Goal: Task Accomplishment & Management: Manage account settings

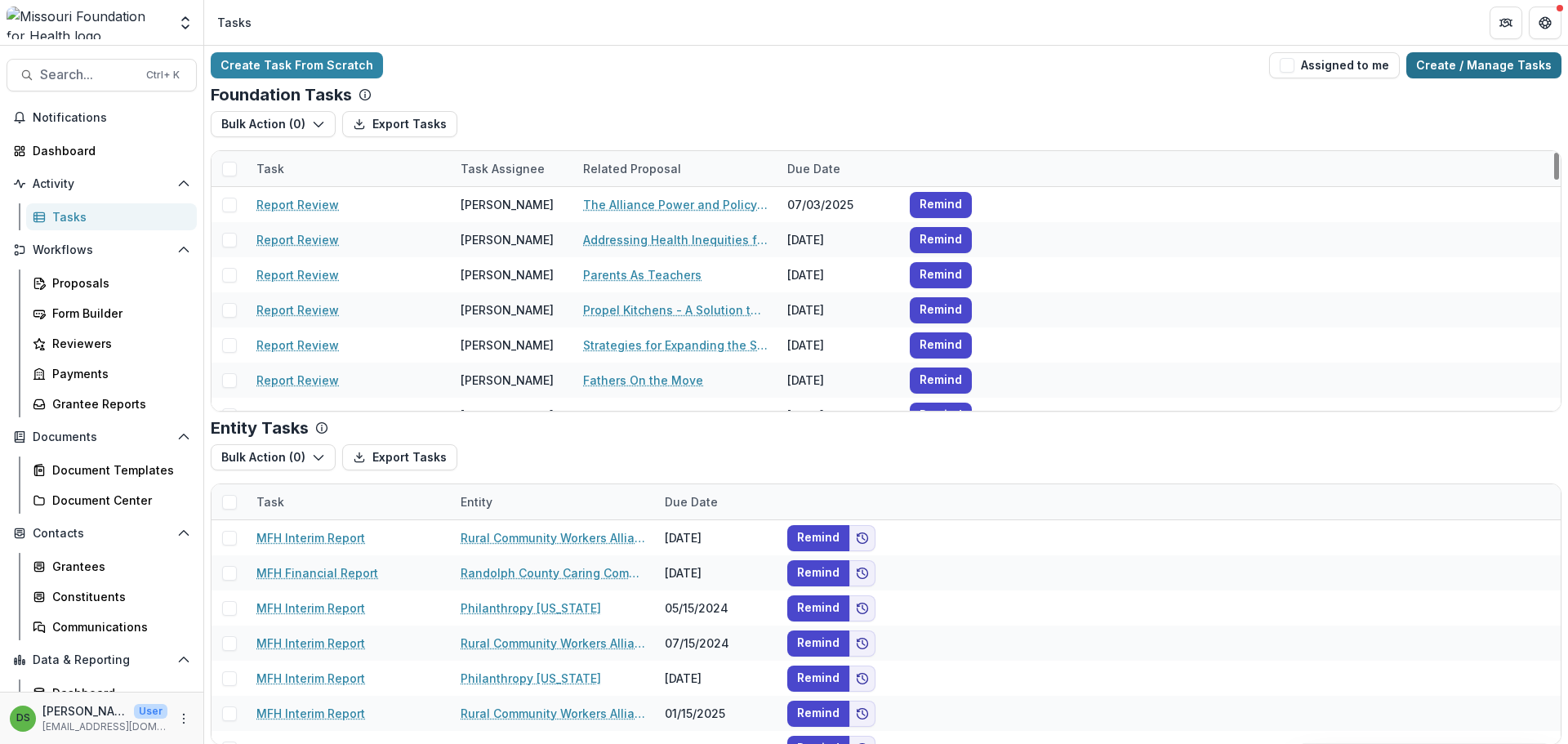
click at [1451, 63] on link "Create / Manage Tasks" at bounding box center [1484, 65] width 156 height 26
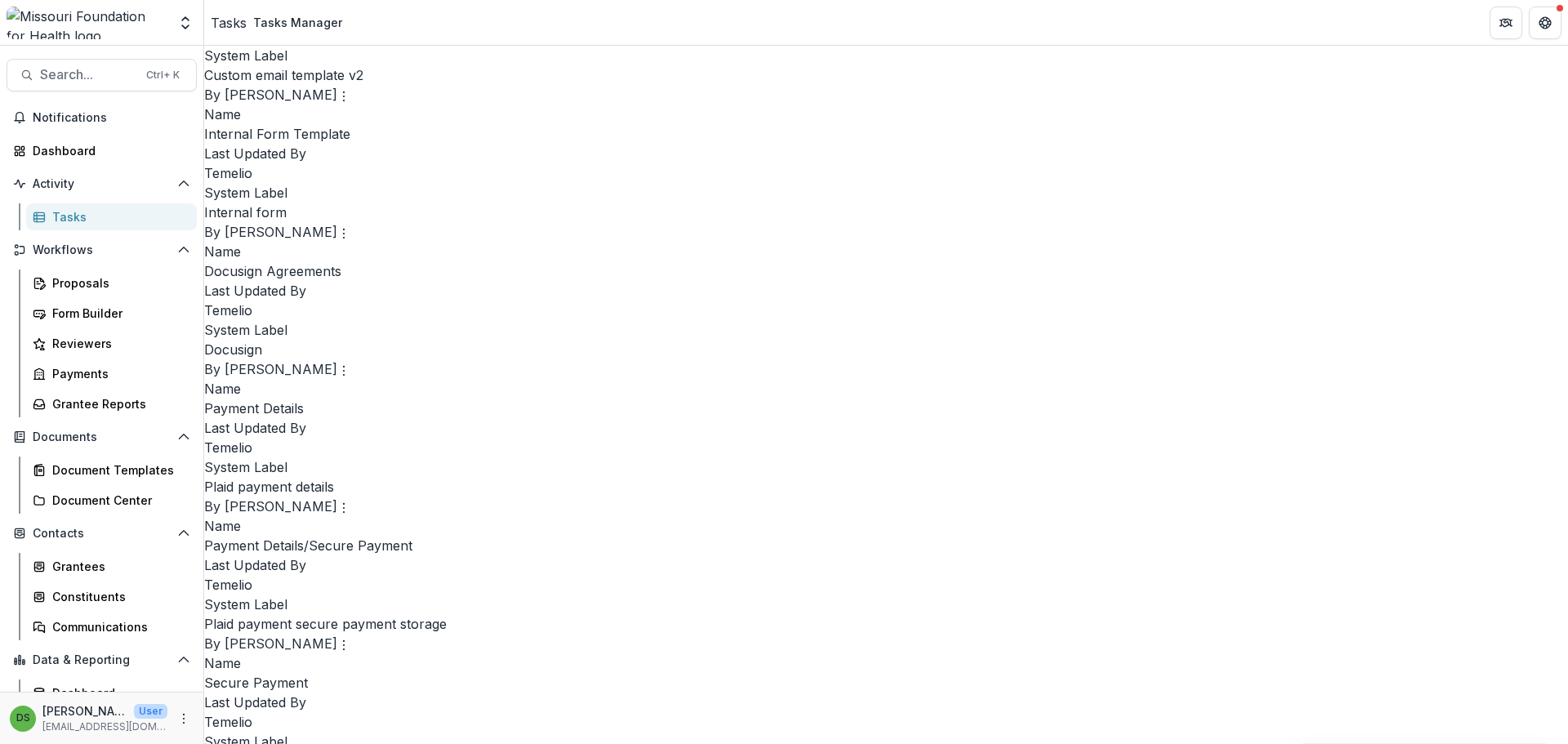
scroll to position [3313, 0]
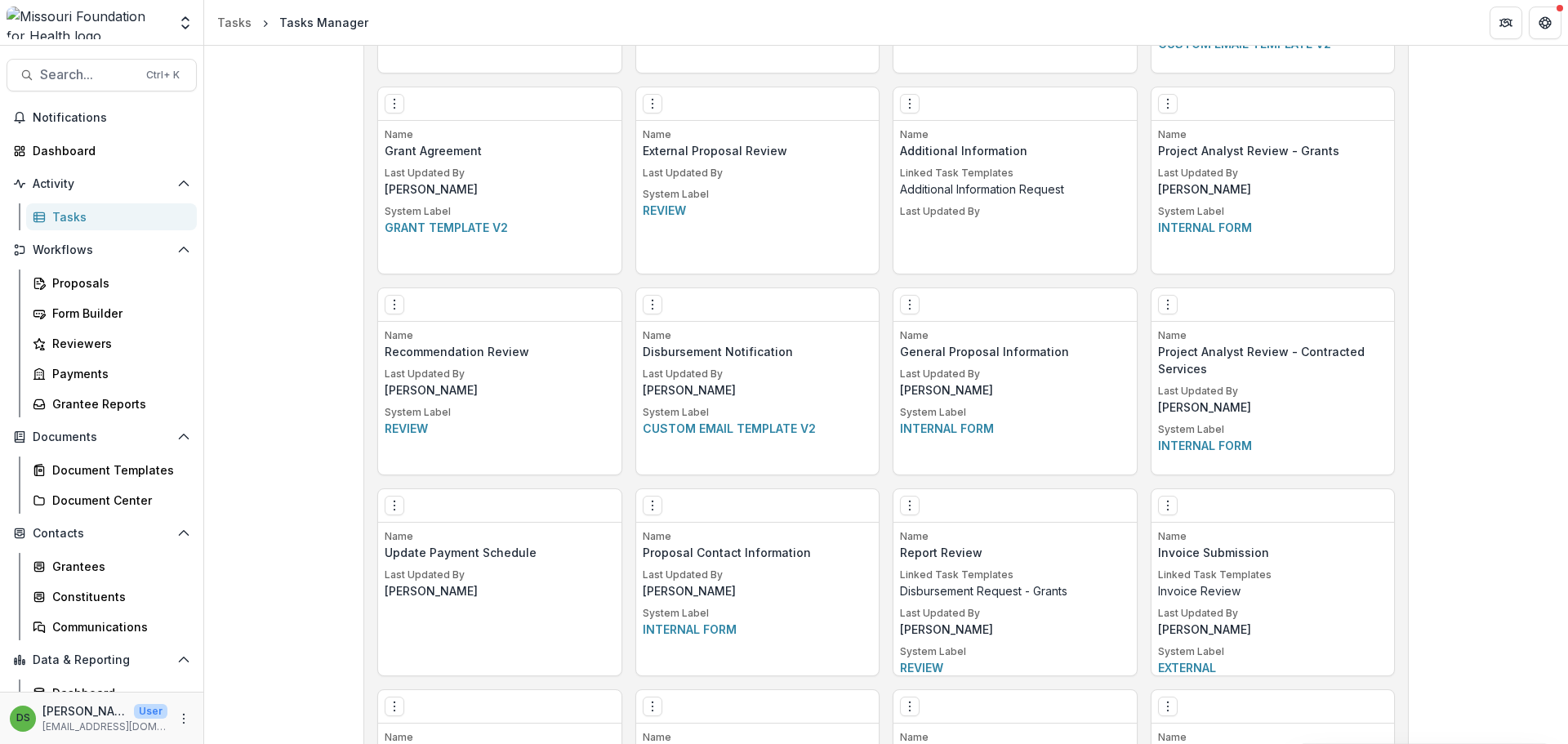
scroll to position [3313, 0]
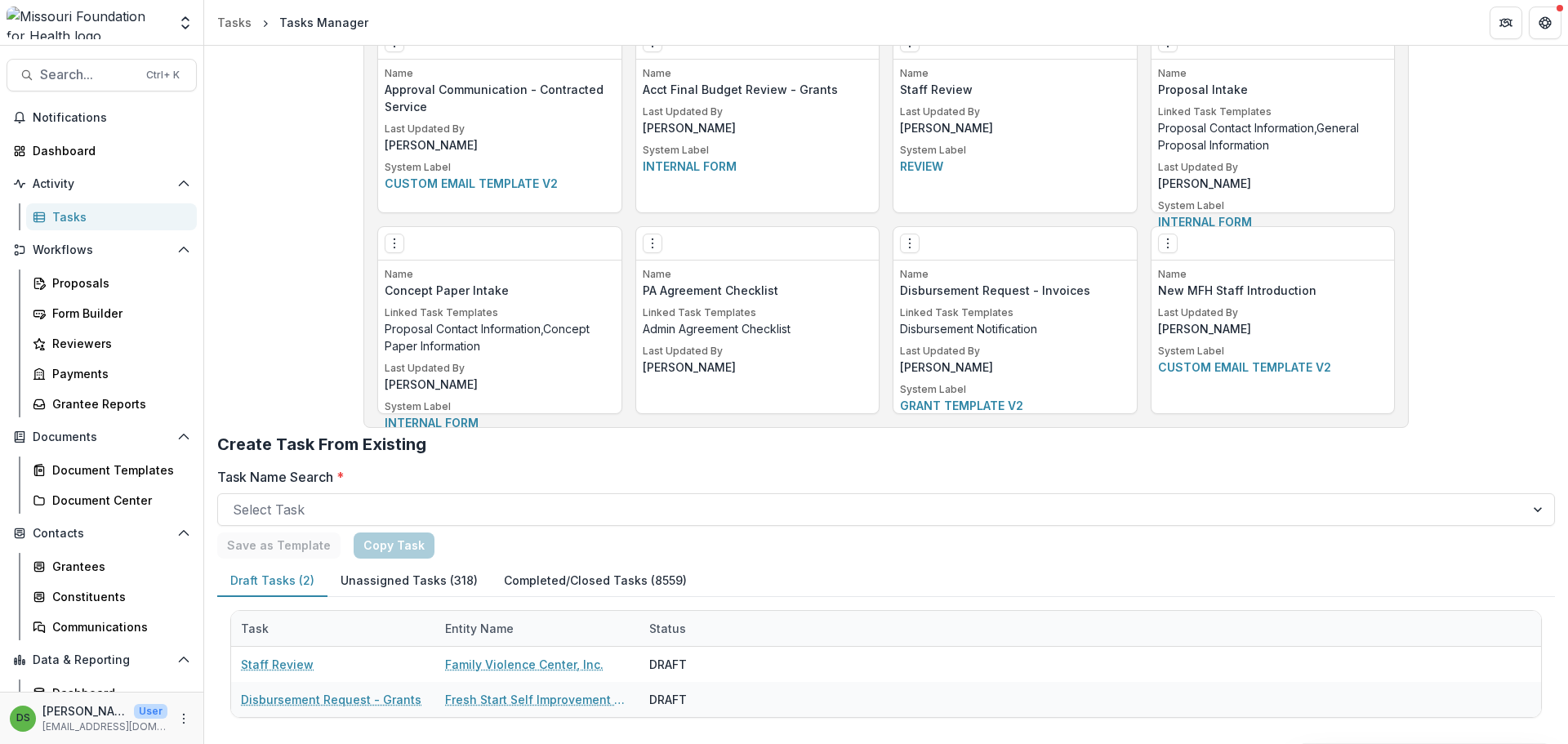
click at [406, 591] on button "Unassigned Tasks (318)" at bounding box center [408, 580] width 163 height 31
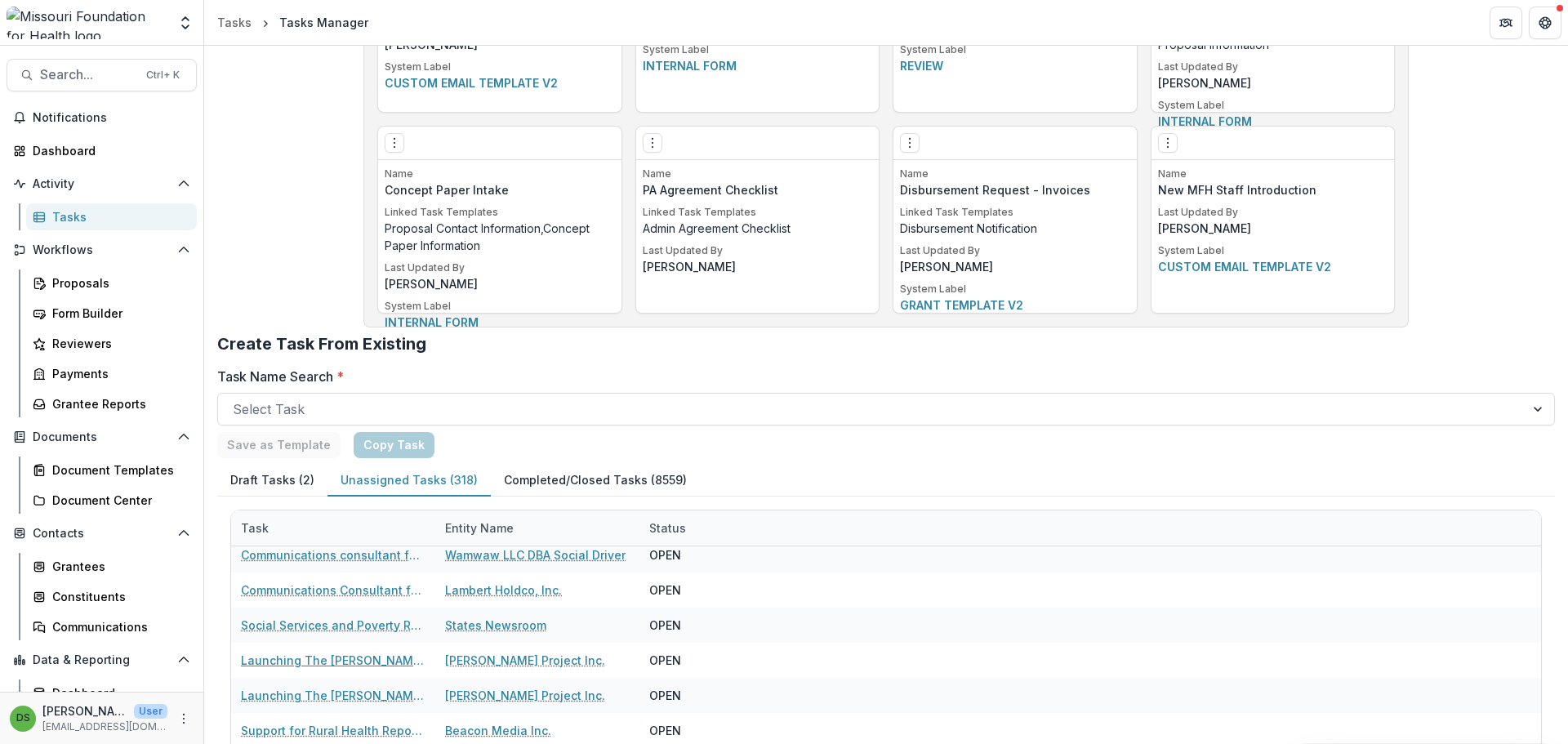
scroll to position [3124, 0]
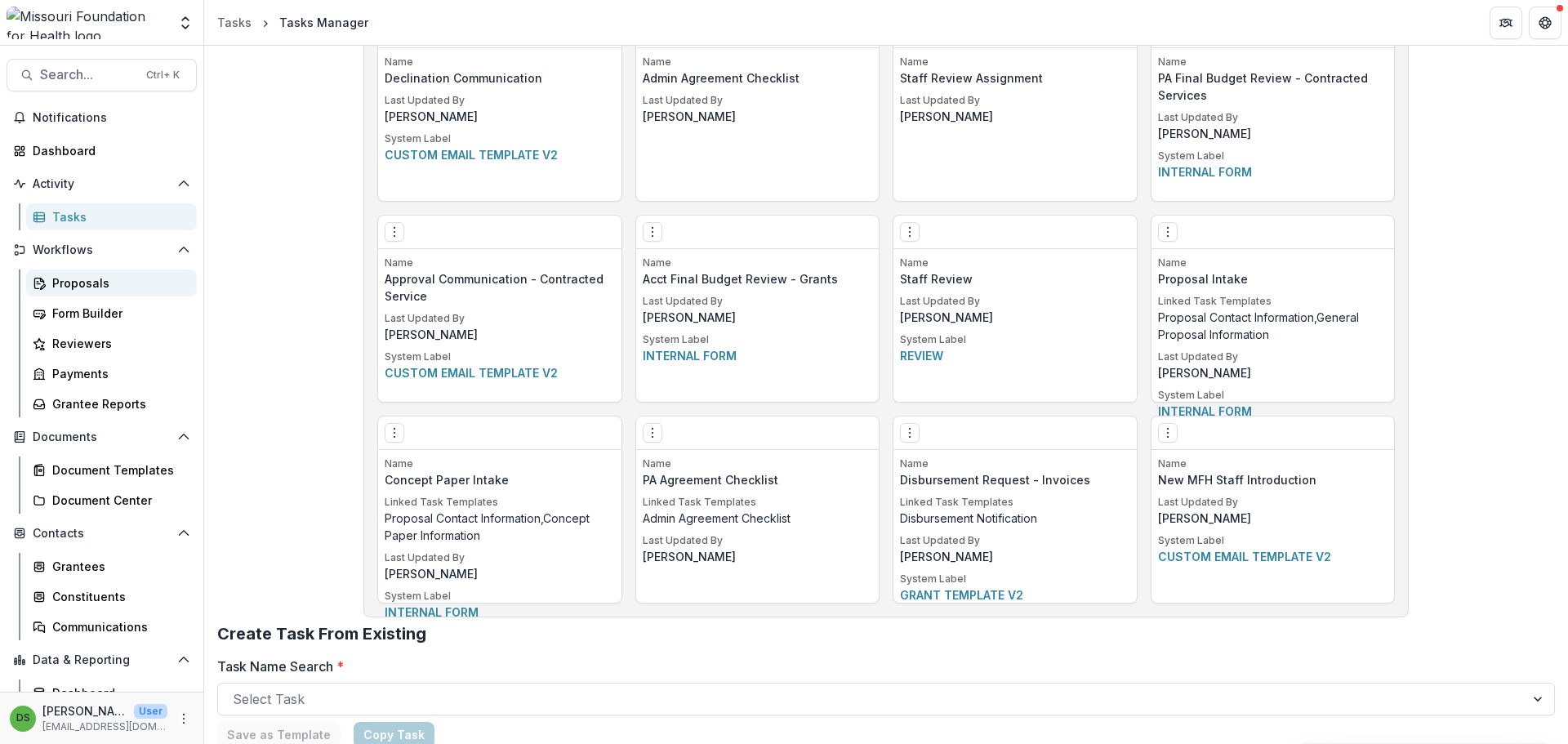
click at [67, 285] on div "Proposals" at bounding box center [118, 283] width 132 height 17
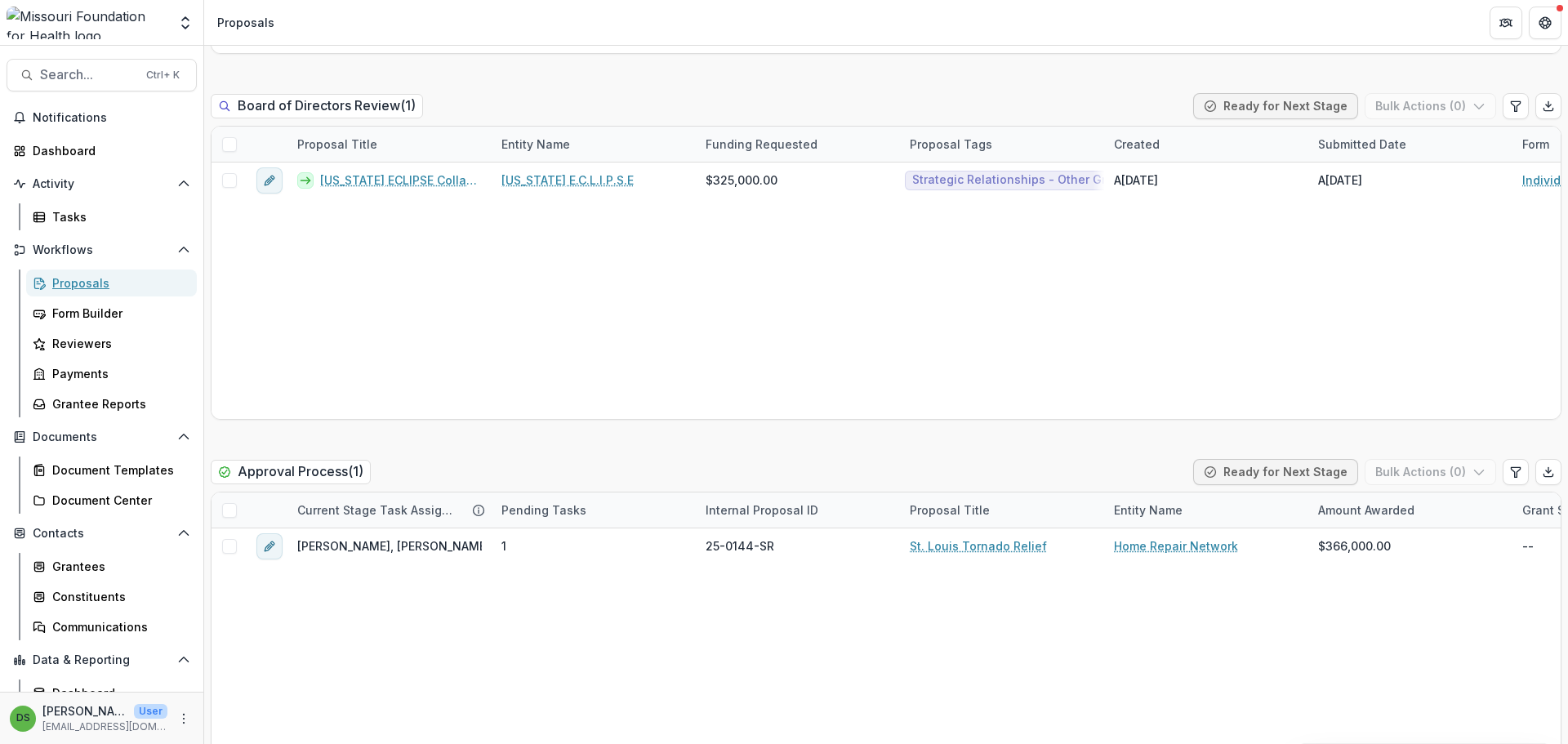
scroll to position [2971, 0]
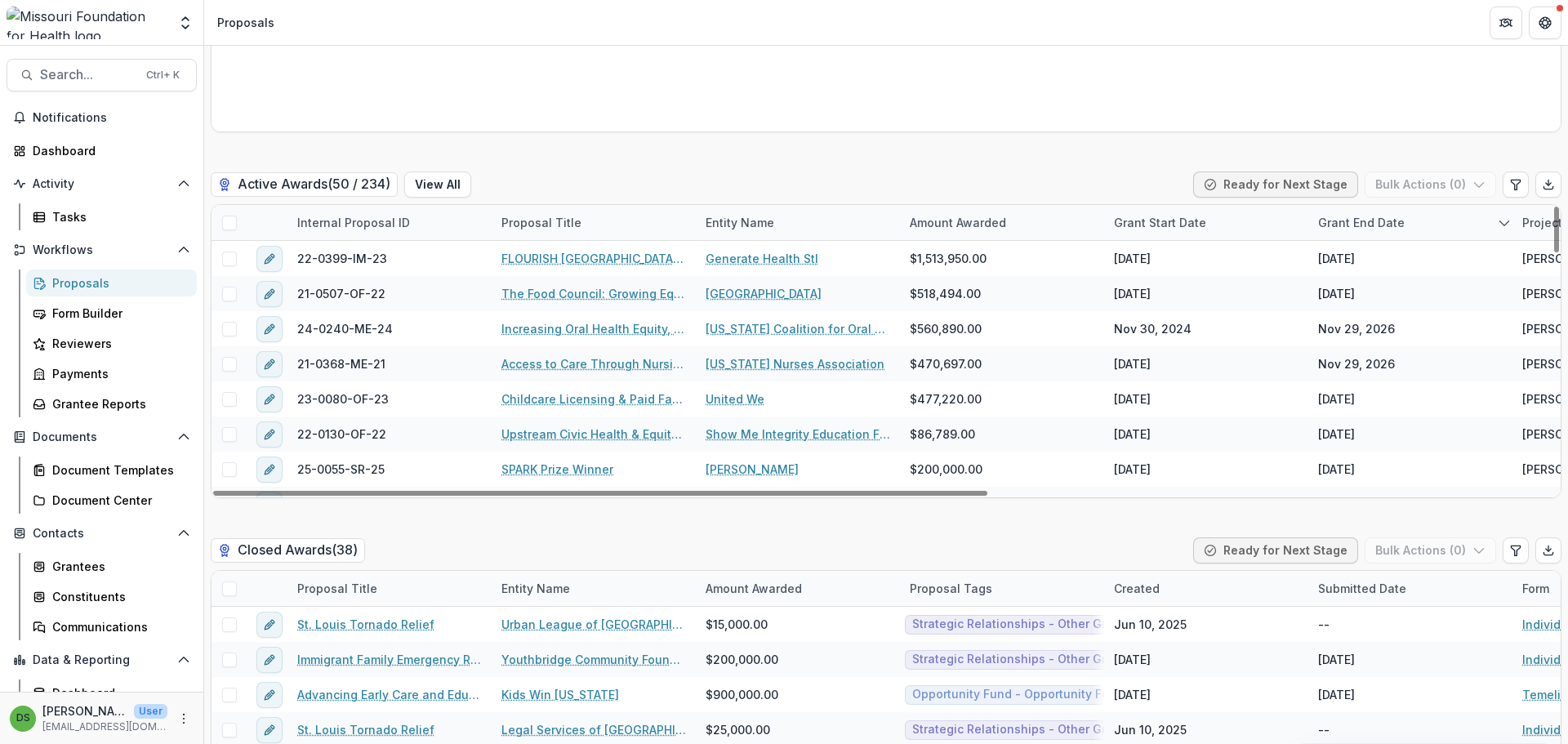
click at [1154, 219] on div "Grant Start Date" at bounding box center [1160, 222] width 112 height 17
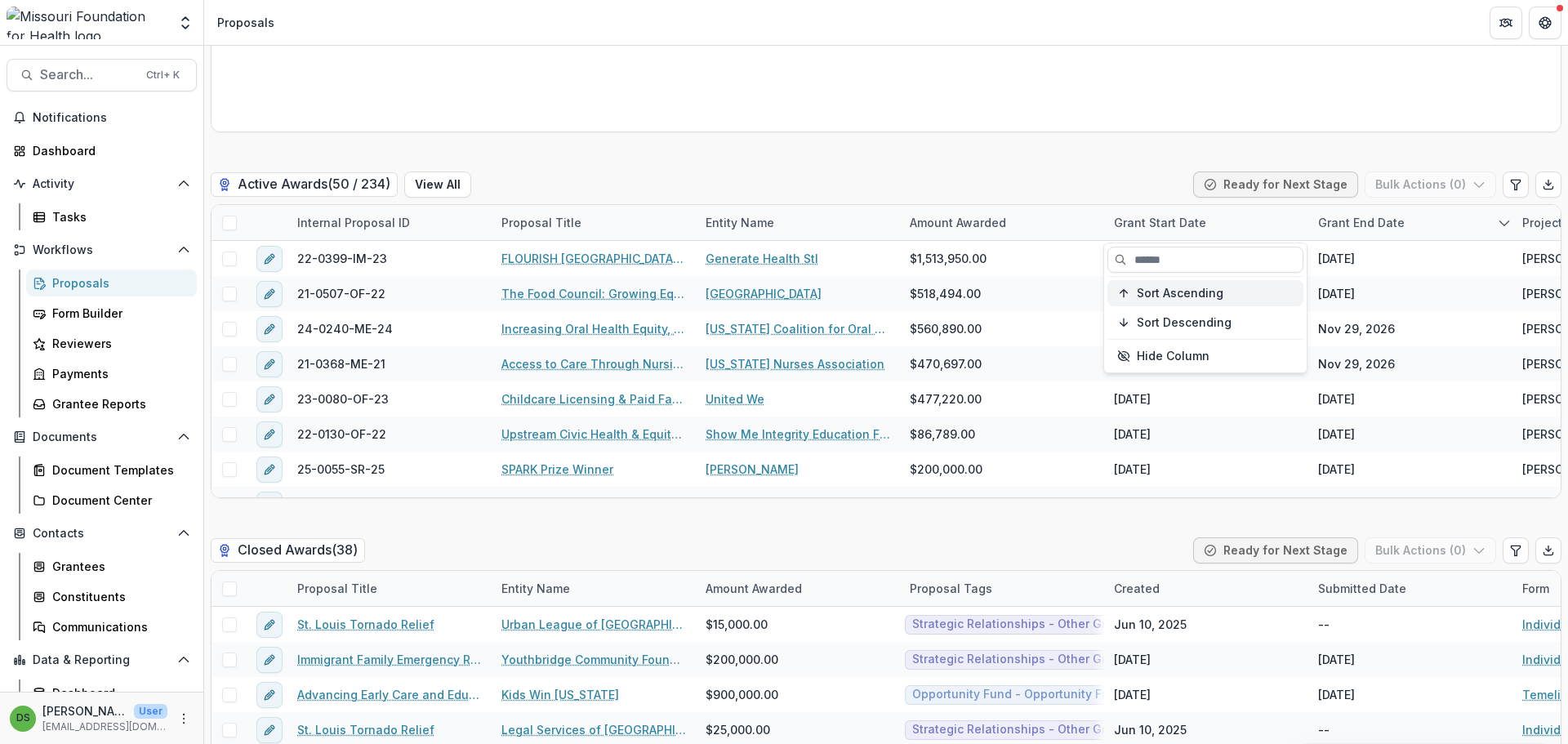
click at [1159, 294] on span "Sort Ascending" at bounding box center [1180, 293] width 87 height 14
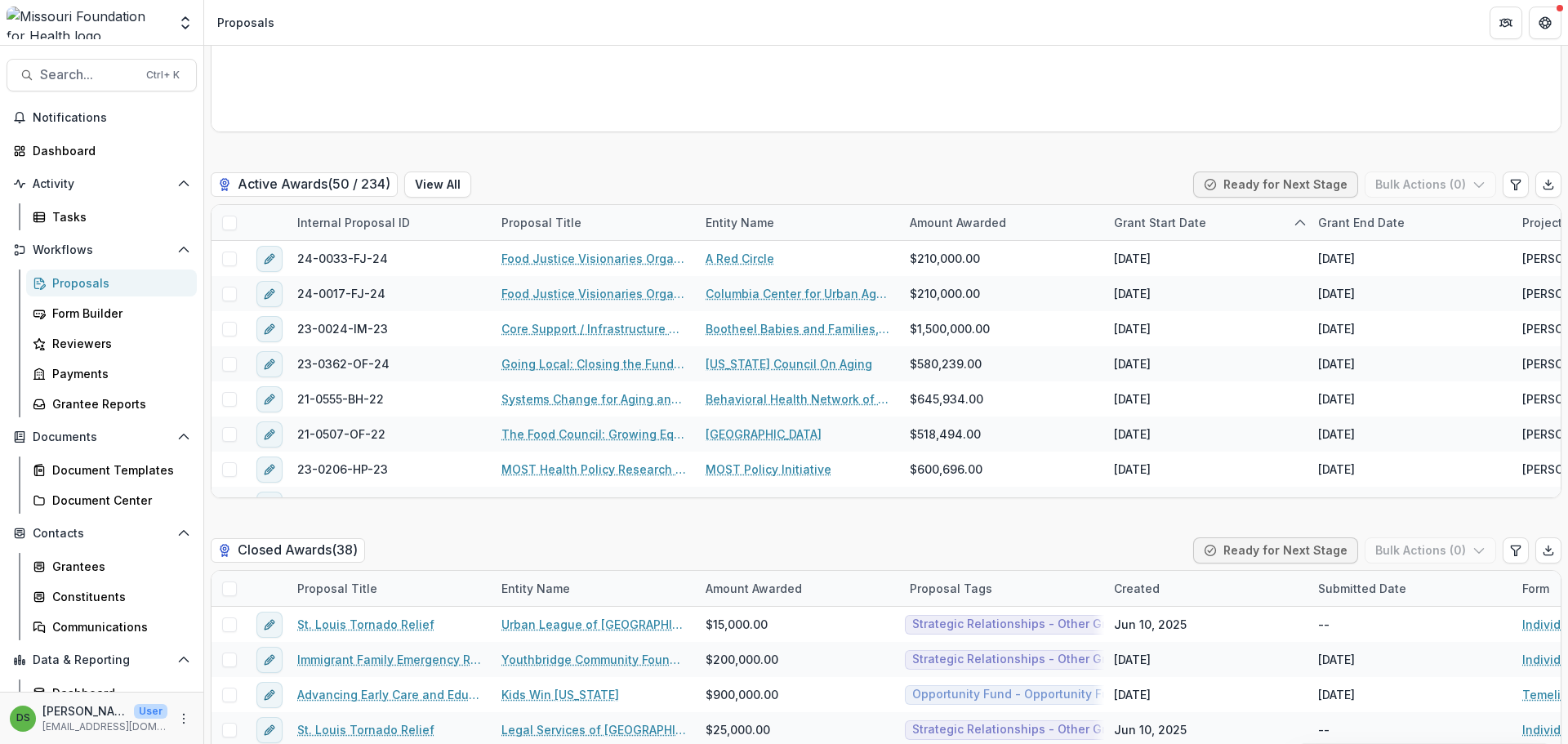
click at [1149, 181] on div "Active Awards ( 50 / 234 ) View All Ready for Next Stage Bulk Actions ( 0 )" at bounding box center [887, 188] width 1351 height 32
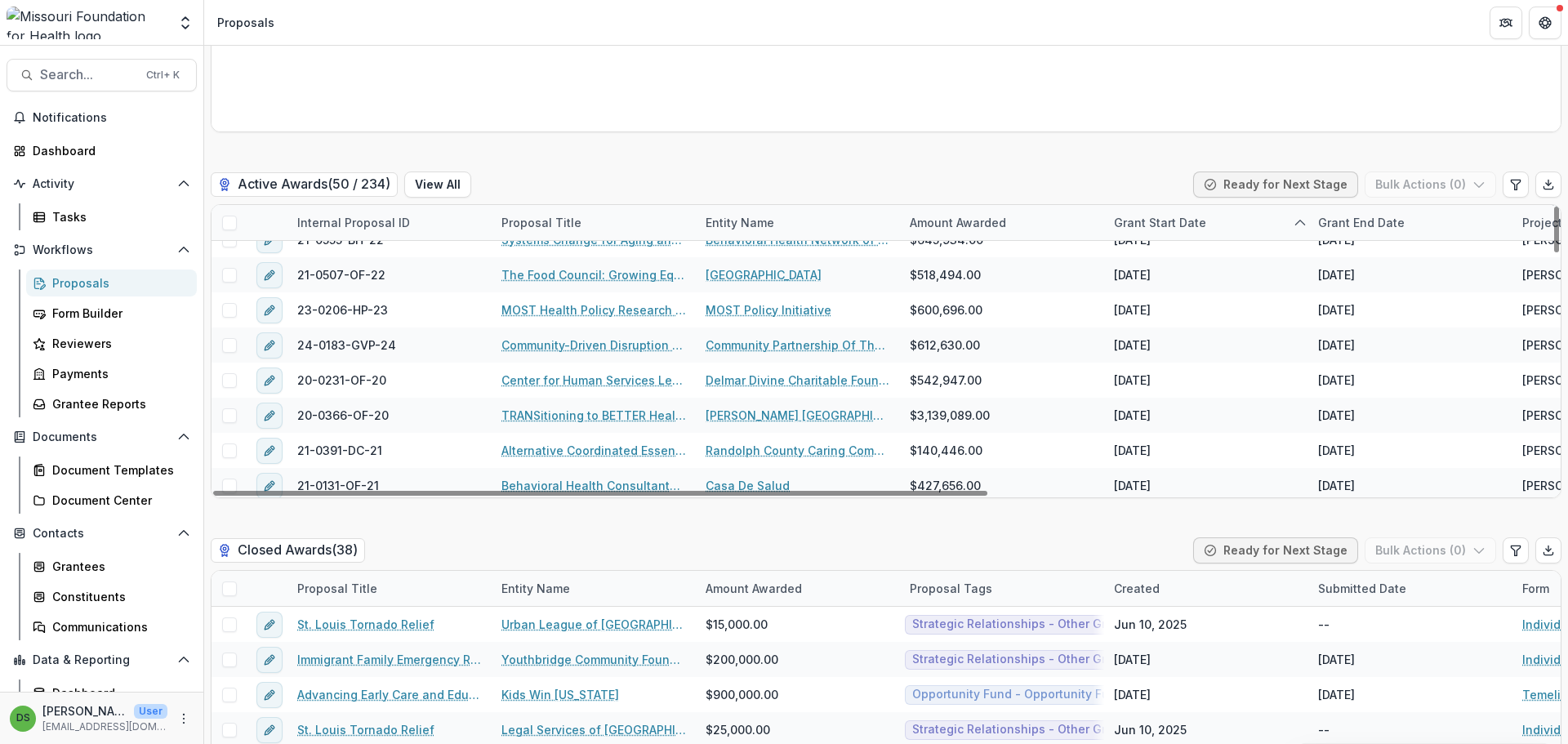
scroll to position [245, 0]
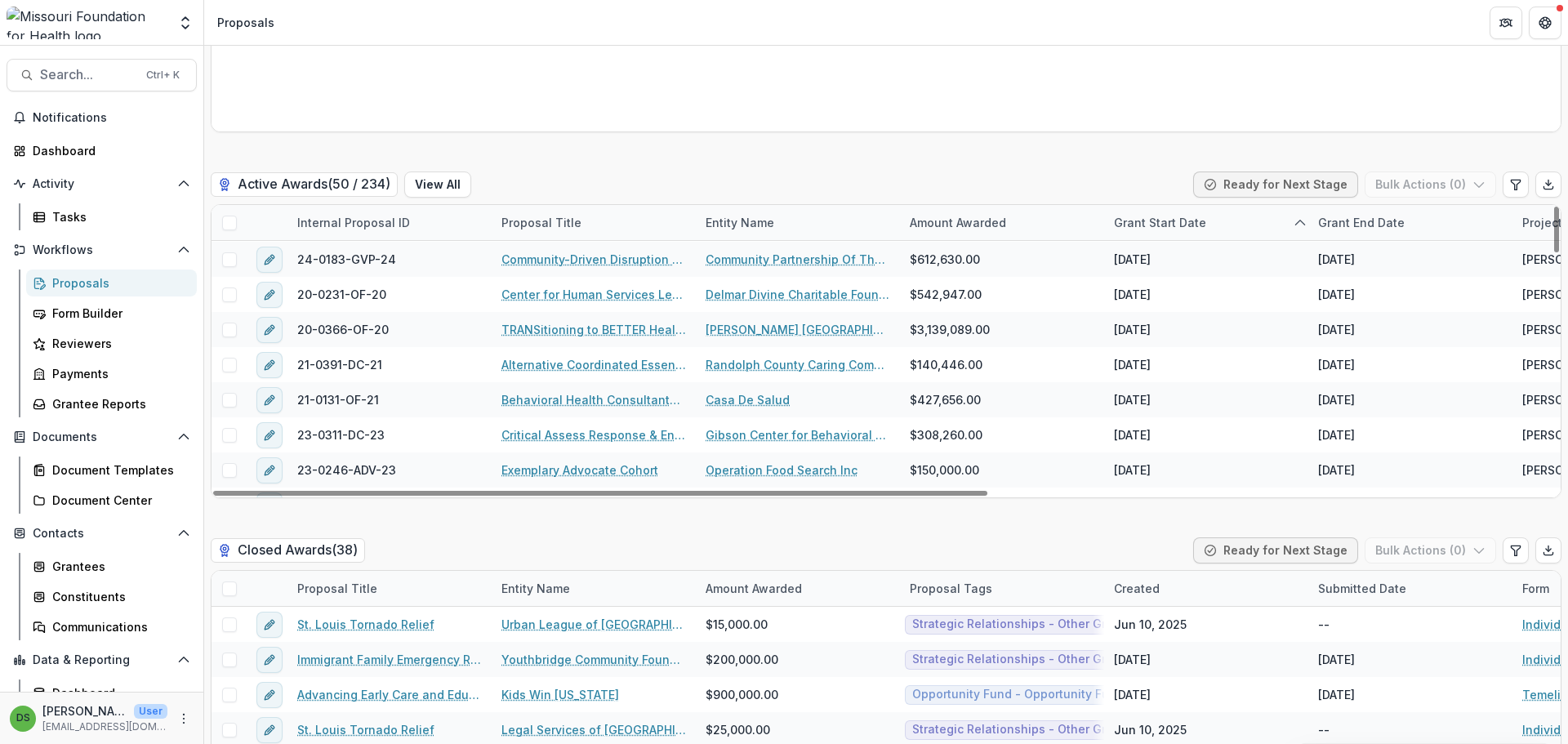
click at [1159, 229] on div "Grant Start Date" at bounding box center [1160, 222] width 112 height 17
click at [1158, 327] on span "Sort Descending" at bounding box center [1183, 322] width 94 height 14
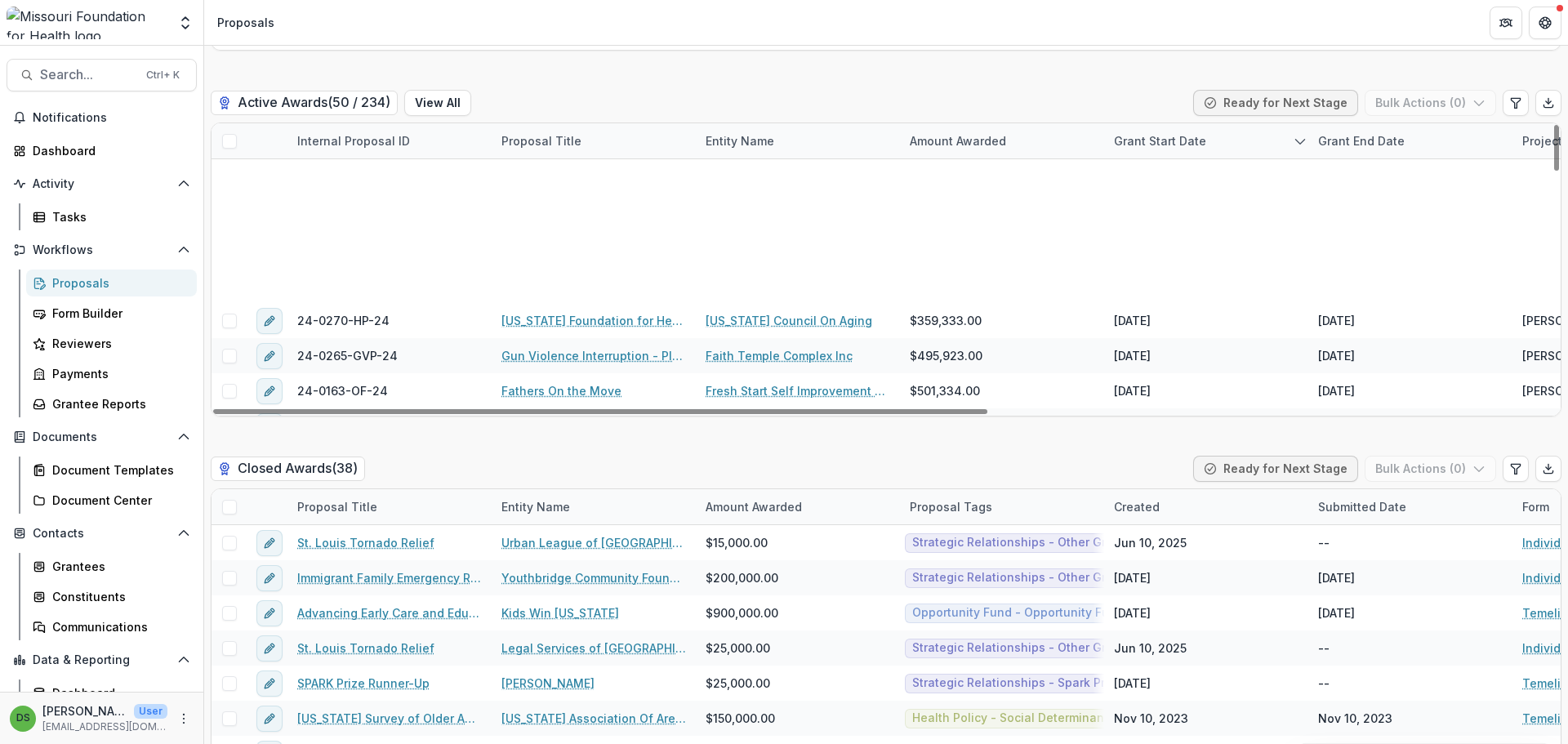
scroll to position [1498, 0]
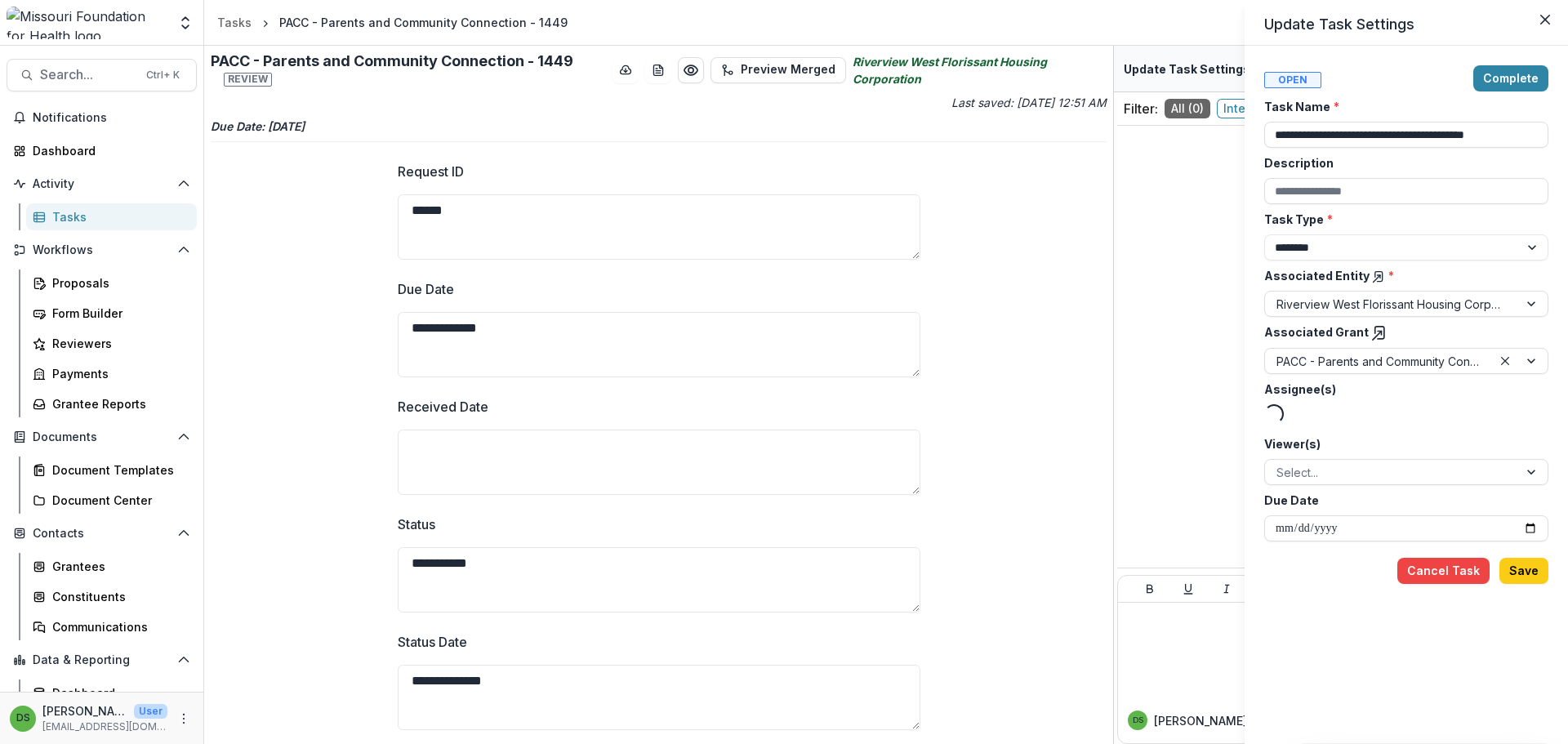
click at [1374, 331] on icon at bounding box center [1379, 333] width 16 height 16
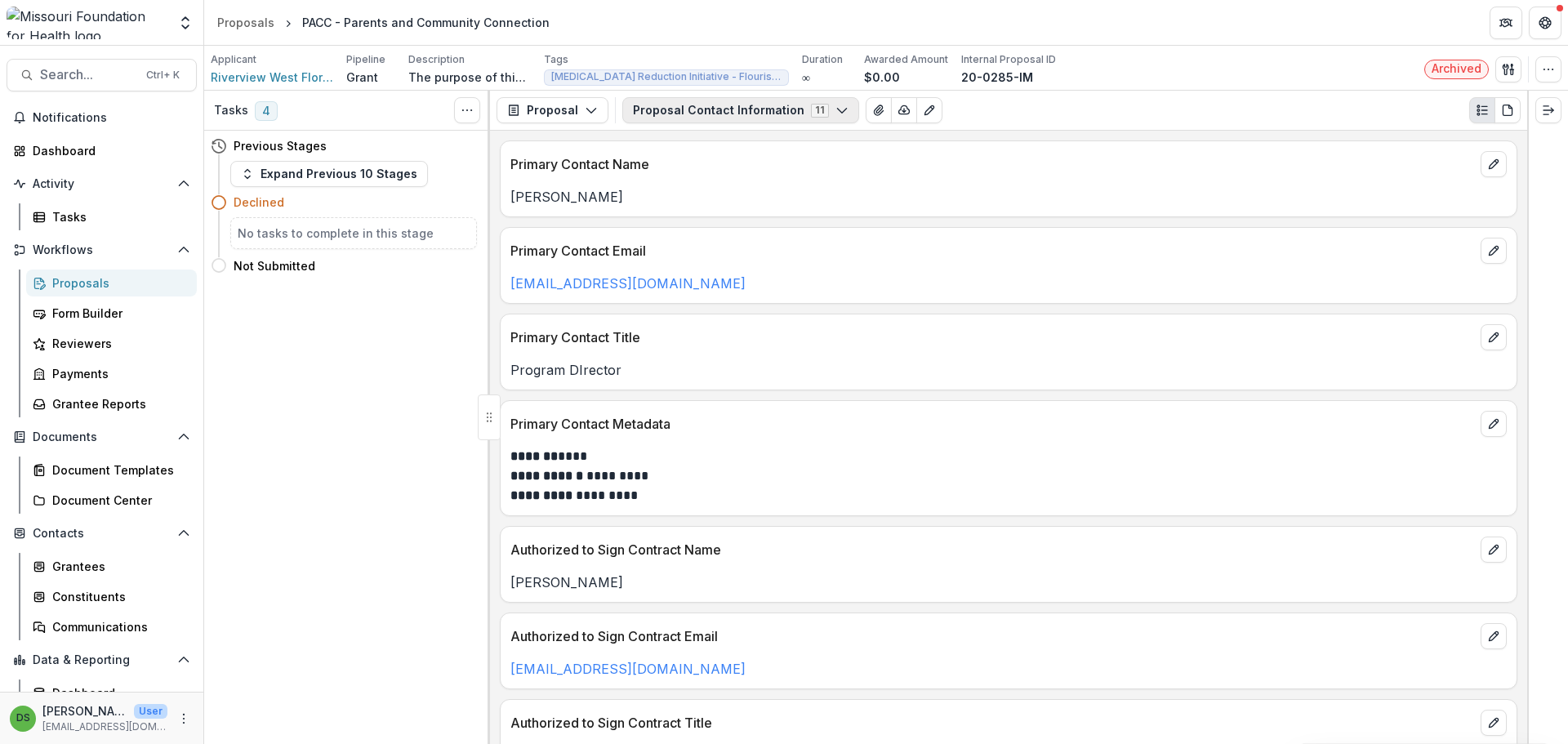
click at [792, 112] on button "Proposal Contact Information 11" at bounding box center [741, 110] width 237 height 26
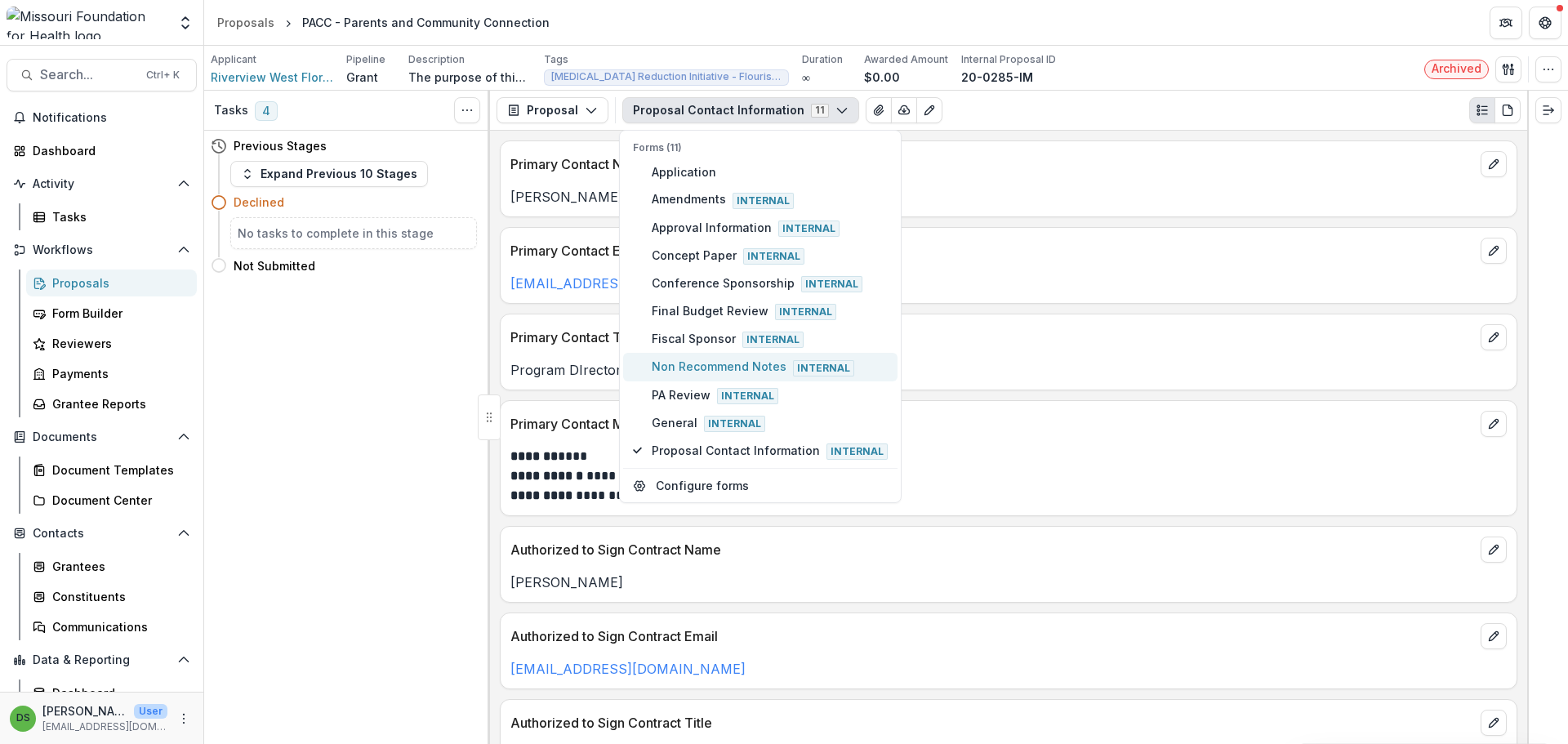
click at [745, 362] on span "Non Recommend Notes Internal" at bounding box center [769, 366] width 236 height 18
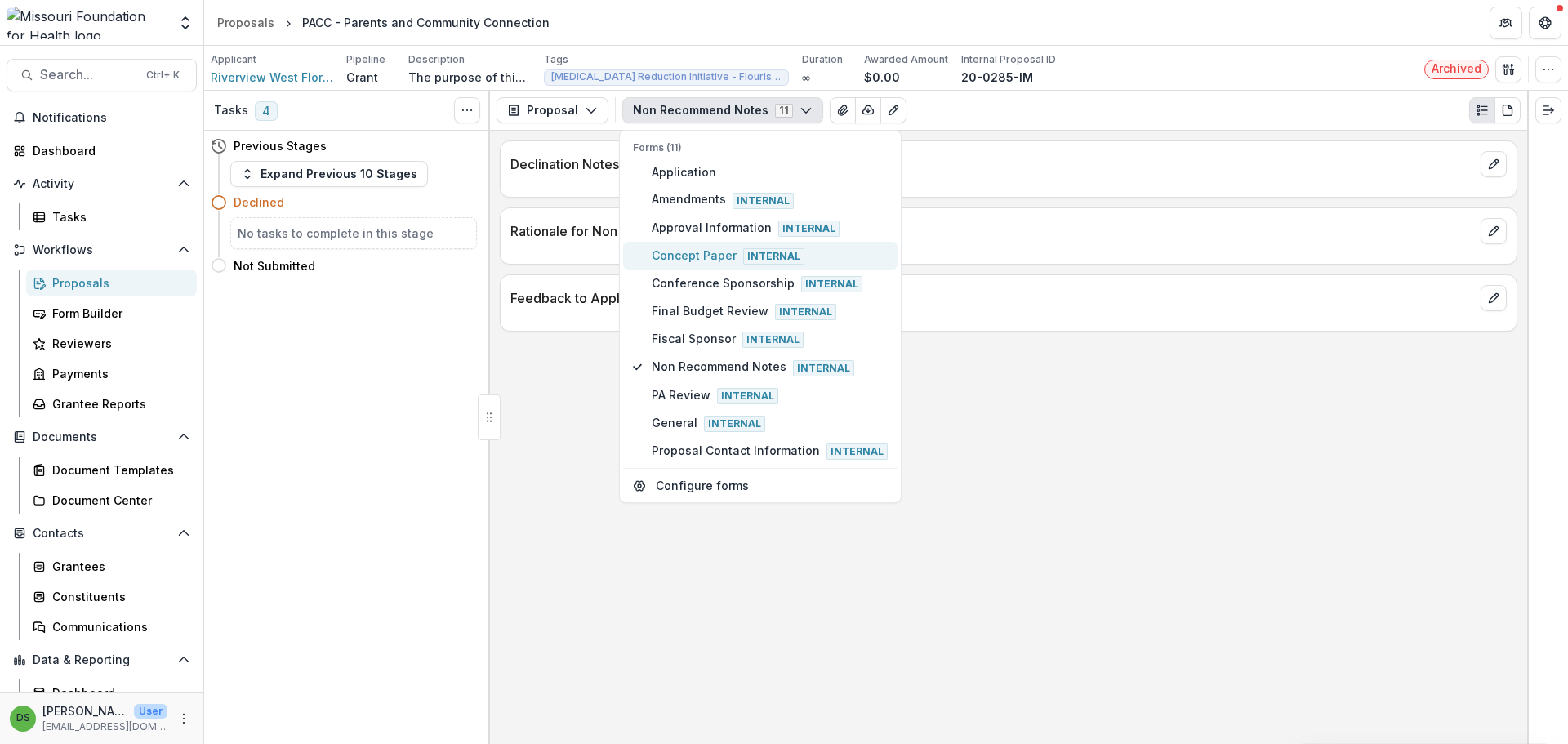
click at [731, 248] on span "Concept Paper Internal" at bounding box center [769, 255] width 236 height 18
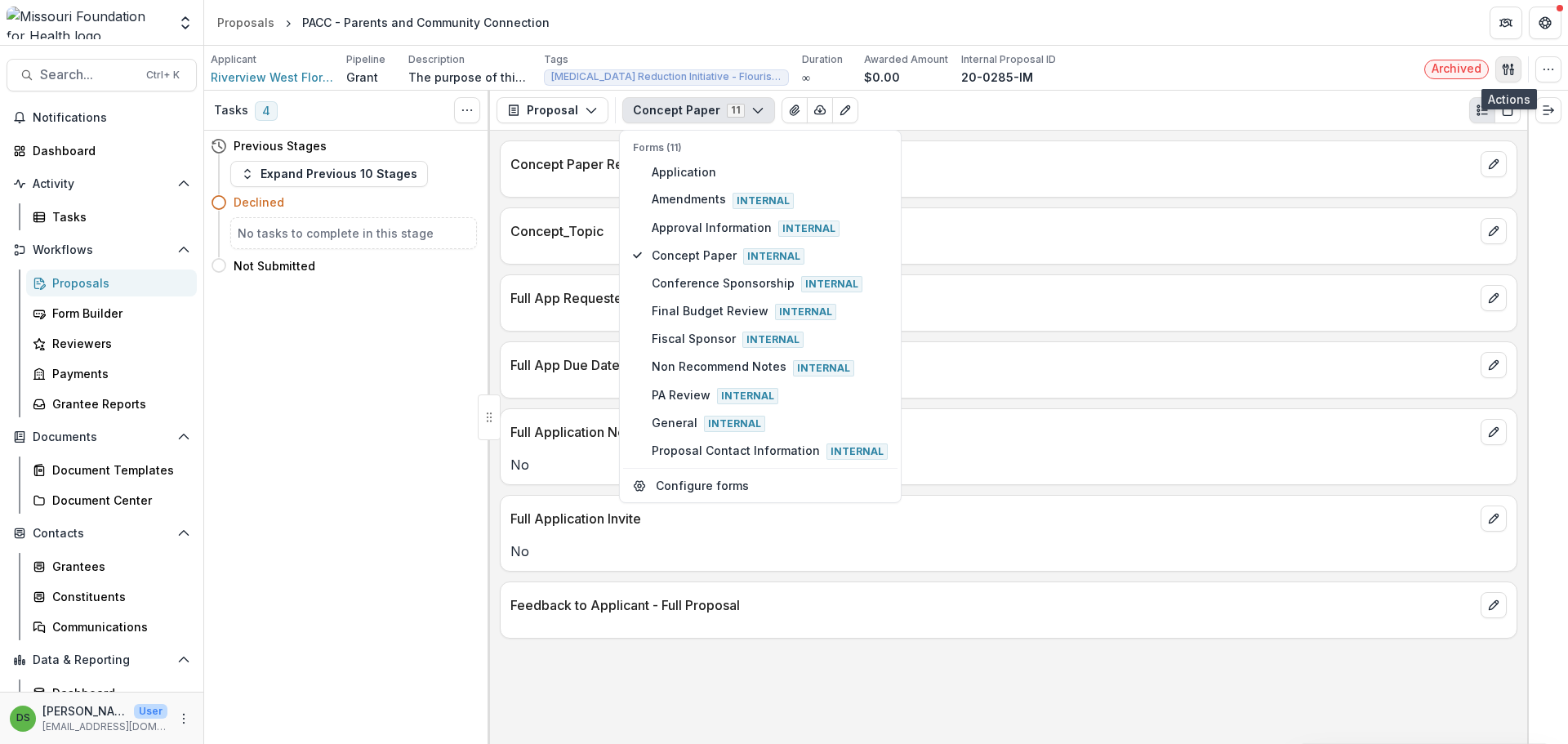
click at [1511, 63] on icon "button" at bounding box center [1509, 70] width 13 height 13
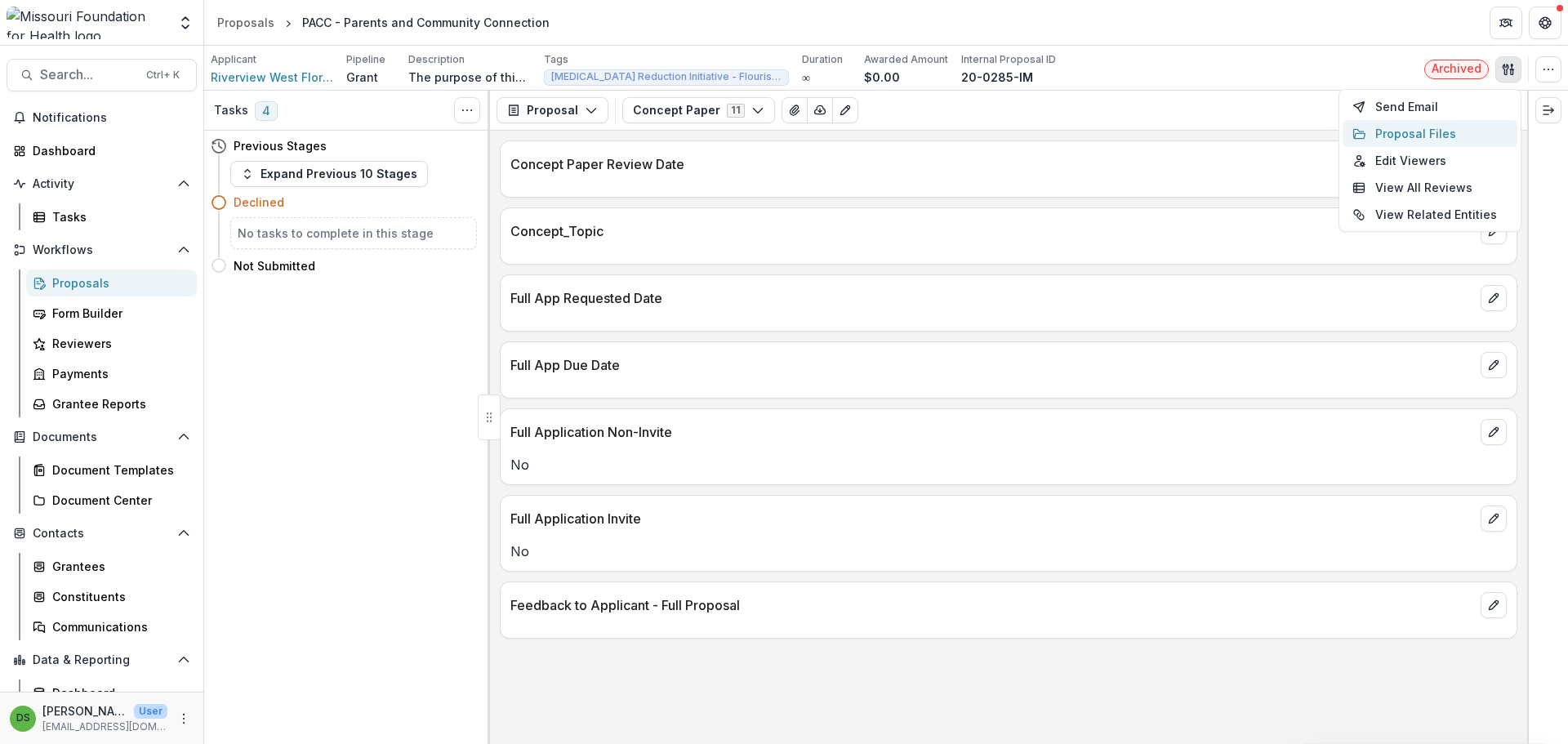
click at [1400, 134] on button "Proposal Files" at bounding box center [1430, 134] width 175 height 27
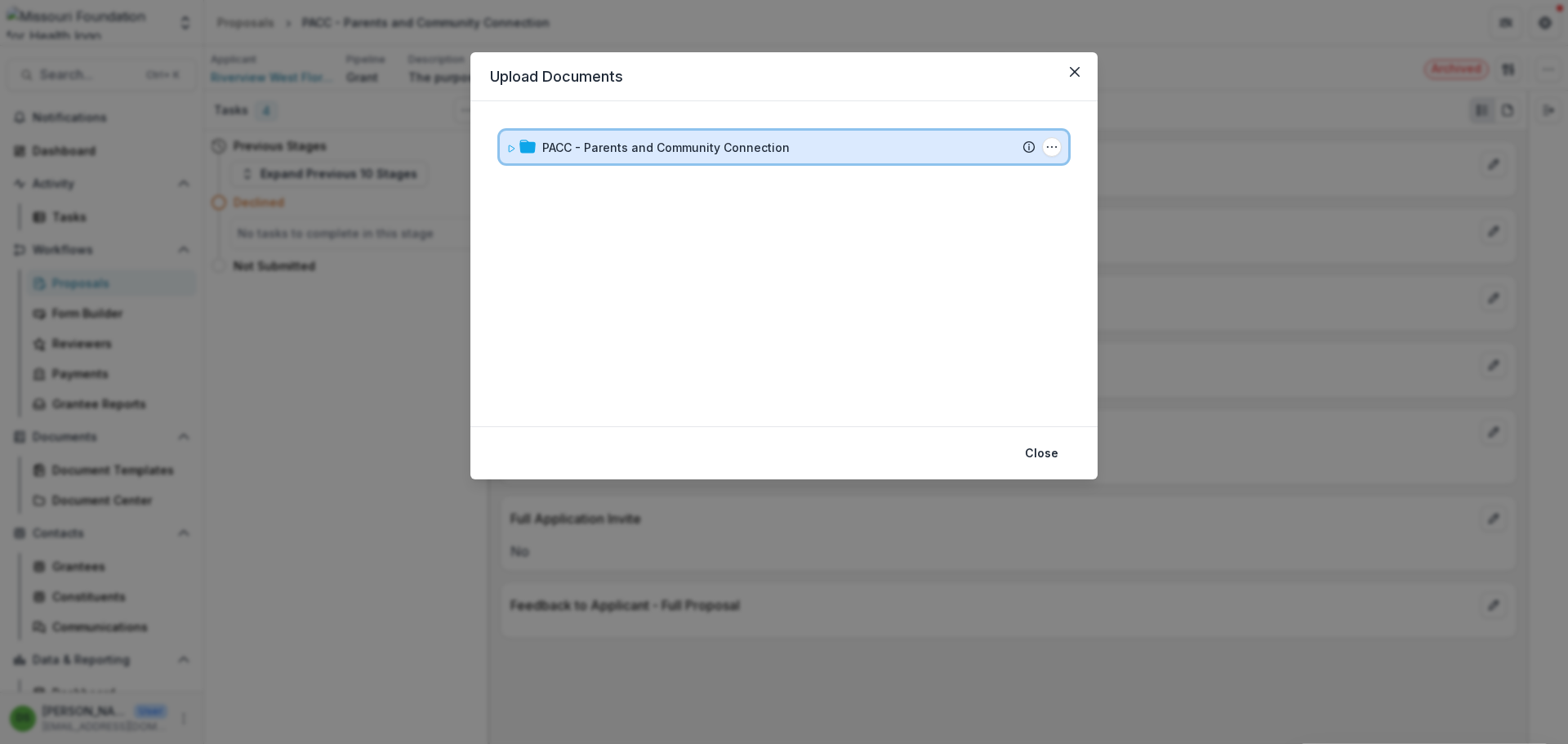
click at [734, 160] on div "PACC - Parents and Community Connection Submission Temelio Proposal Attached pr…" at bounding box center [784, 147] width 569 height 32
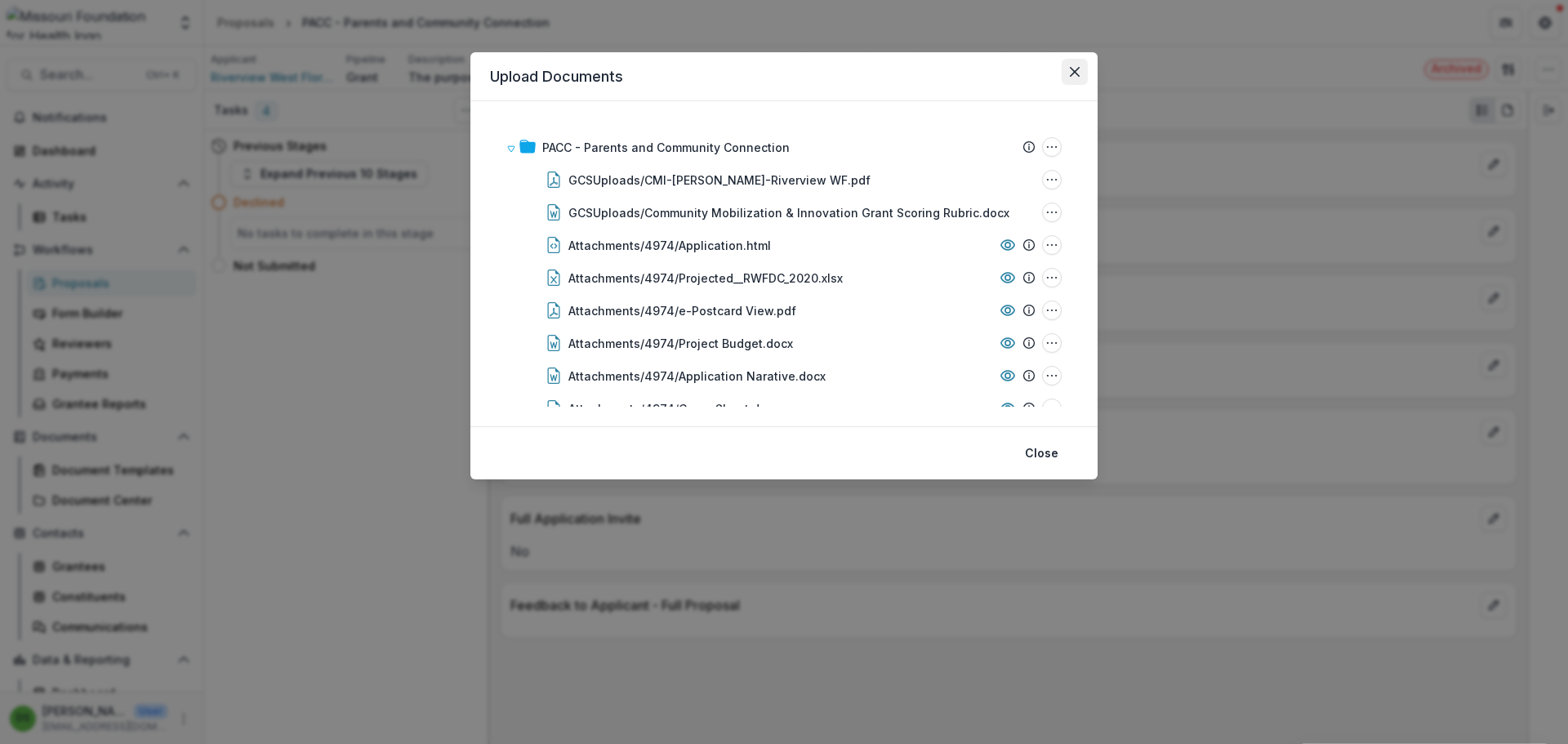
click at [1078, 67] on icon "Close" at bounding box center [1075, 72] width 10 height 10
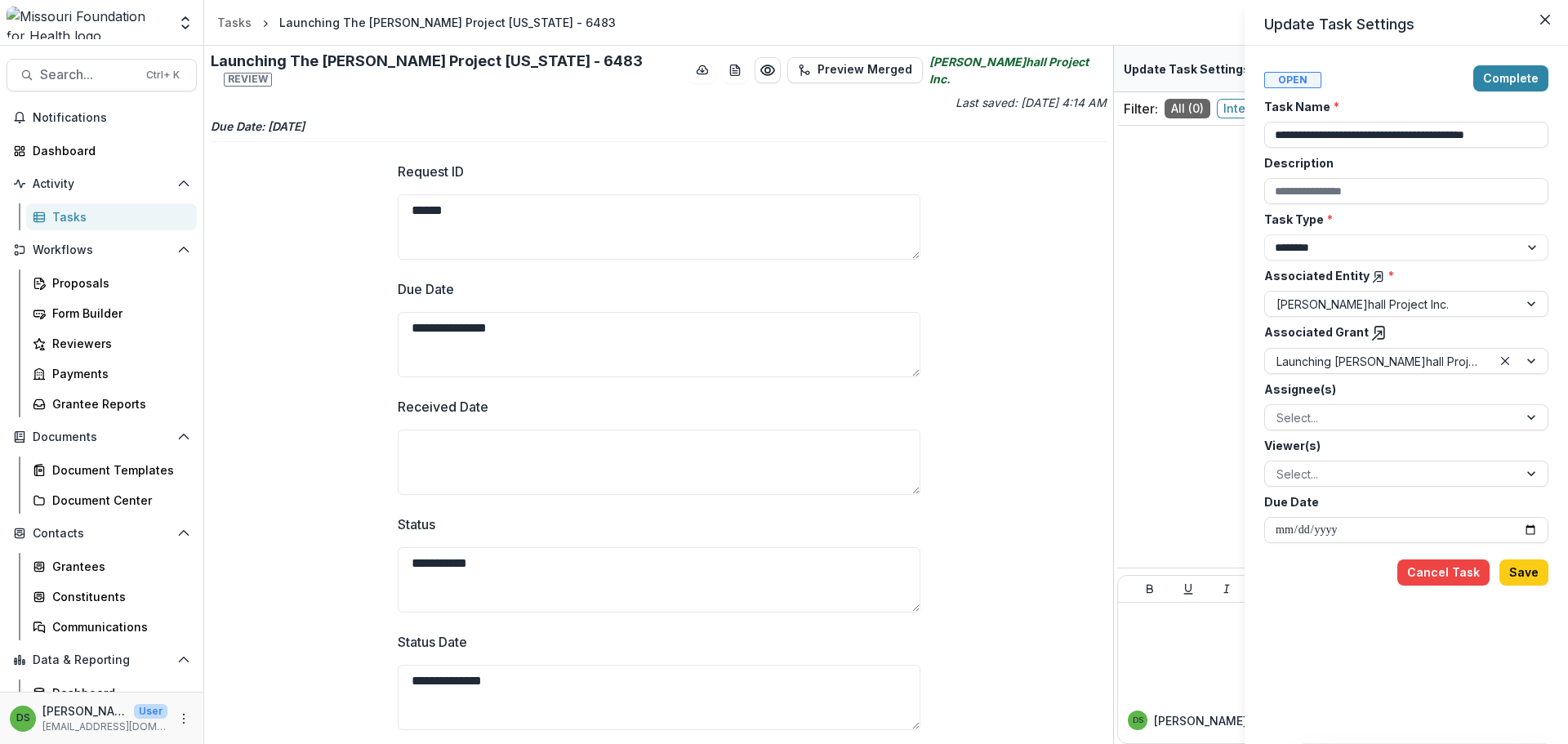
click at [1378, 331] on polyline at bounding box center [1379, 332] width 3 height 3
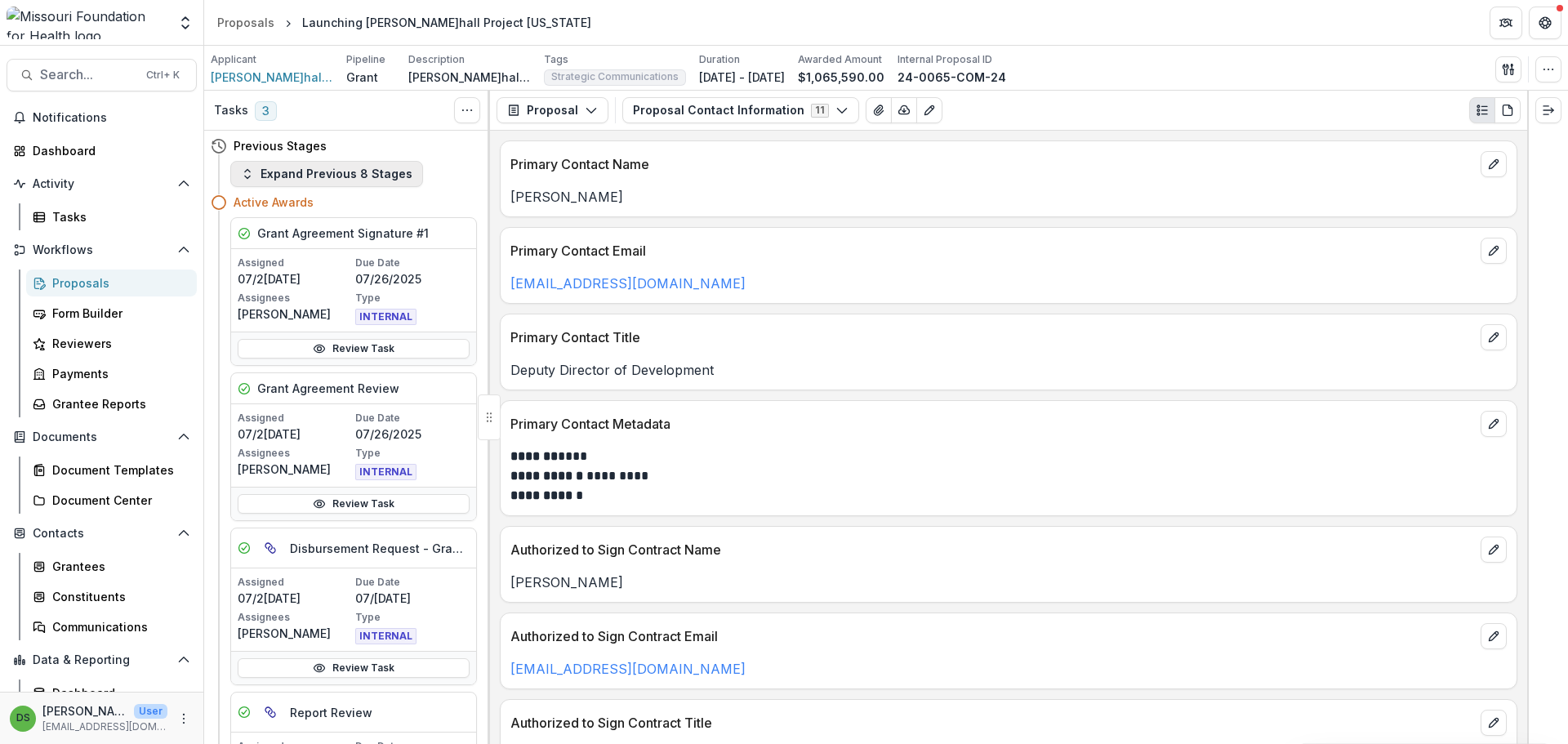
click at [379, 181] on button "Expand Previous 8 Stages" at bounding box center [326, 174] width 193 height 26
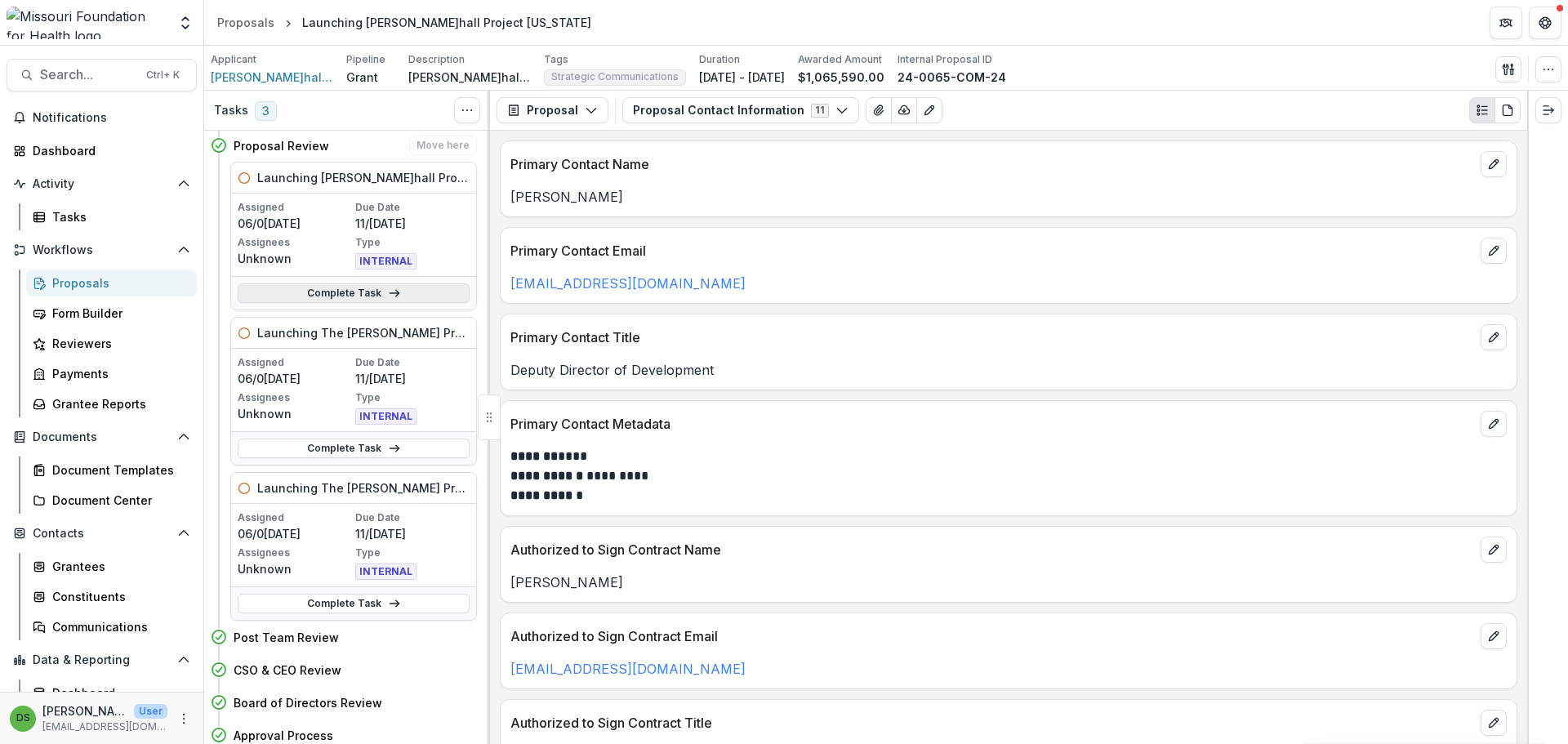
scroll to position [82, 0]
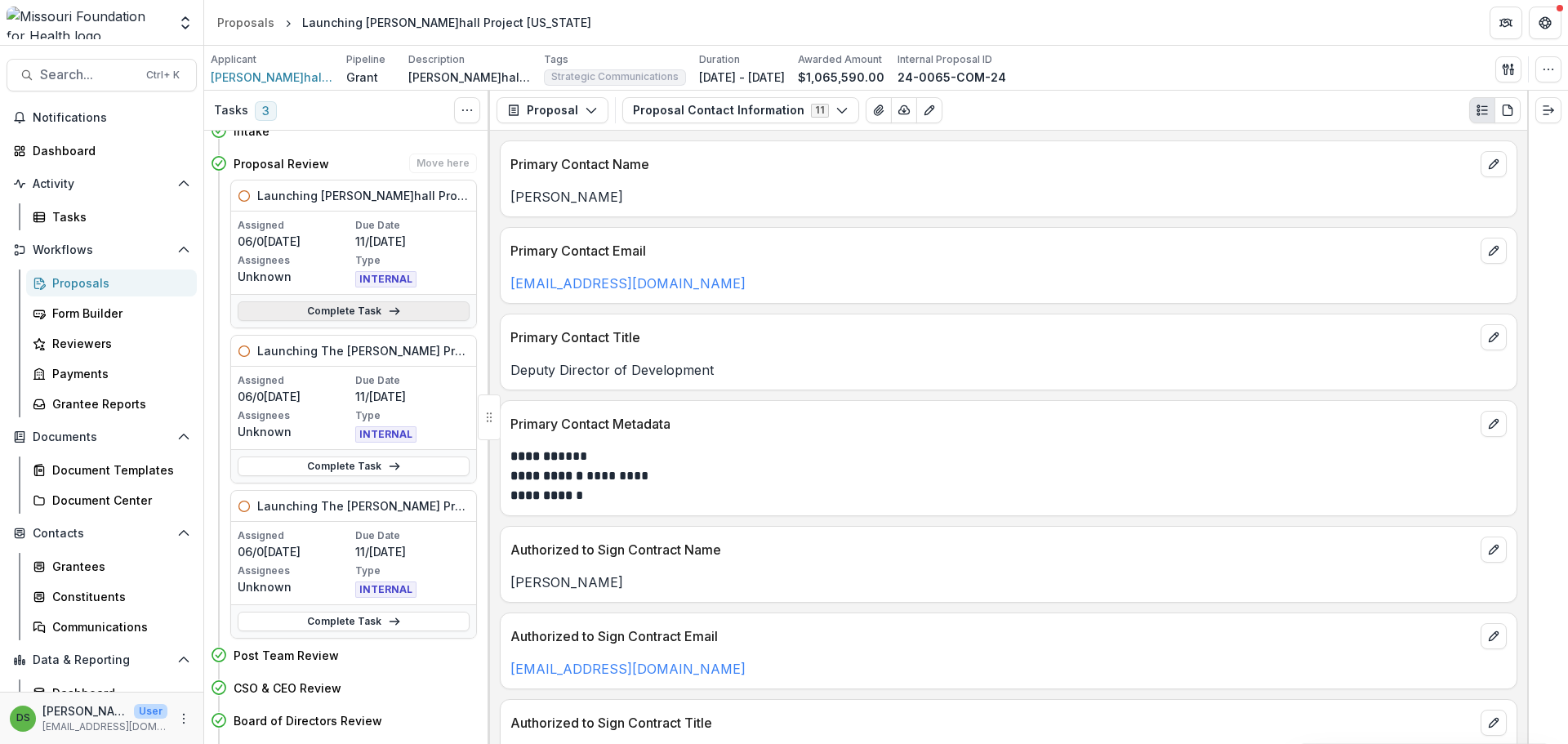
click at [332, 309] on link "Complete Task" at bounding box center [353, 311] width 232 height 20
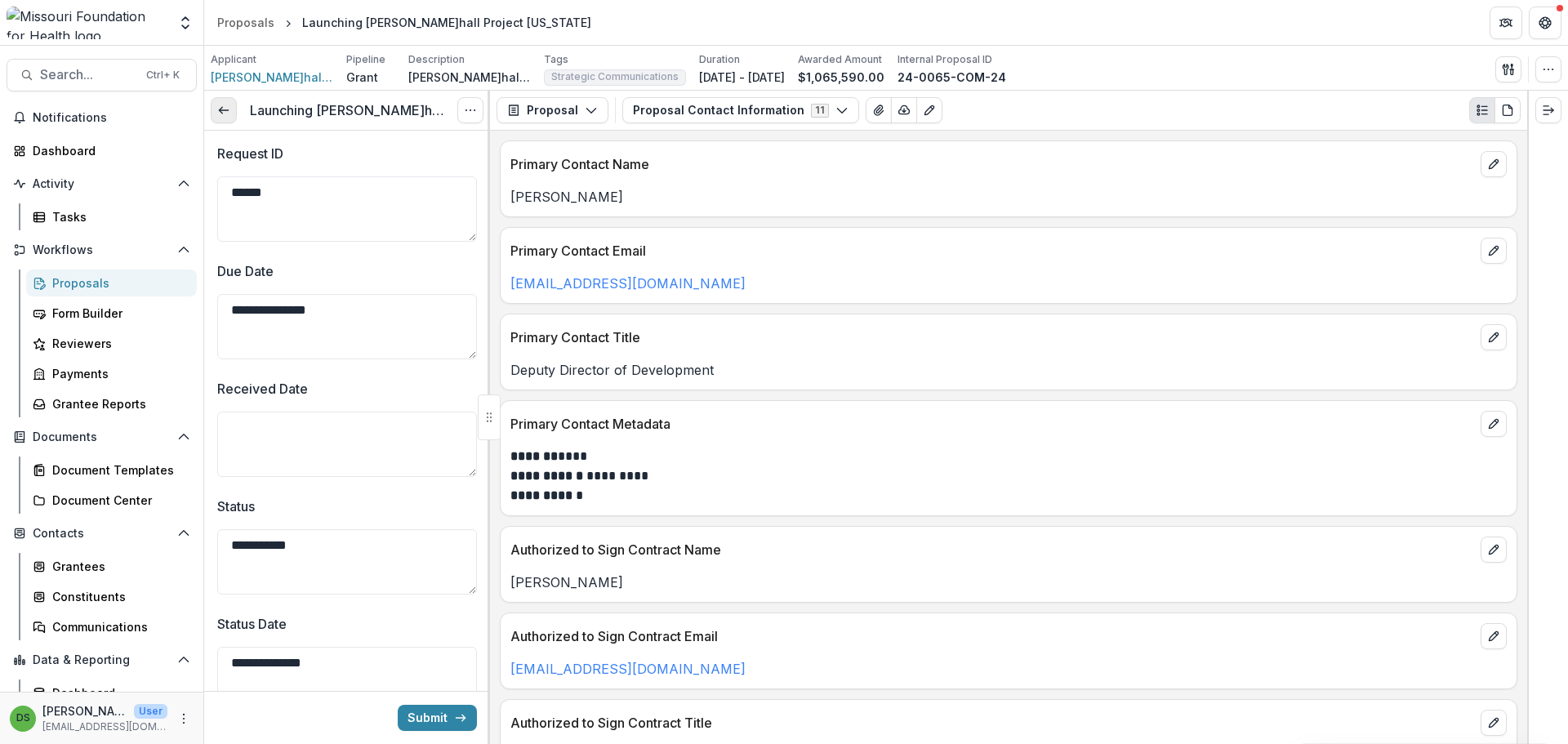
click at [227, 111] on line at bounding box center [222, 111] width 9 height 0
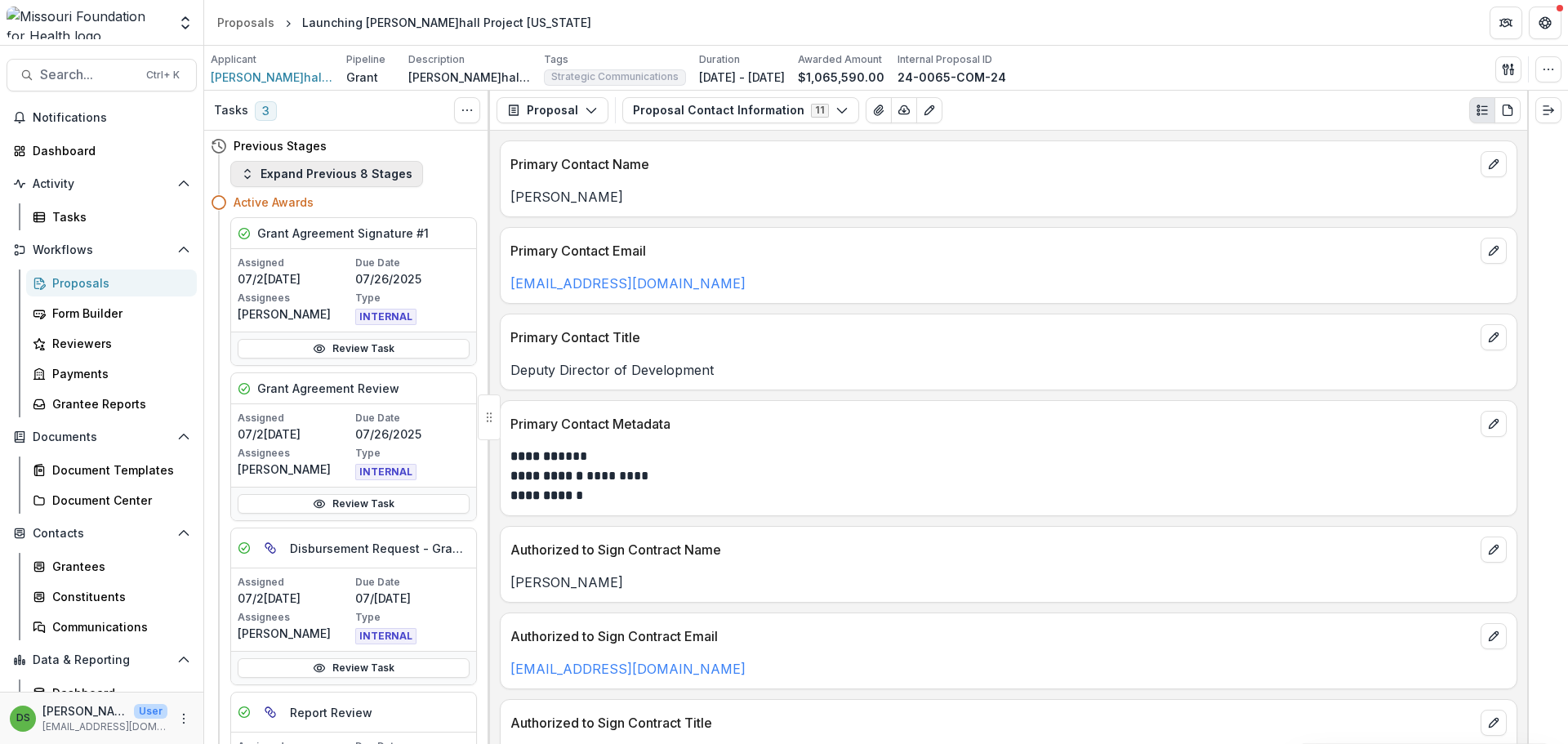
click at [353, 177] on button "Expand Previous 8 Stages" at bounding box center [326, 174] width 193 height 26
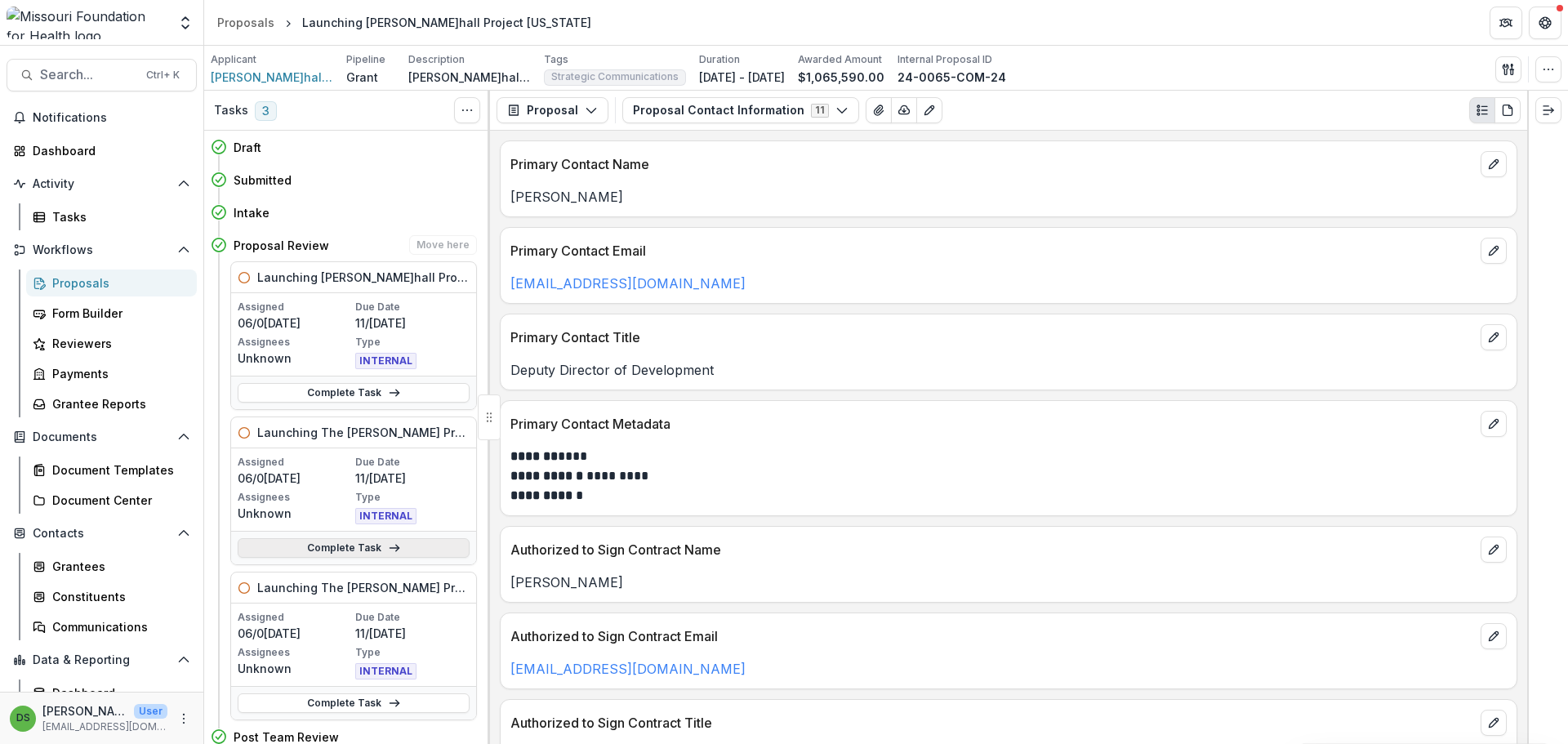
click at [355, 542] on link "Complete Task" at bounding box center [353, 548] width 232 height 20
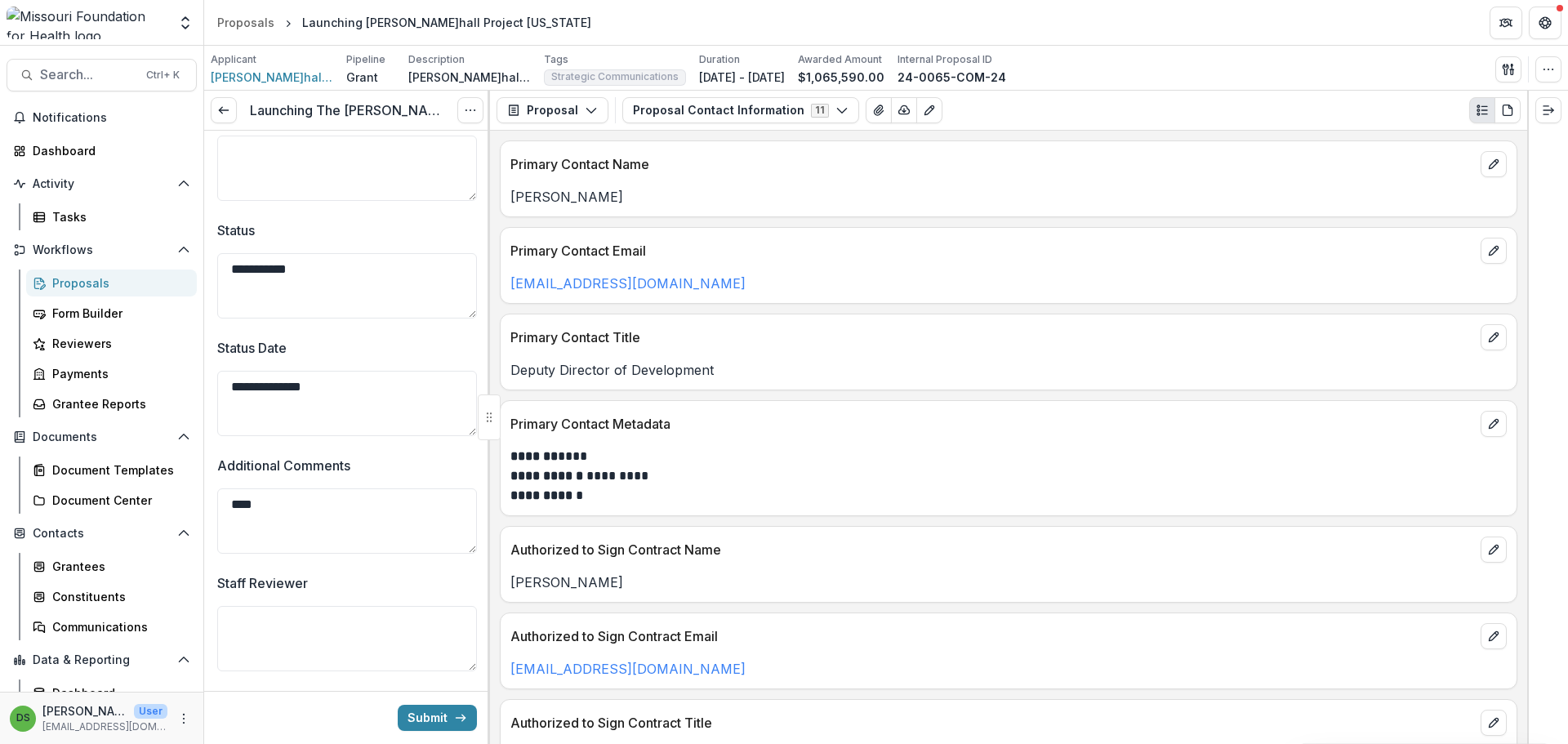
scroll to position [60, 0]
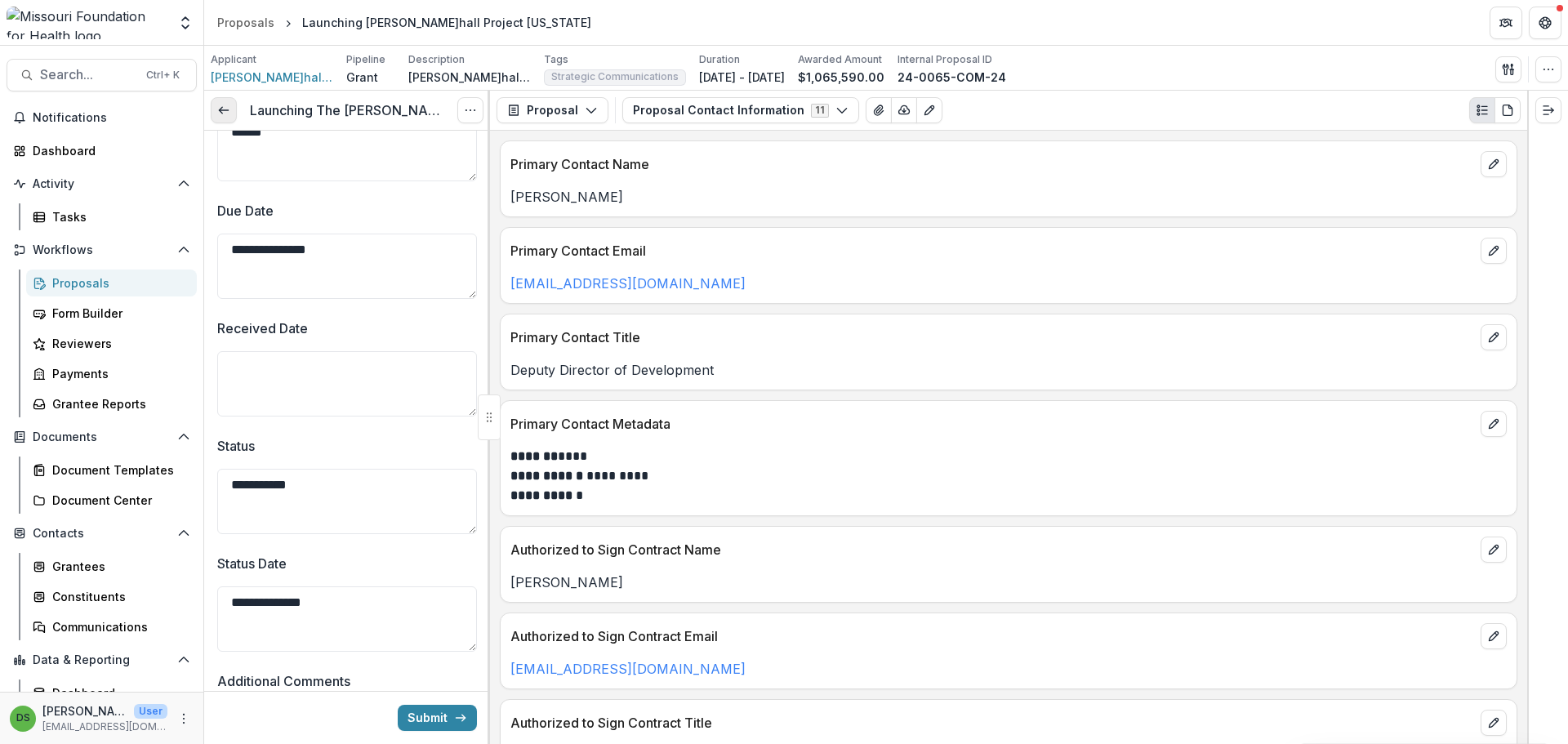
click at [221, 101] on link at bounding box center [223, 110] width 26 height 26
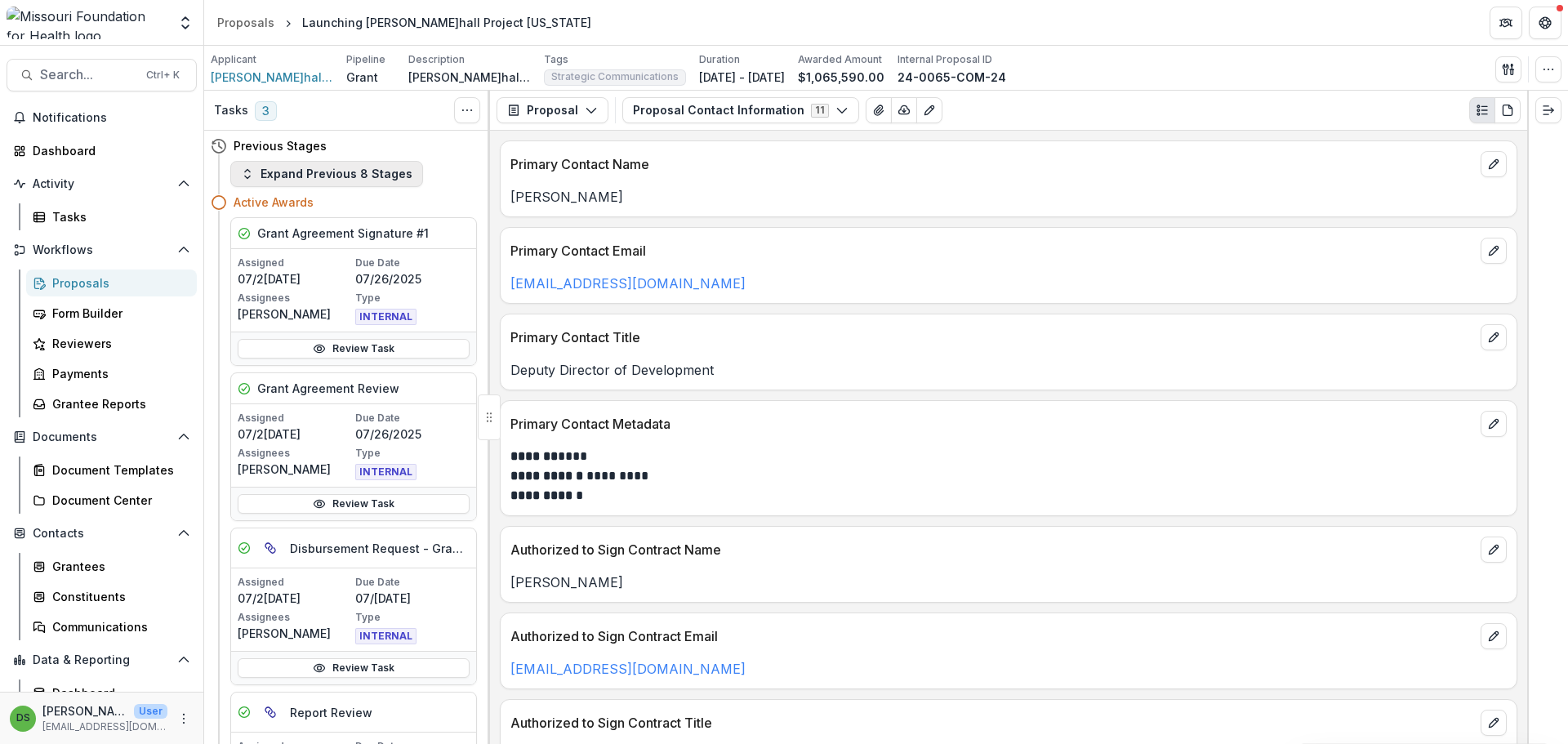
click at [387, 178] on button "Expand Previous 8 Stages" at bounding box center [326, 174] width 193 height 26
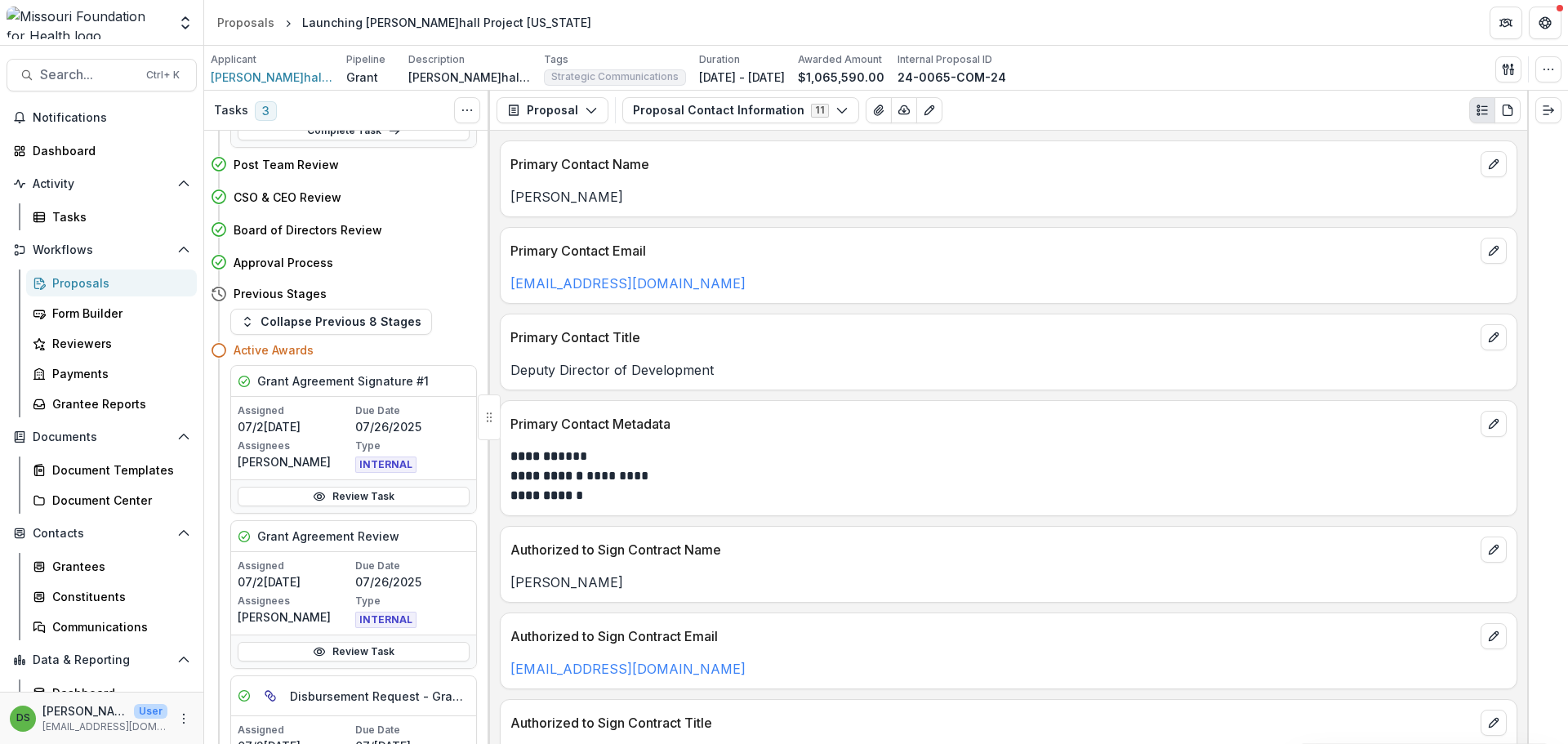
scroll to position [326, 0]
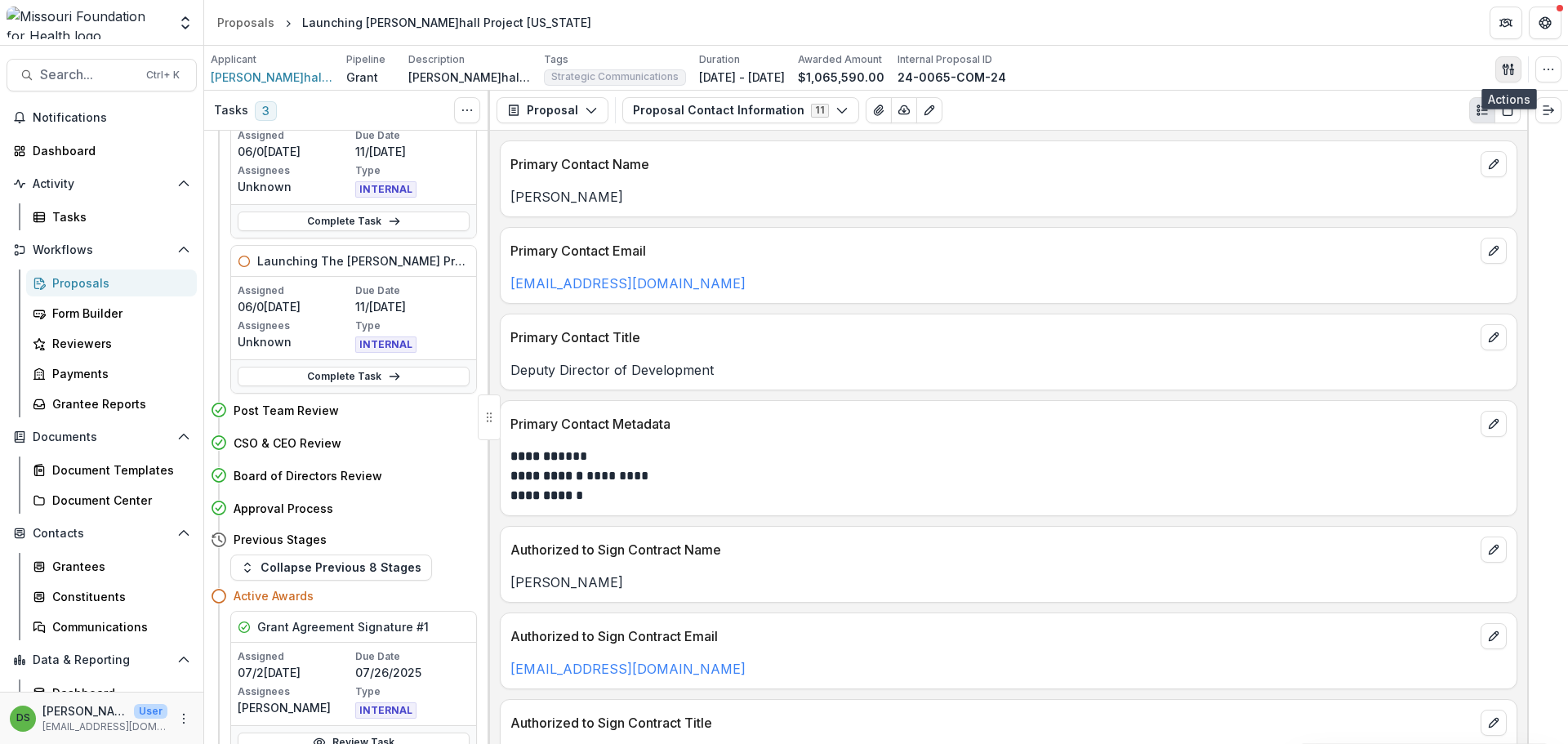
click at [1512, 63] on icon "button" at bounding box center [1509, 70] width 13 height 13
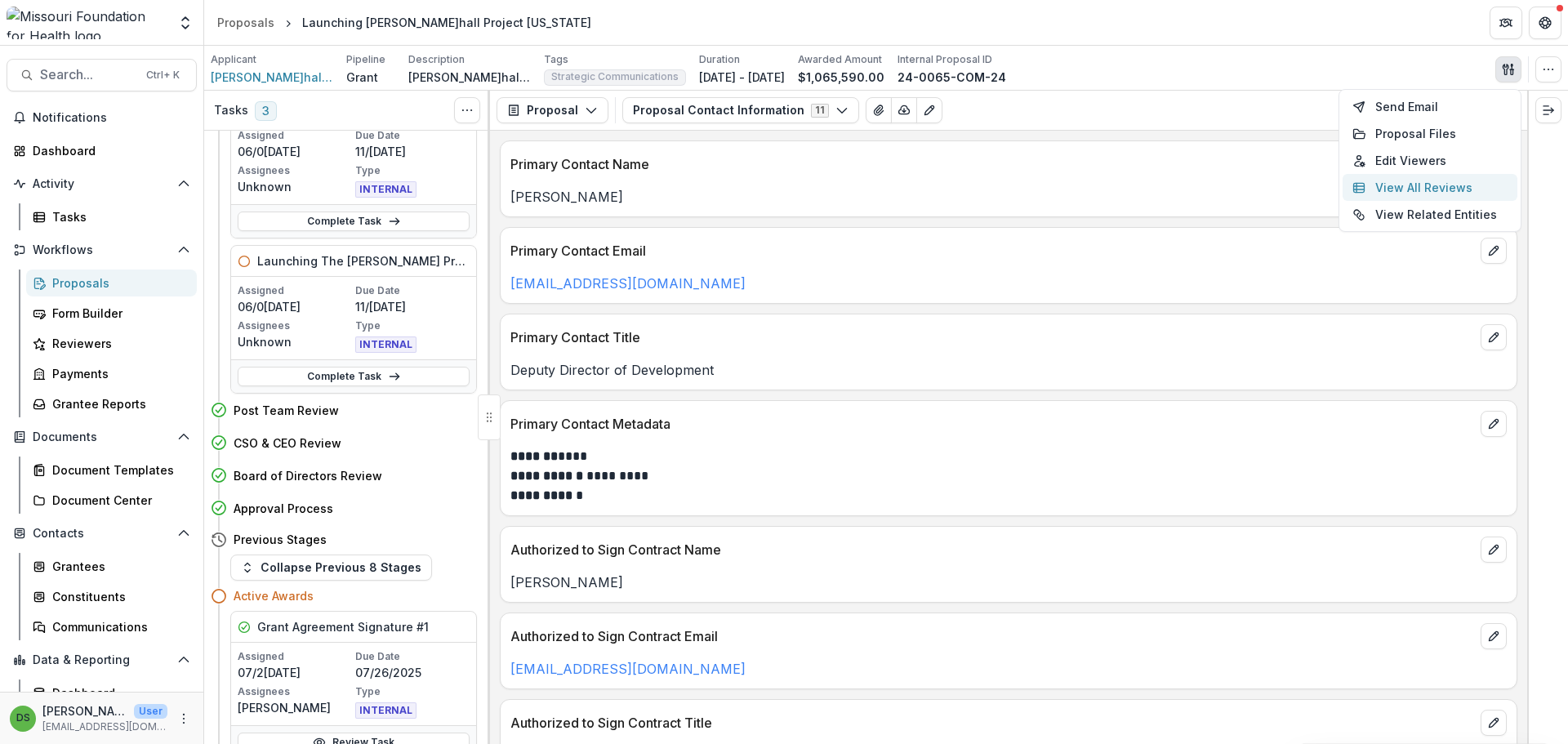
click at [1408, 184] on button "View All Reviews" at bounding box center [1430, 187] width 175 height 27
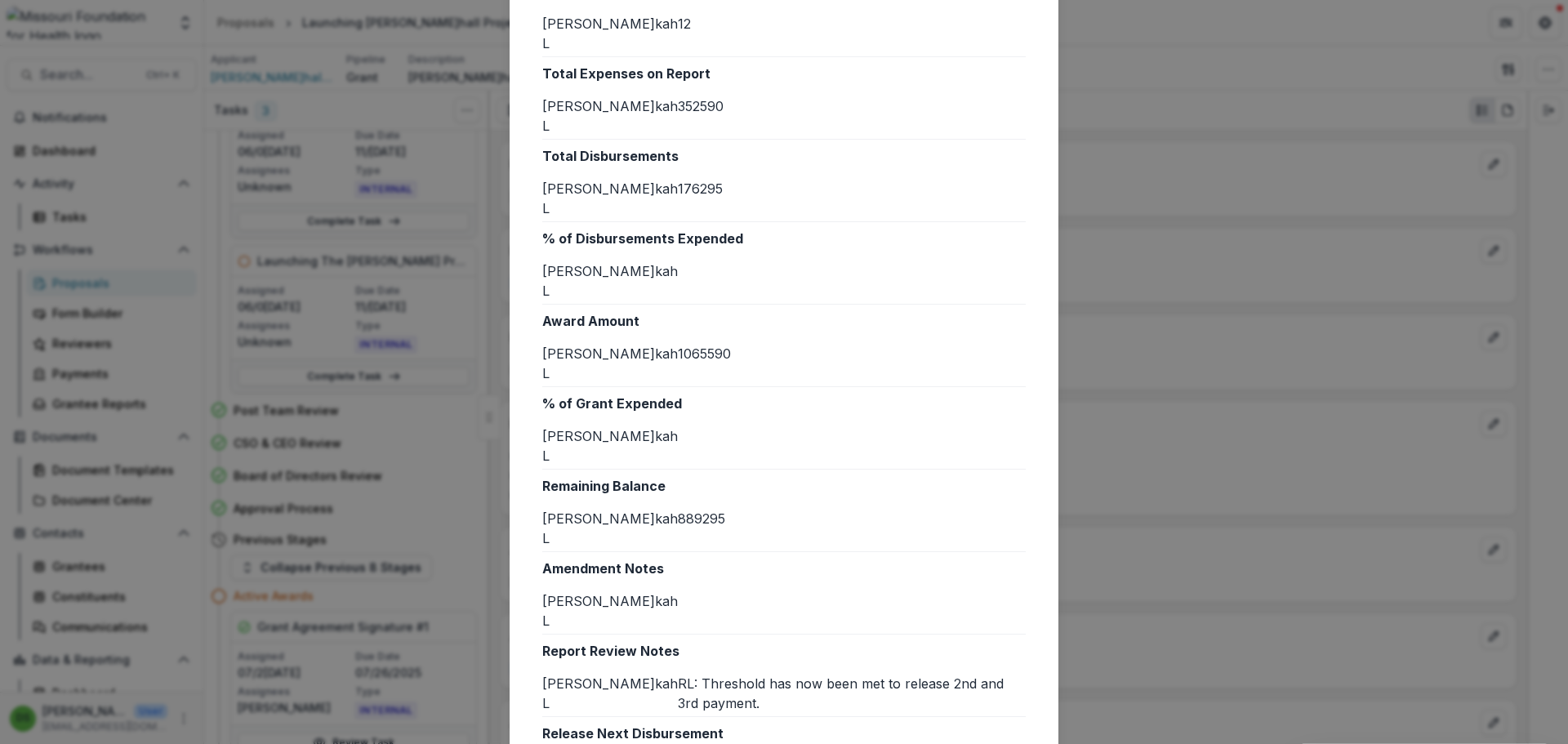
scroll to position [768, 0]
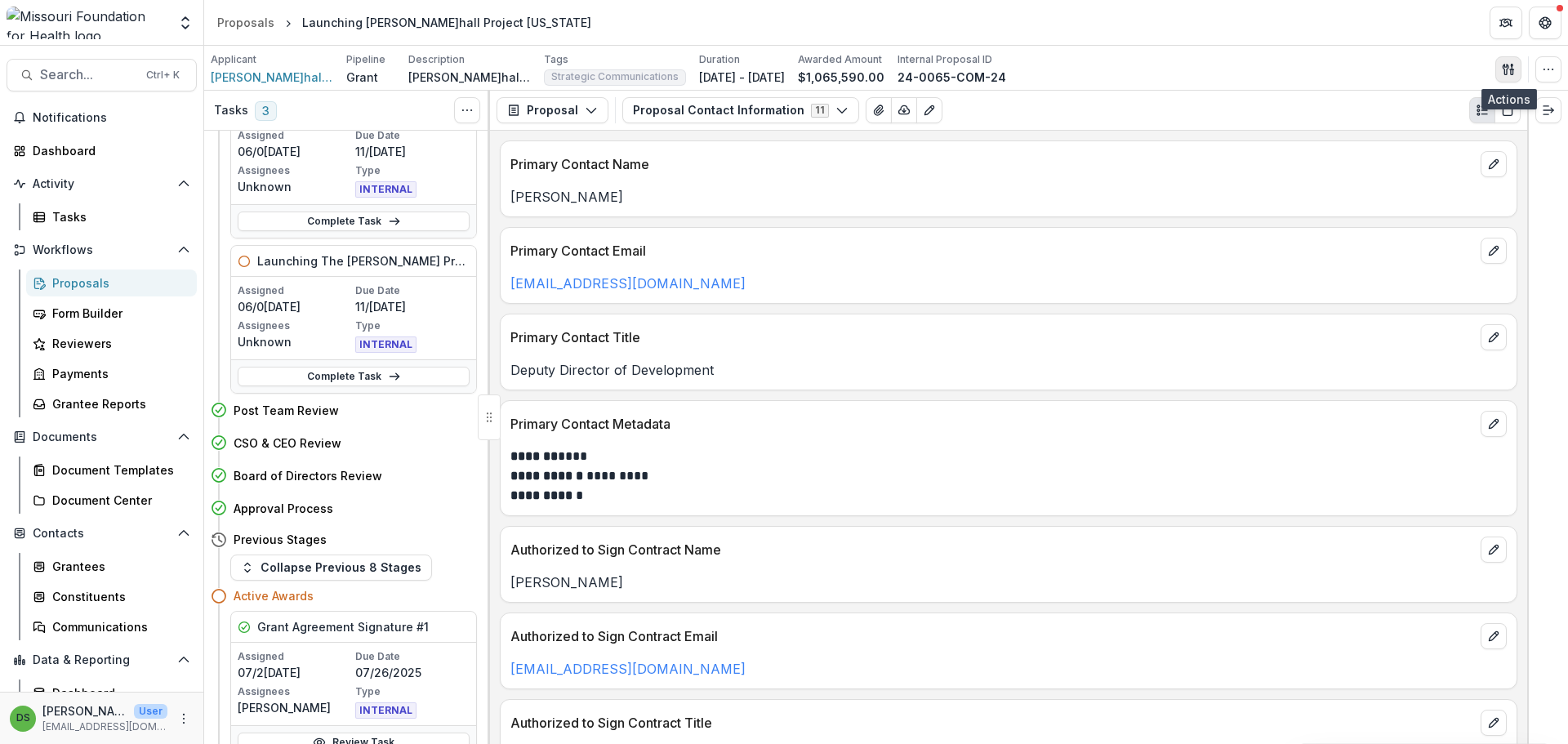
click at [1515, 72] on icon "button" at bounding box center [1509, 70] width 13 height 13
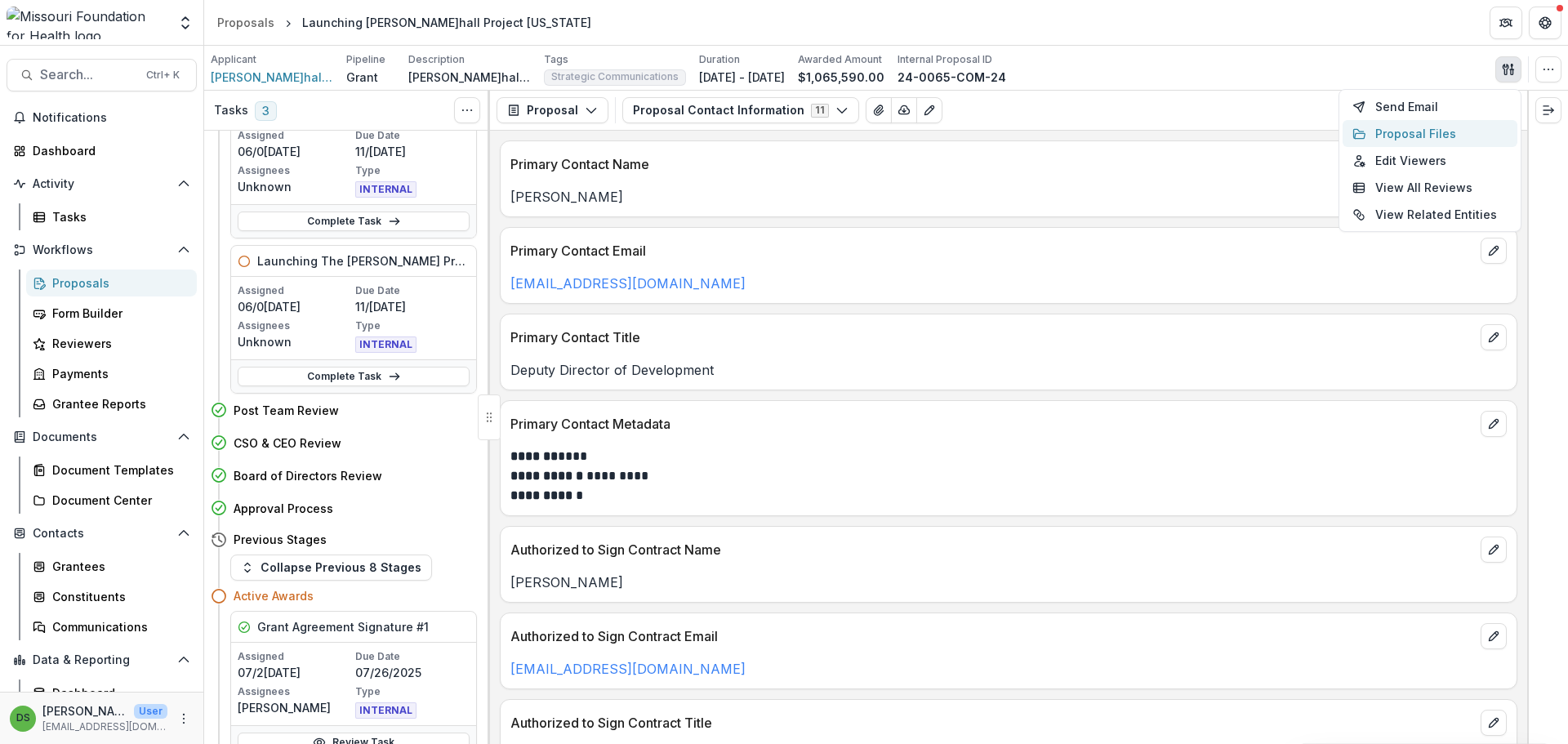
click at [1424, 132] on button "Proposal Files" at bounding box center [1430, 134] width 175 height 27
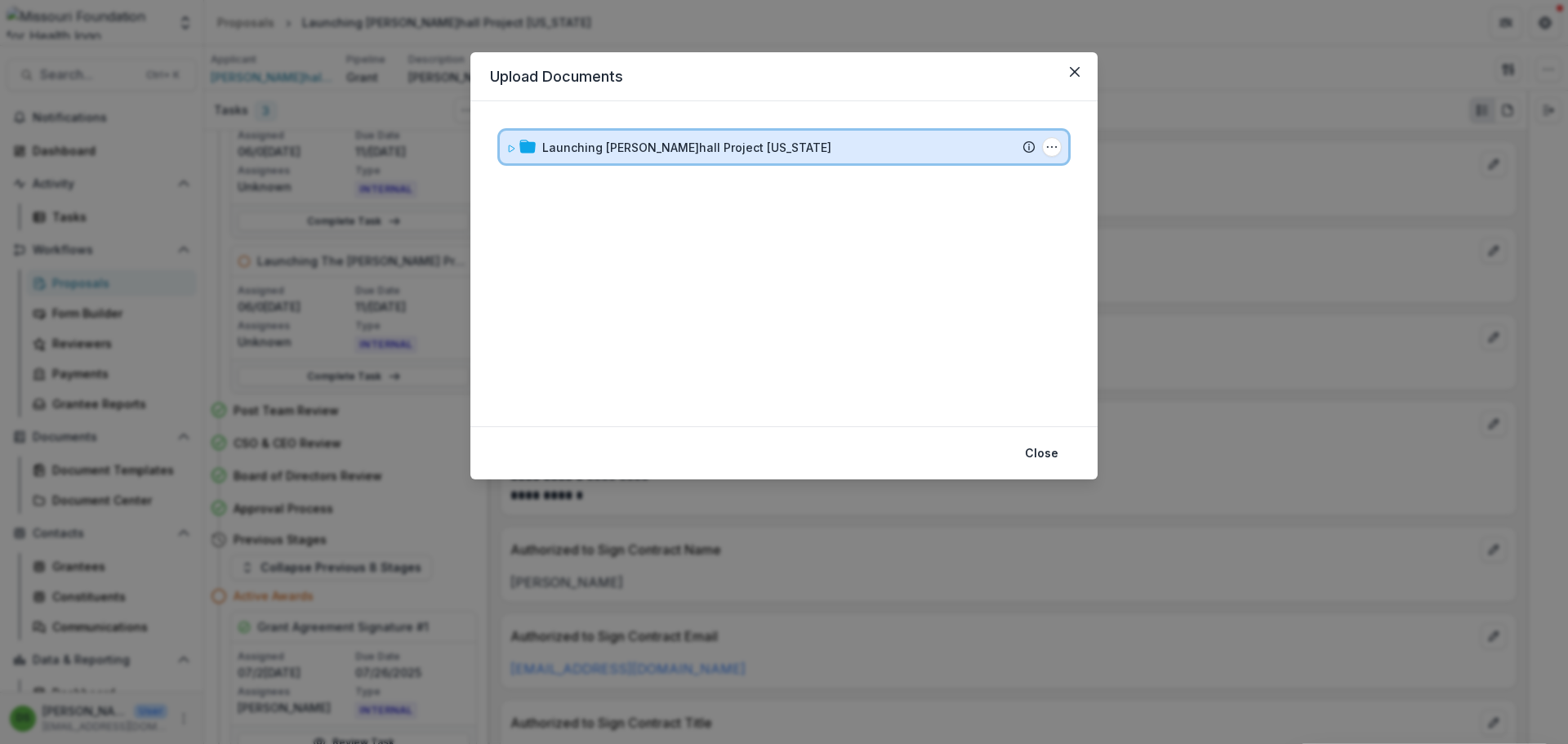
click at [805, 153] on div "Launching The Marshall Project Missouri" at bounding box center [788, 147] width 493 height 17
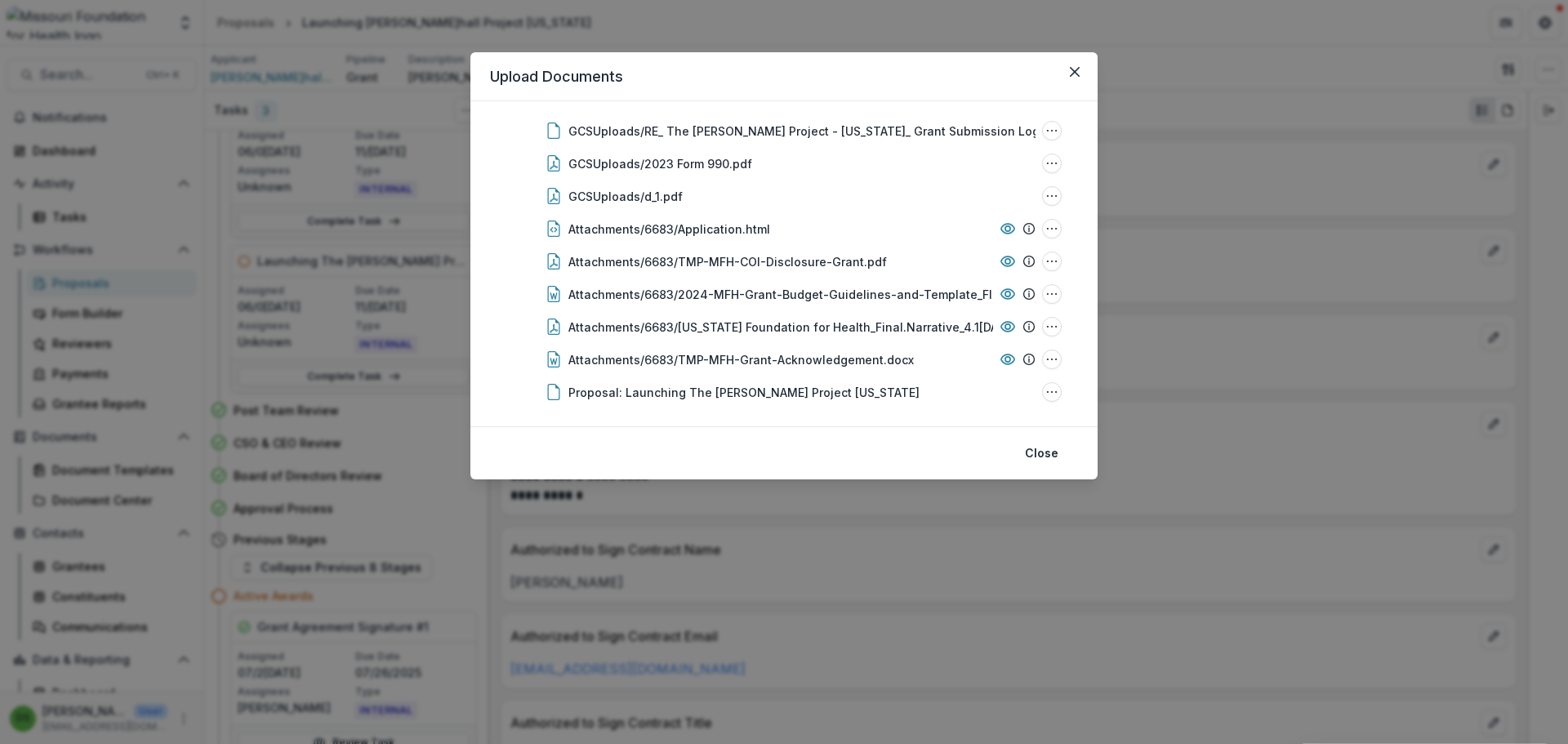
scroll to position [583, 0]
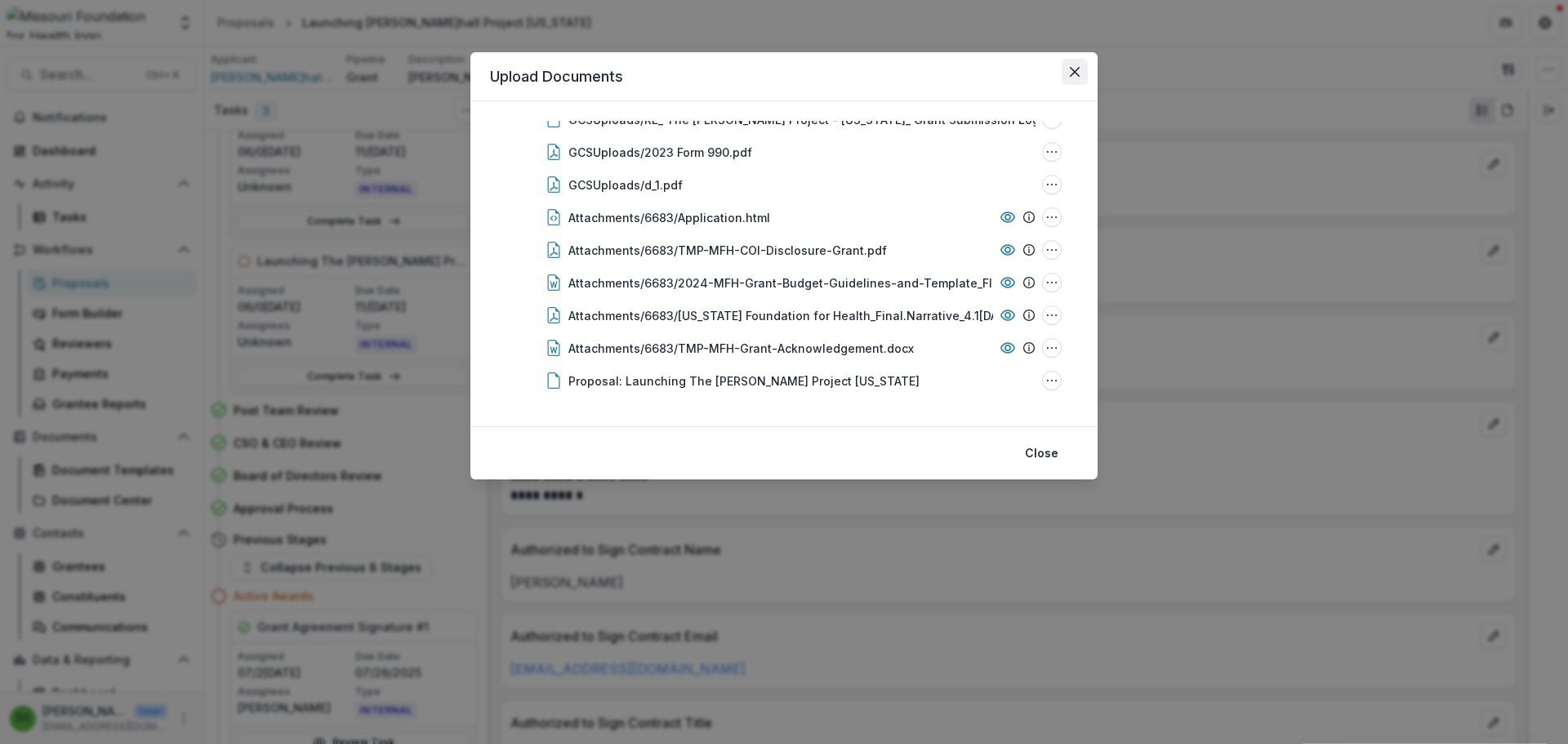
click at [1077, 70] on icon "Close" at bounding box center [1075, 72] width 10 height 10
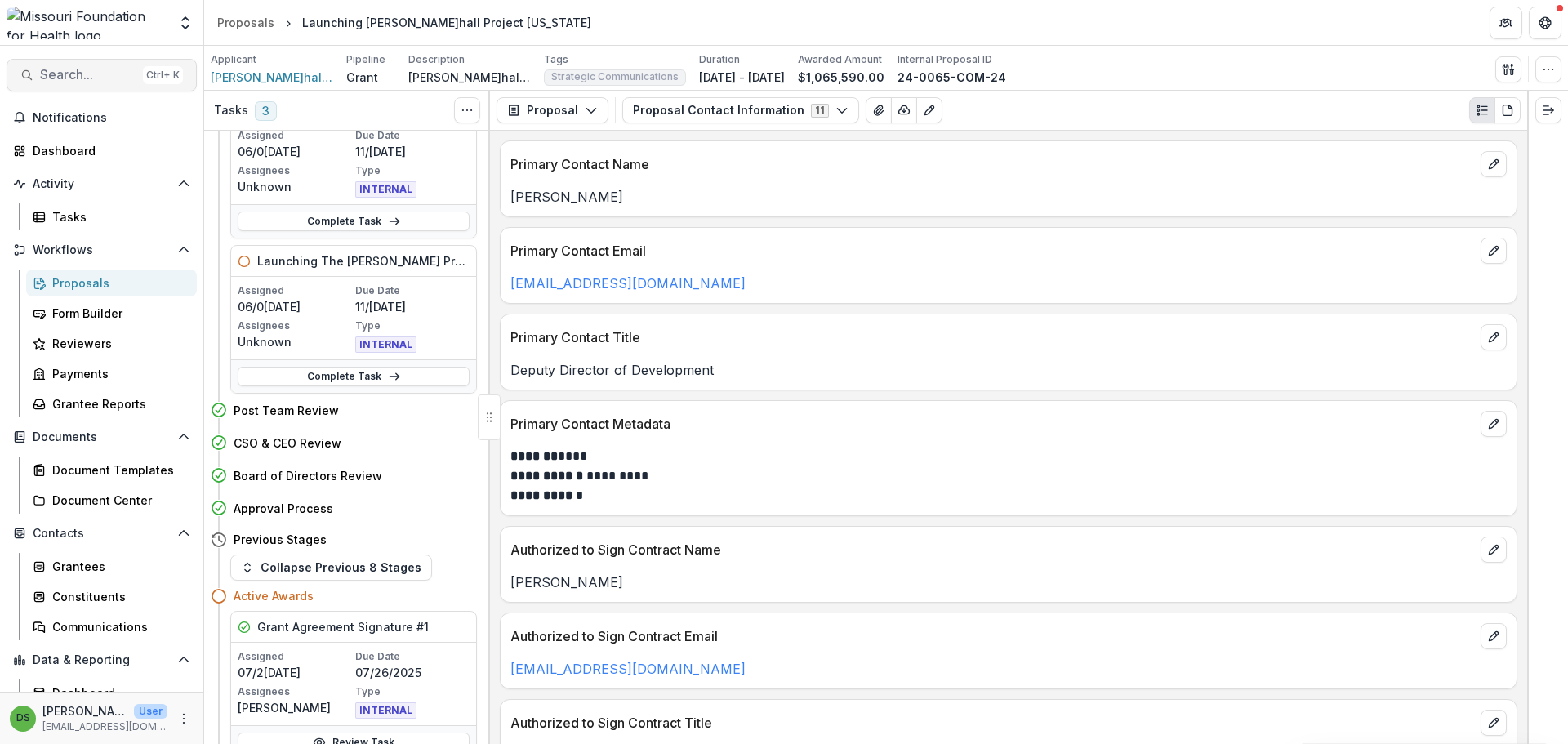
click at [88, 71] on span "Search..." at bounding box center [88, 74] width 96 height 15
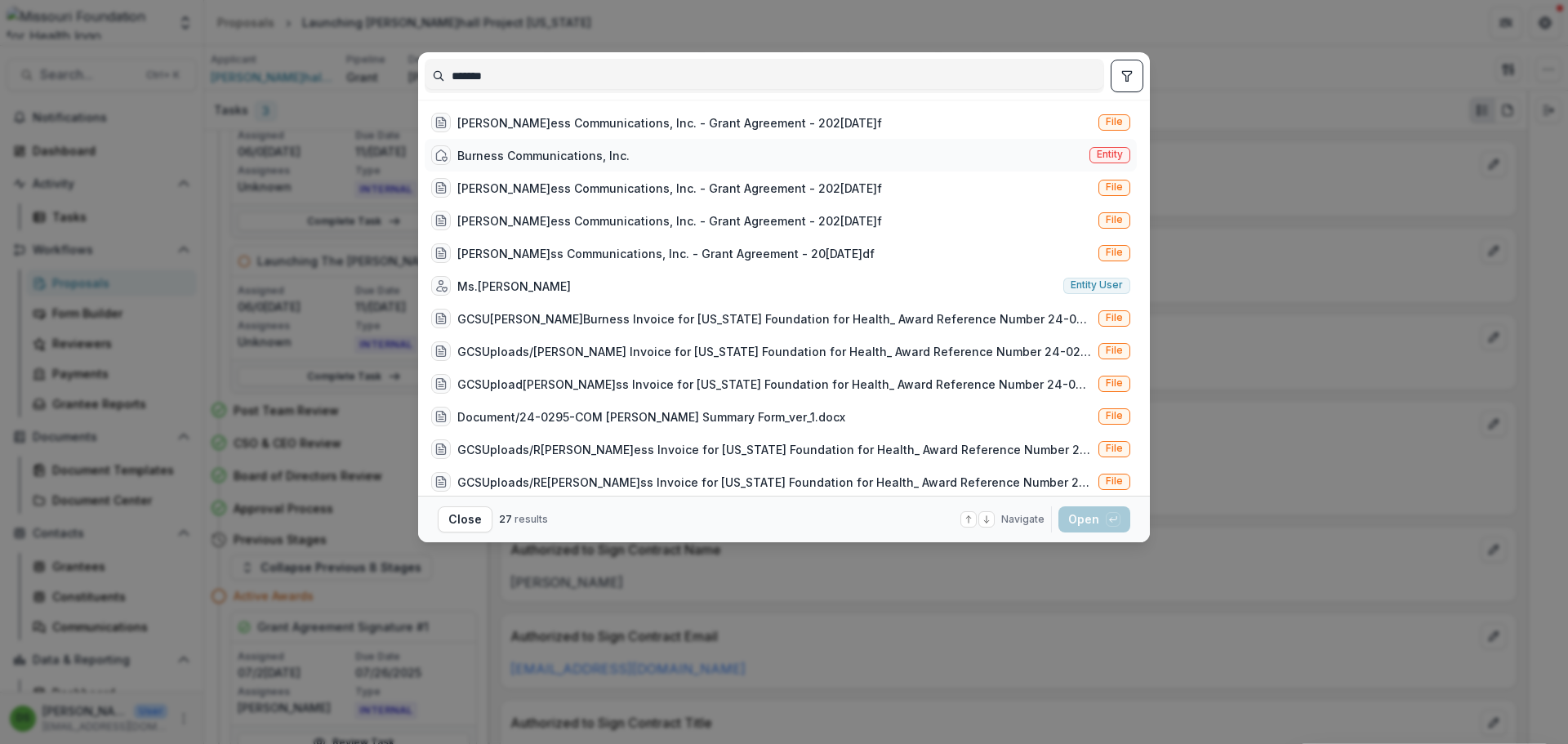
type input "*******"
click at [558, 151] on div "Burness Communications, Inc." at bounding box center [543, 155] width 173 height 17
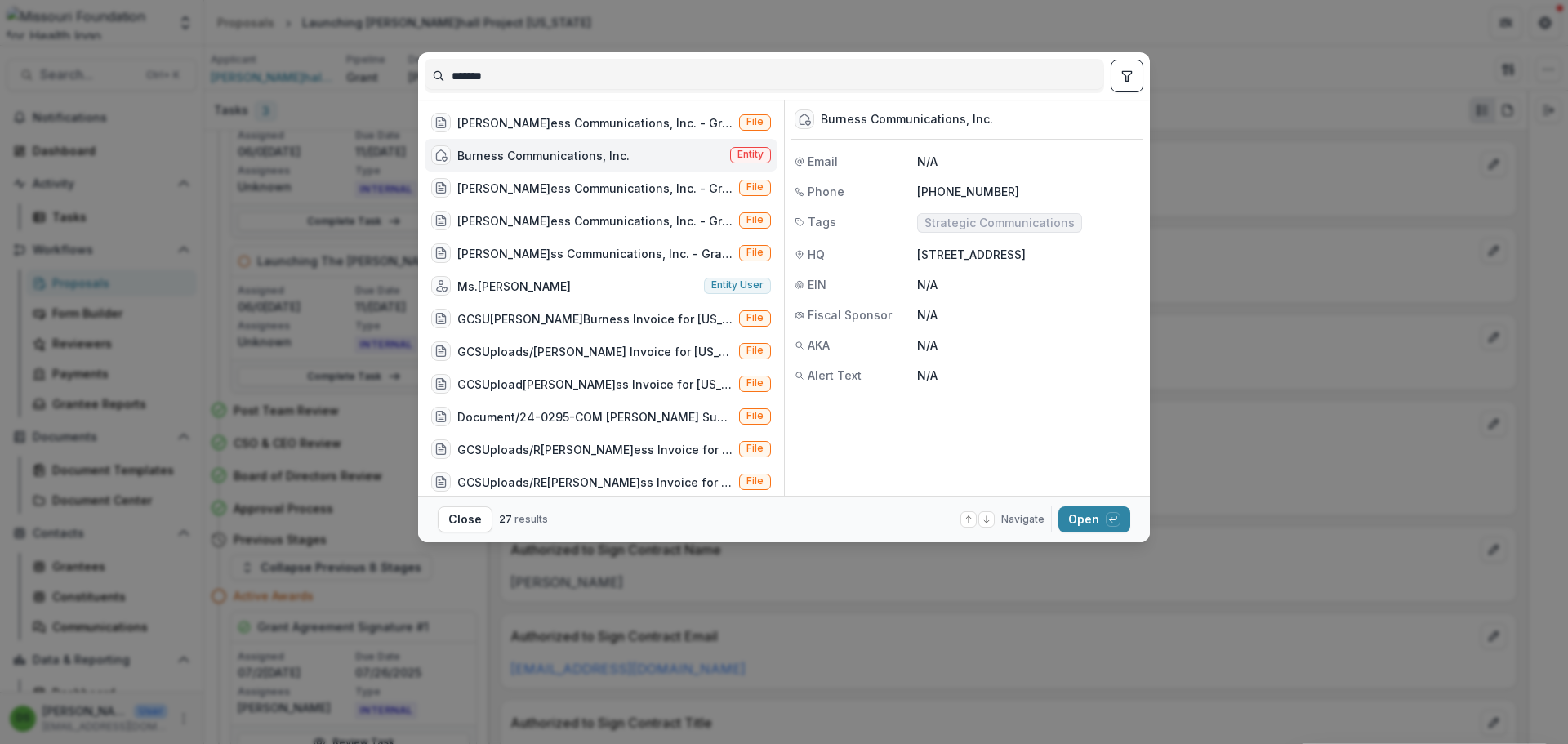
click at [558, 151] on div "Burness Communications, Inc." at bounding box center [543, 155] width 173 height 17
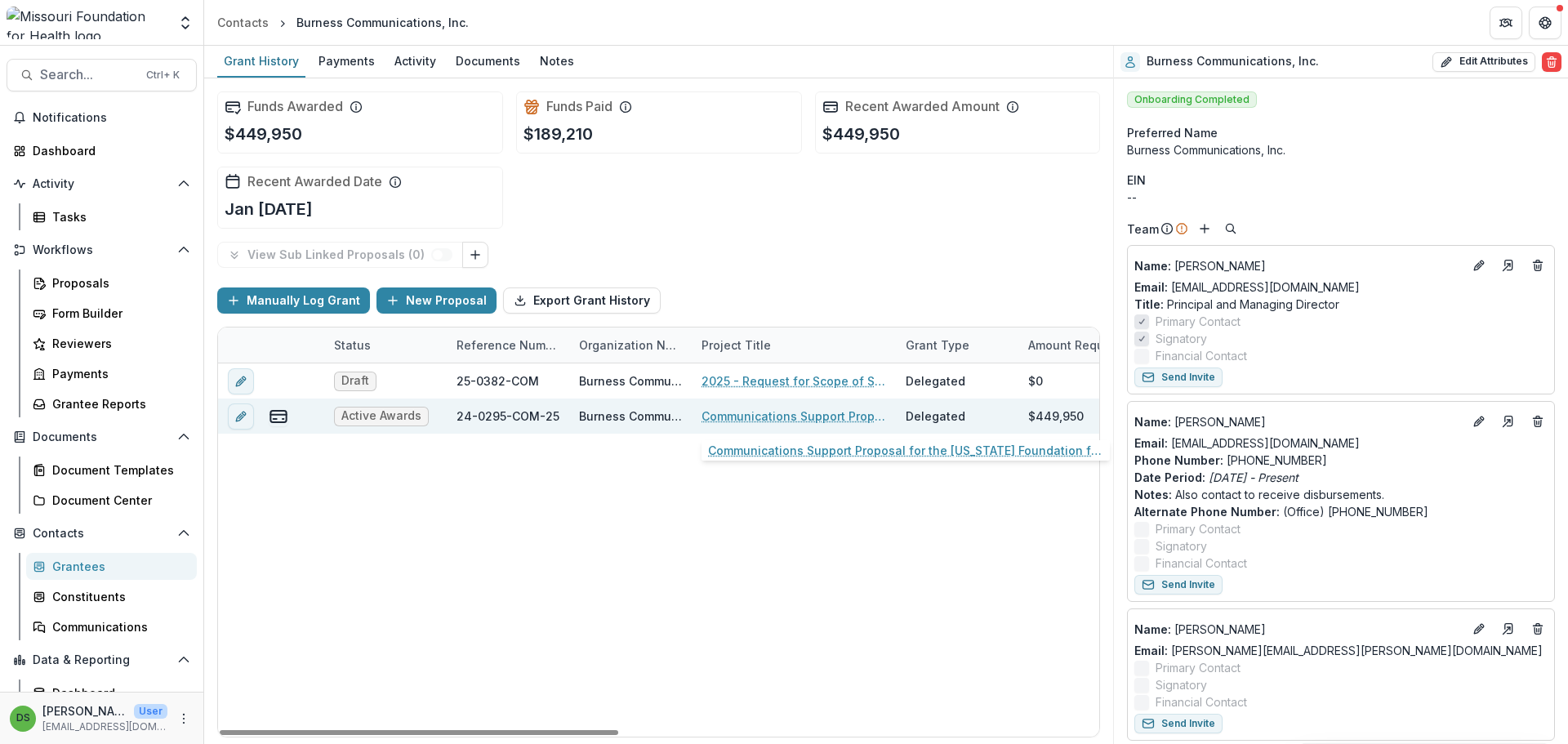
click at [808, 421] on link "Communications Support Proposal for the Missouri Foundation for Healths Health…" at bounding box center [793, 416] width 184 height 17
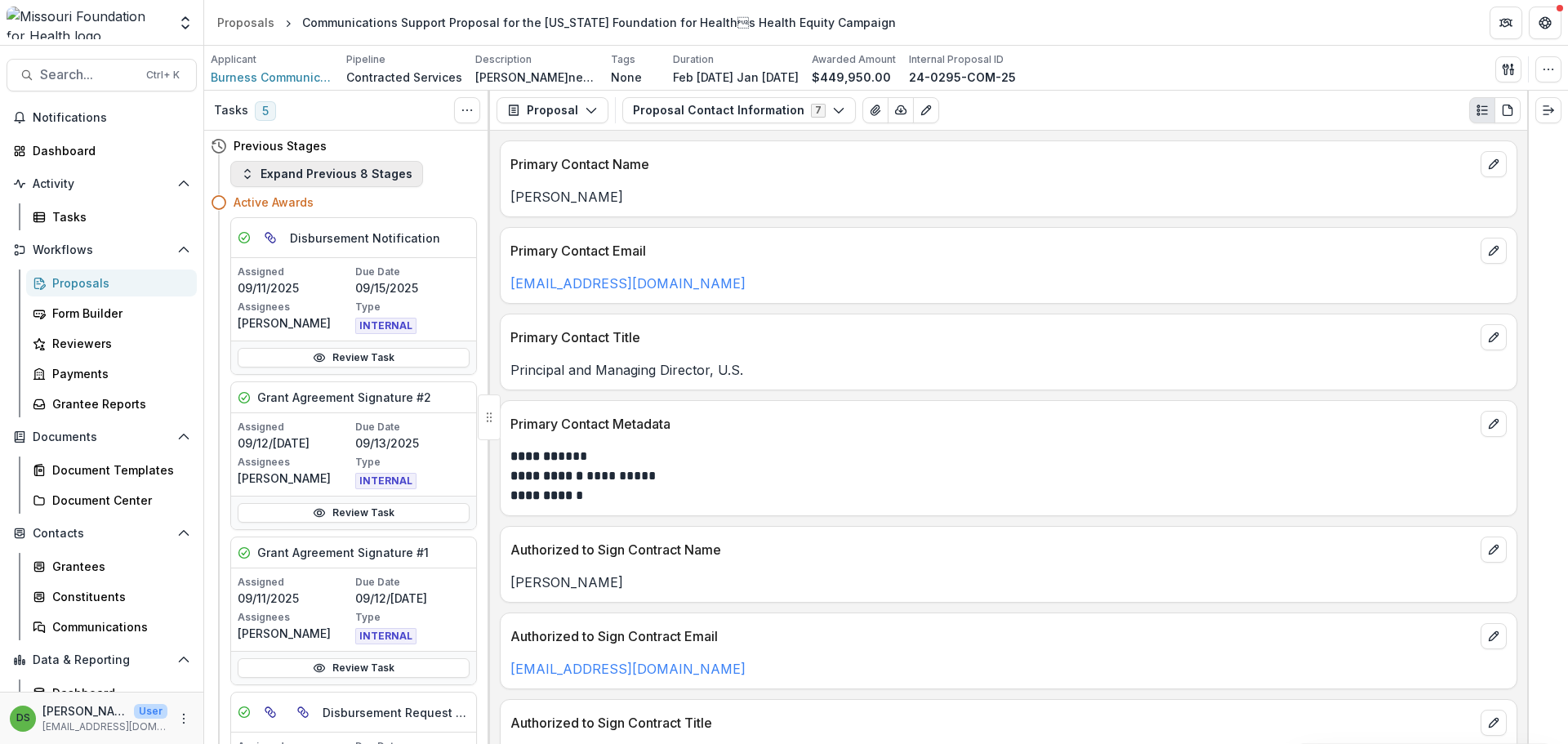
click at [337, 178] on button "Expand Previous 8 Stages" at bounding box center [326, 174] width 193 height 26
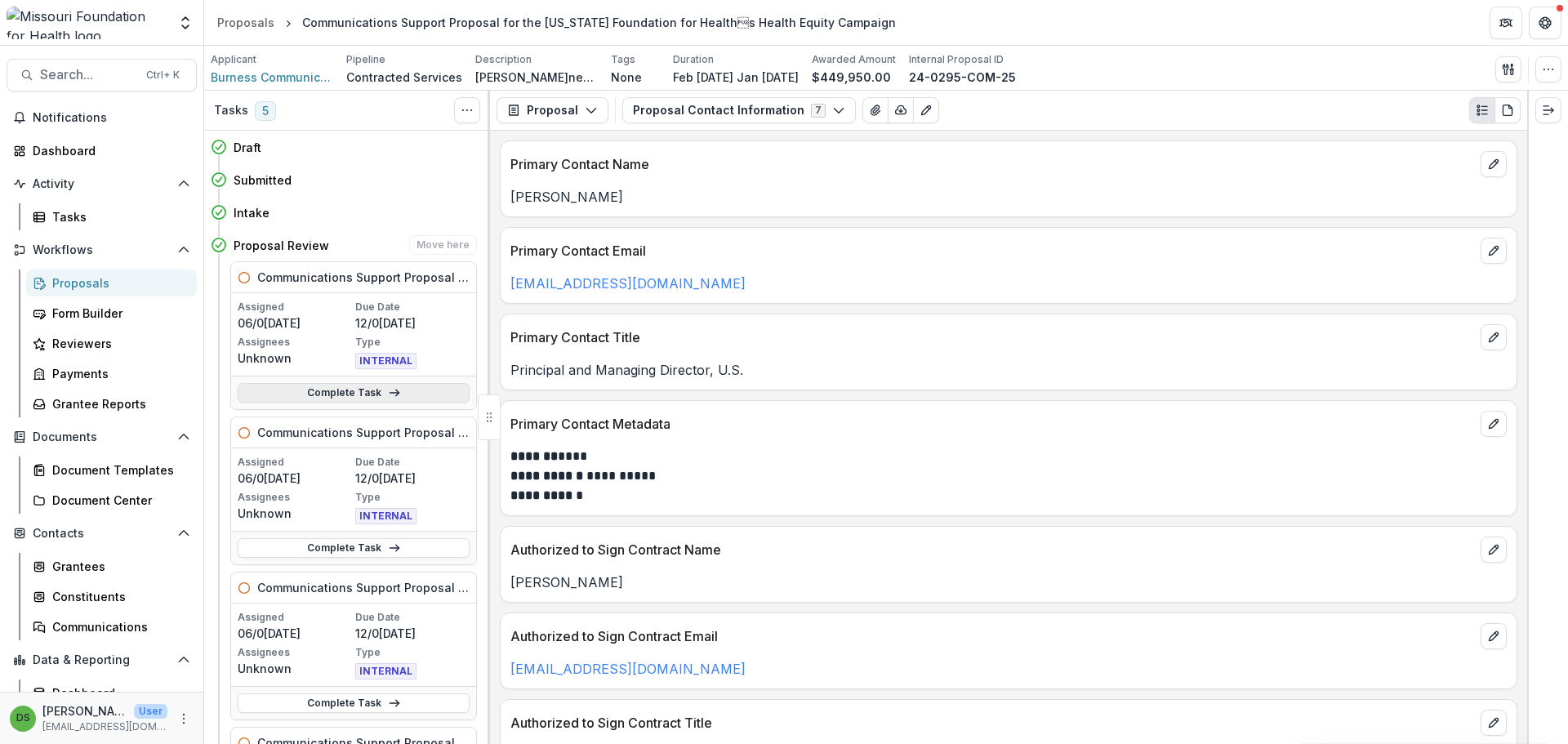
click at [388, 388] on icon at bounding box center [395, 393] width 13 height 13
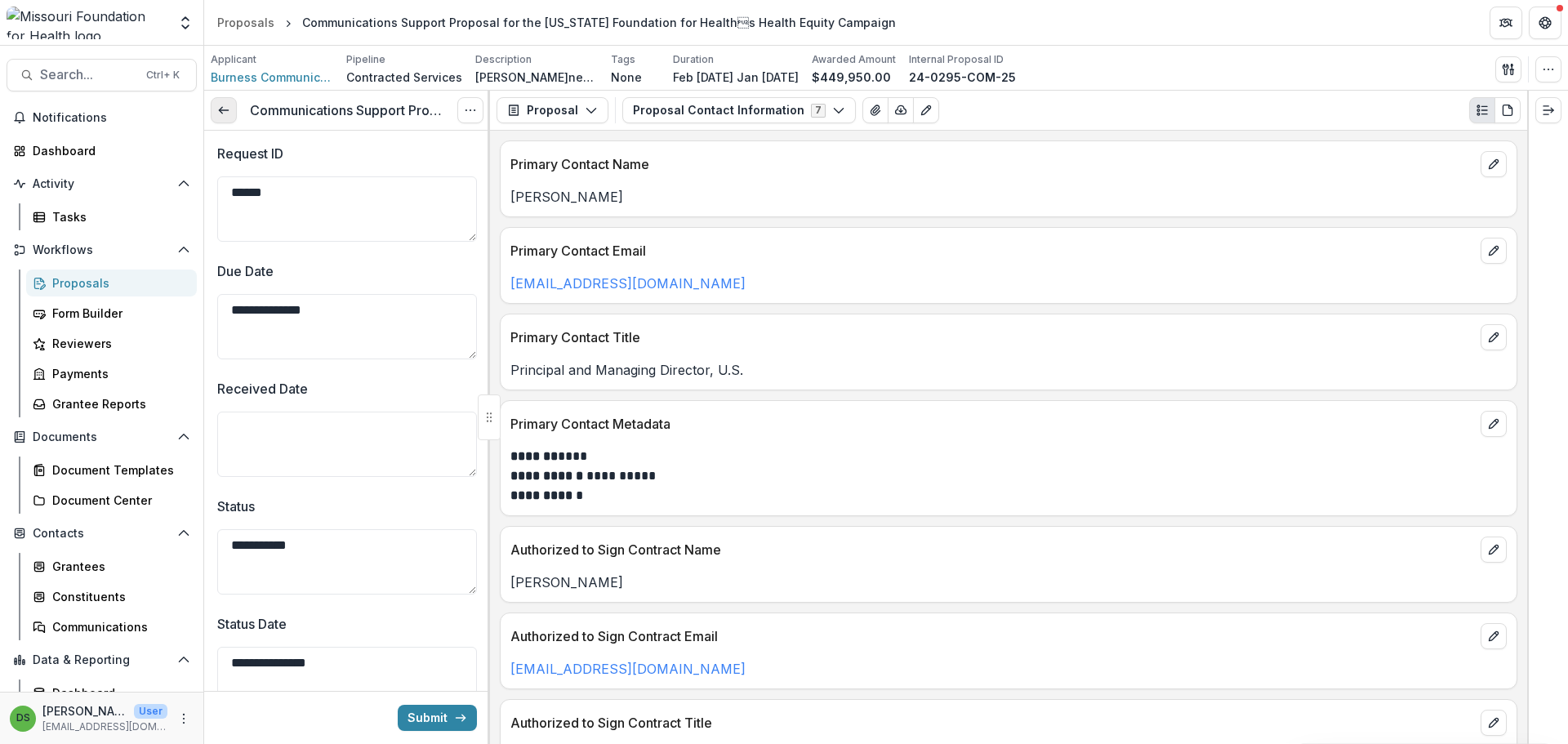
click at [226, 108] on icon at bounding box center [224, 111] width 13 height 13
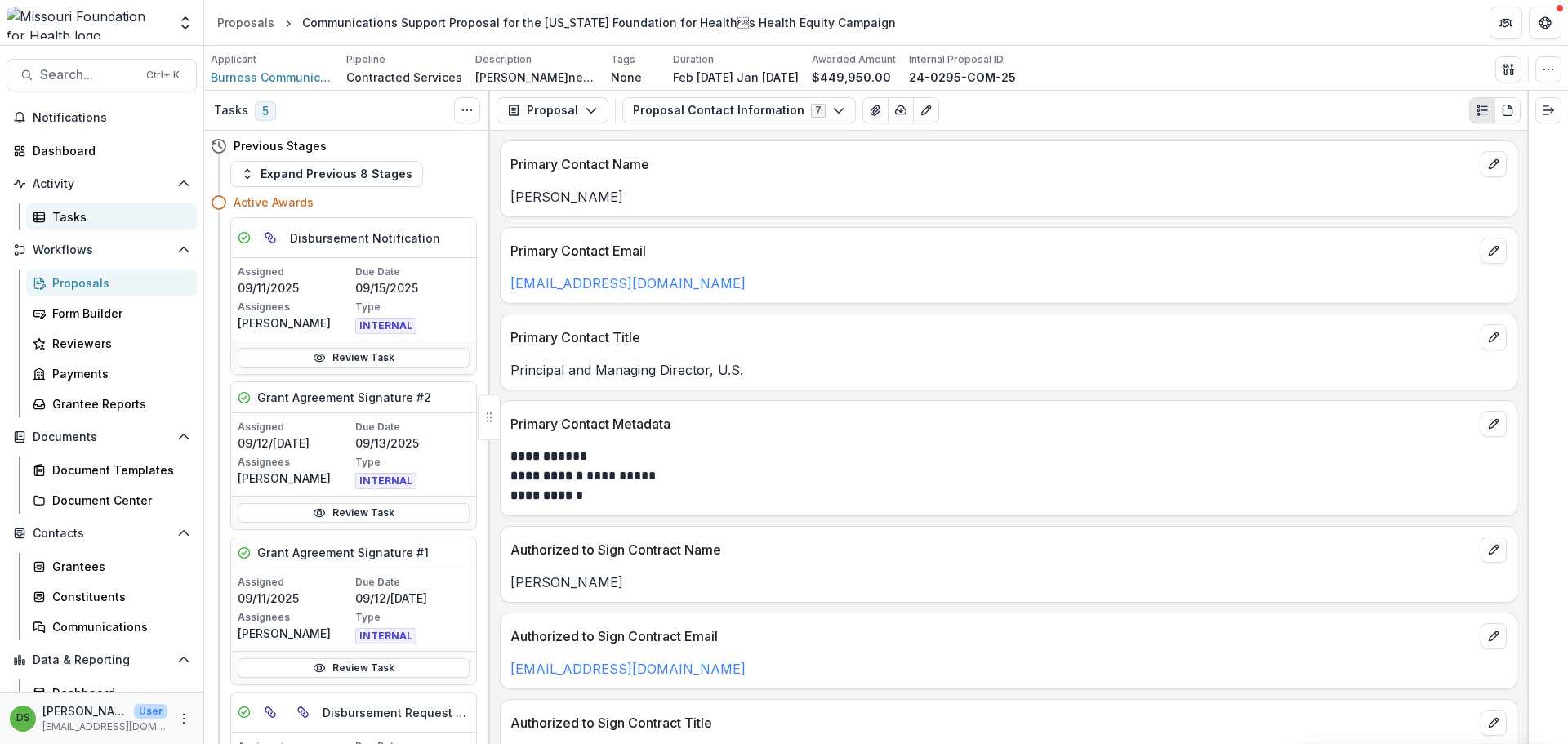
click at [59, 222] on div "Tasks" at bounding box center [118, 217] width 132 height 17
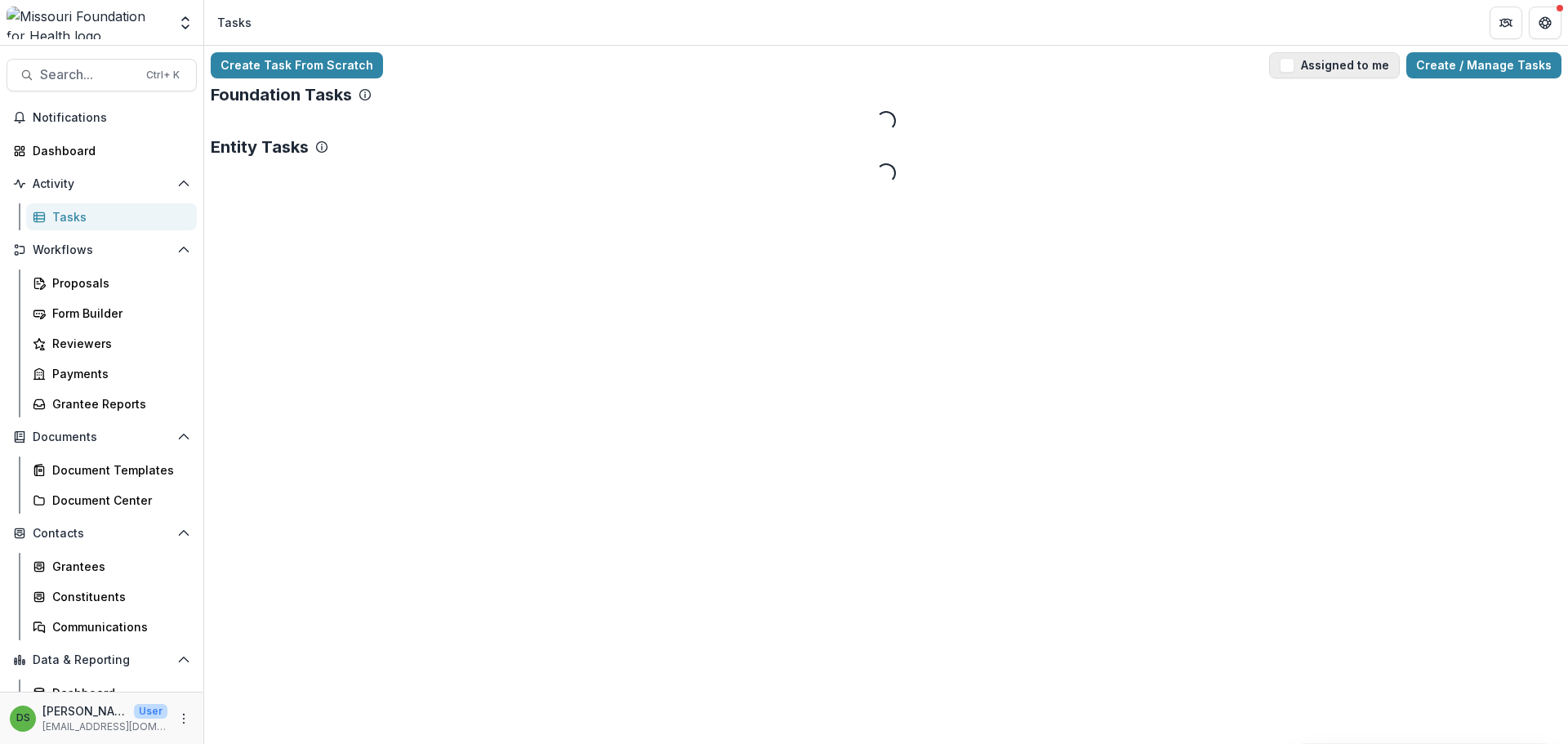
click at [1367, 64] on button "Assigned to me" at bounding box center [1334, 65] width 131 height 26
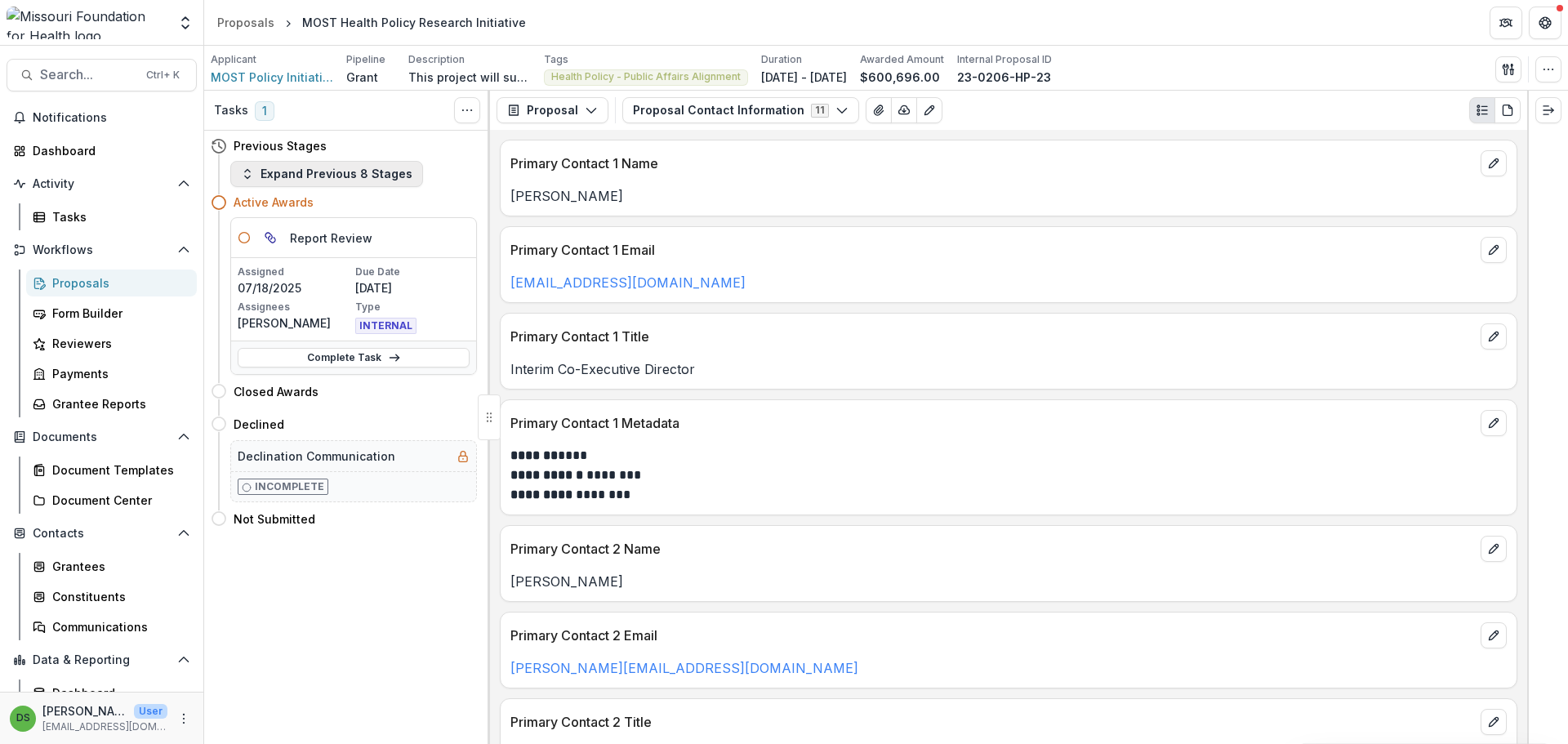
click at [400, 176] on button "Expand Previous 8 Stages" at bounding box center [326, 174] width 193 height 26
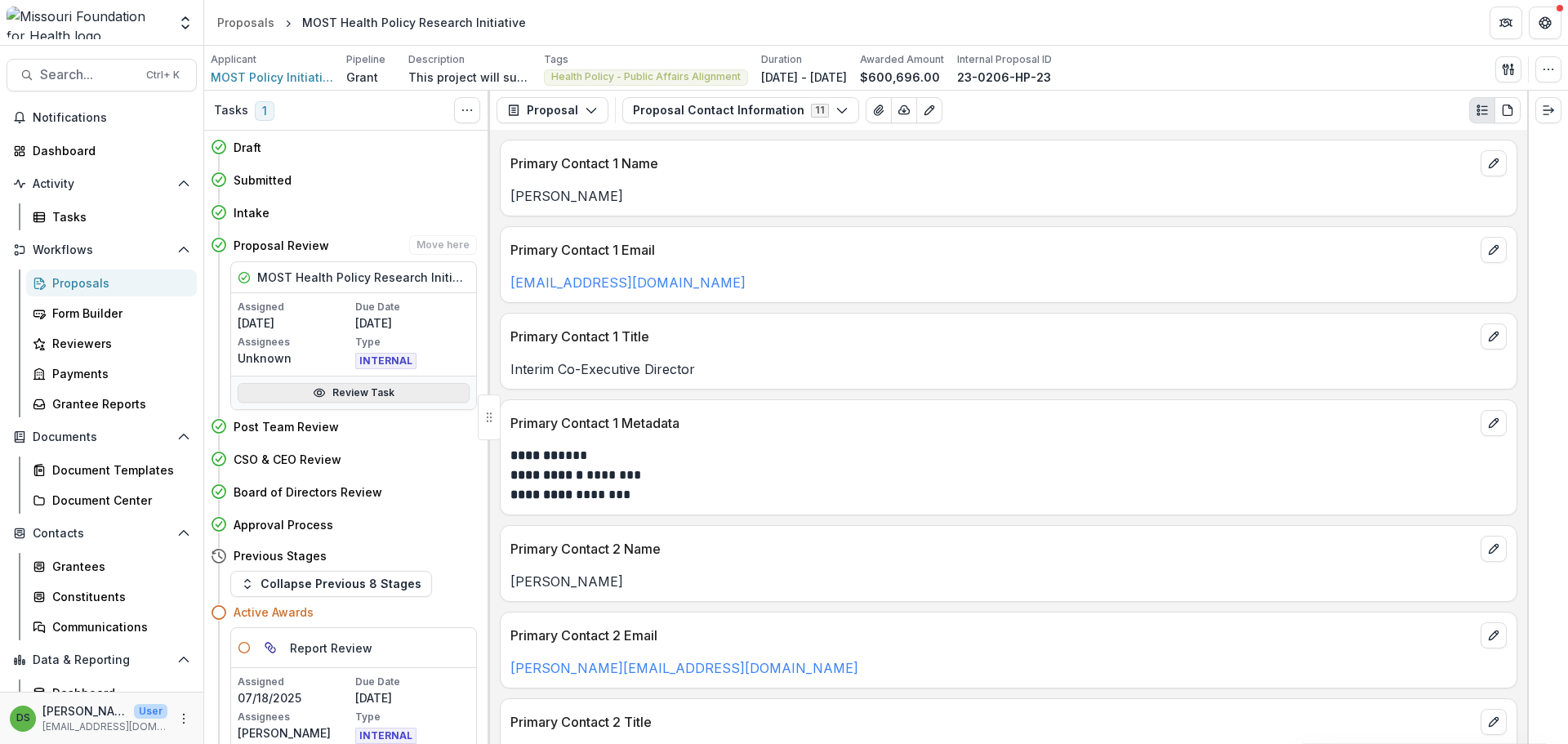
click at [405, 392] on link "Review Task" at bounding box center [353, 392] width 232 height 20
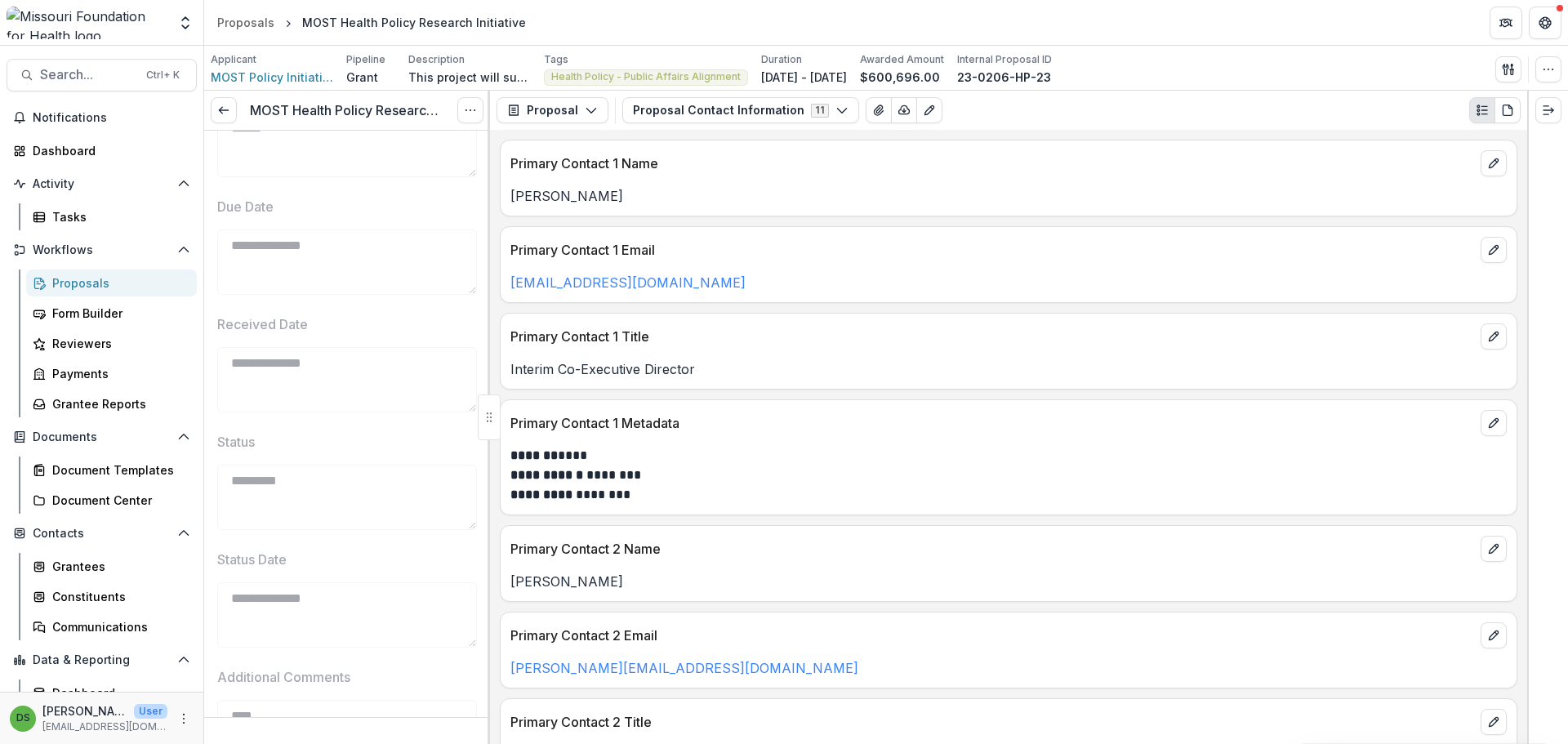
scroll to position [524, 0]
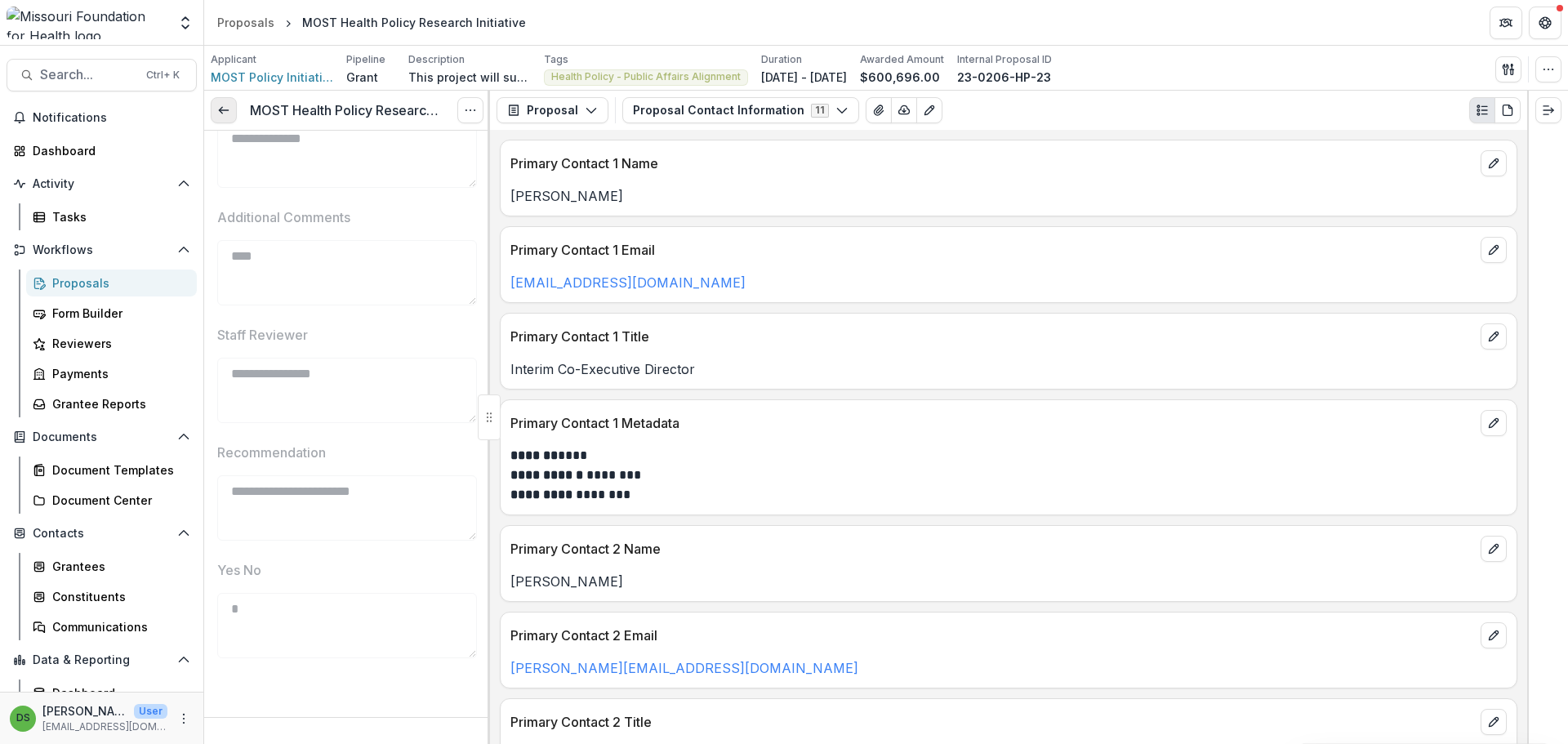
click at [220, 105] on icon at bounding box center [224, 111] width 13 height 13
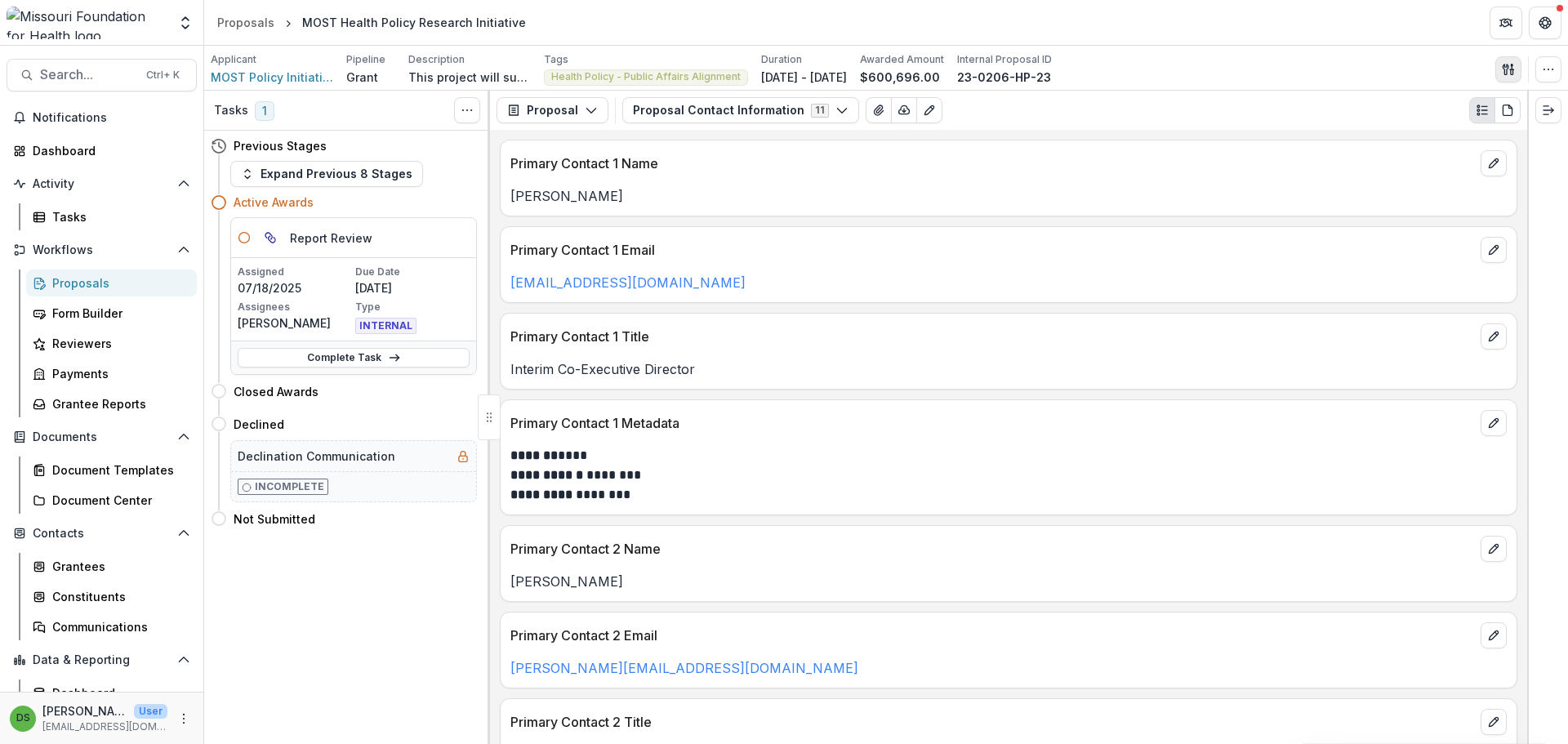
click at [1509, 76] on button "button" at bounding box center [1508, 69] width 26 height 26
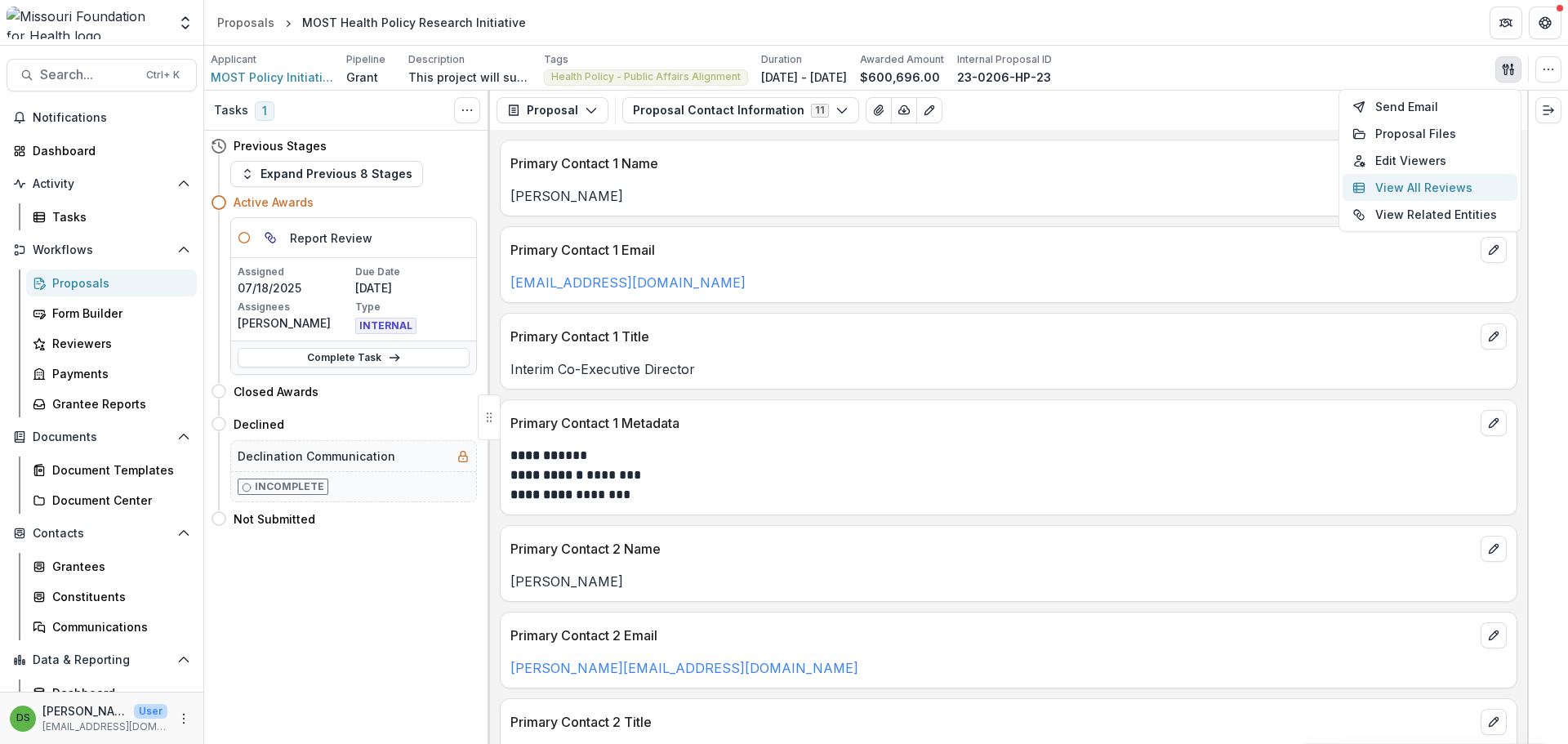
click at [1399, 179] on button "View All Reviews" at bounding box center [1430, 187] width 175 height 27
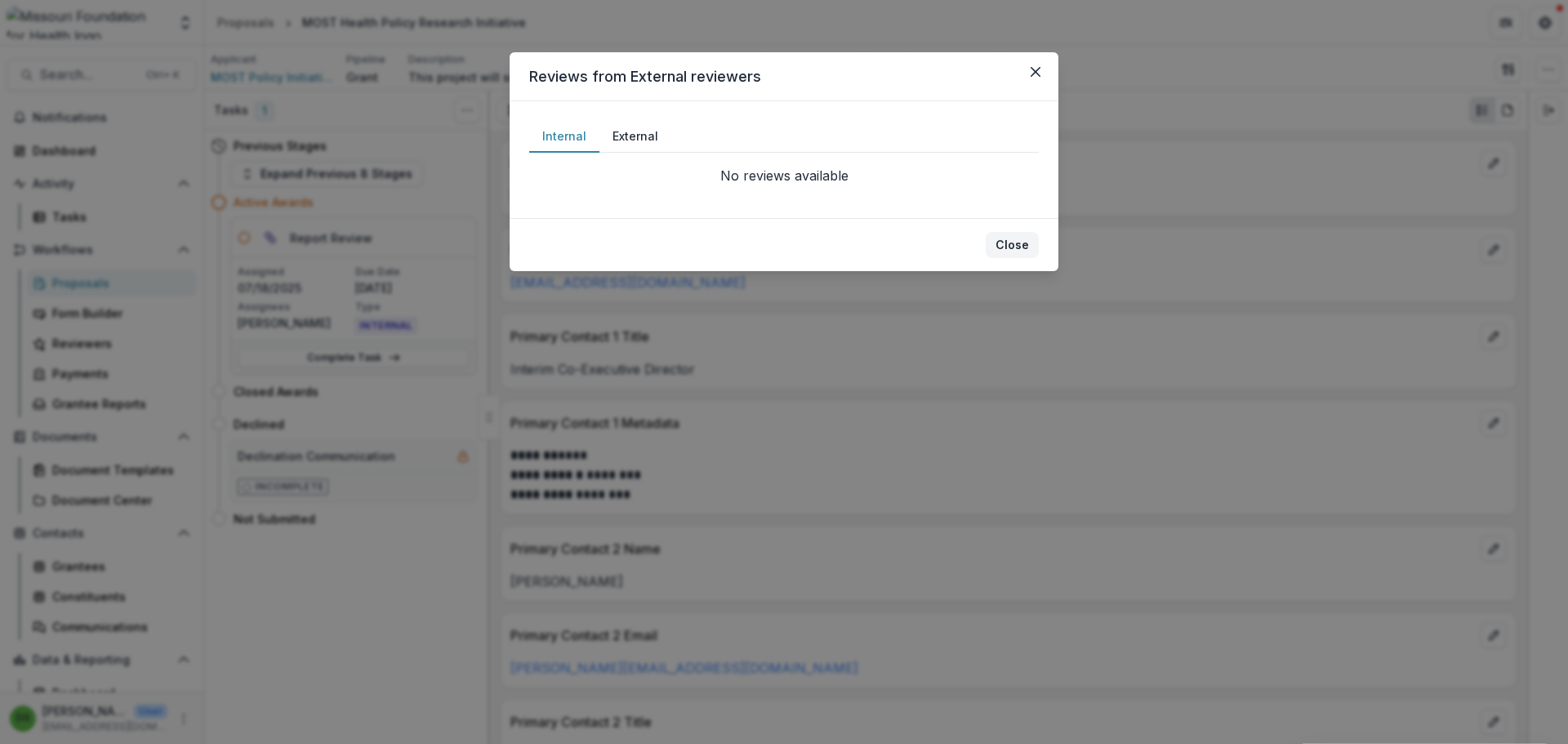
click at [1002, 244] on button "Close" at bounding box center [1013, 244] width 53 height 26
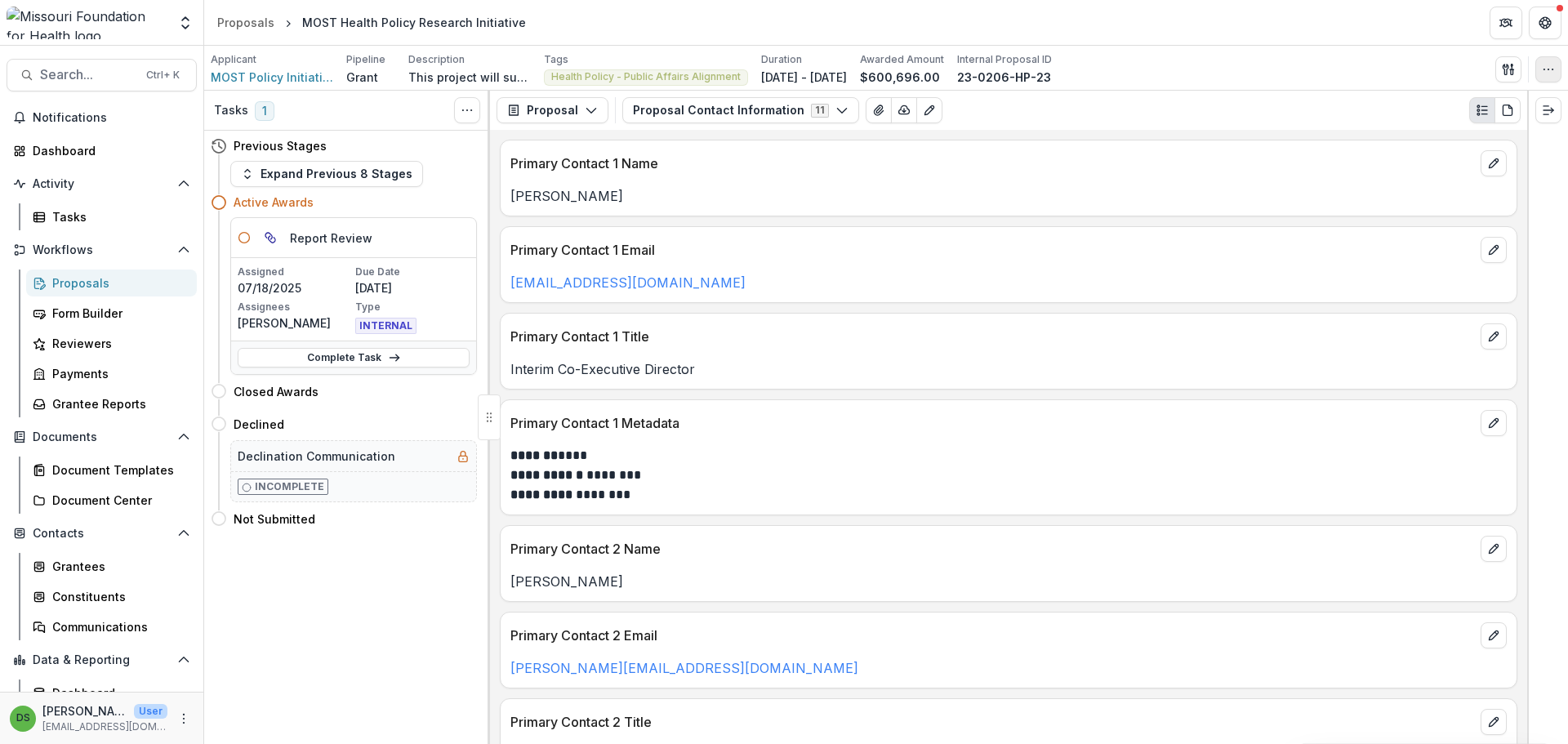
click at [1545, 68] on icon "button" at bounding box center [1549, 70] width 13 height 13
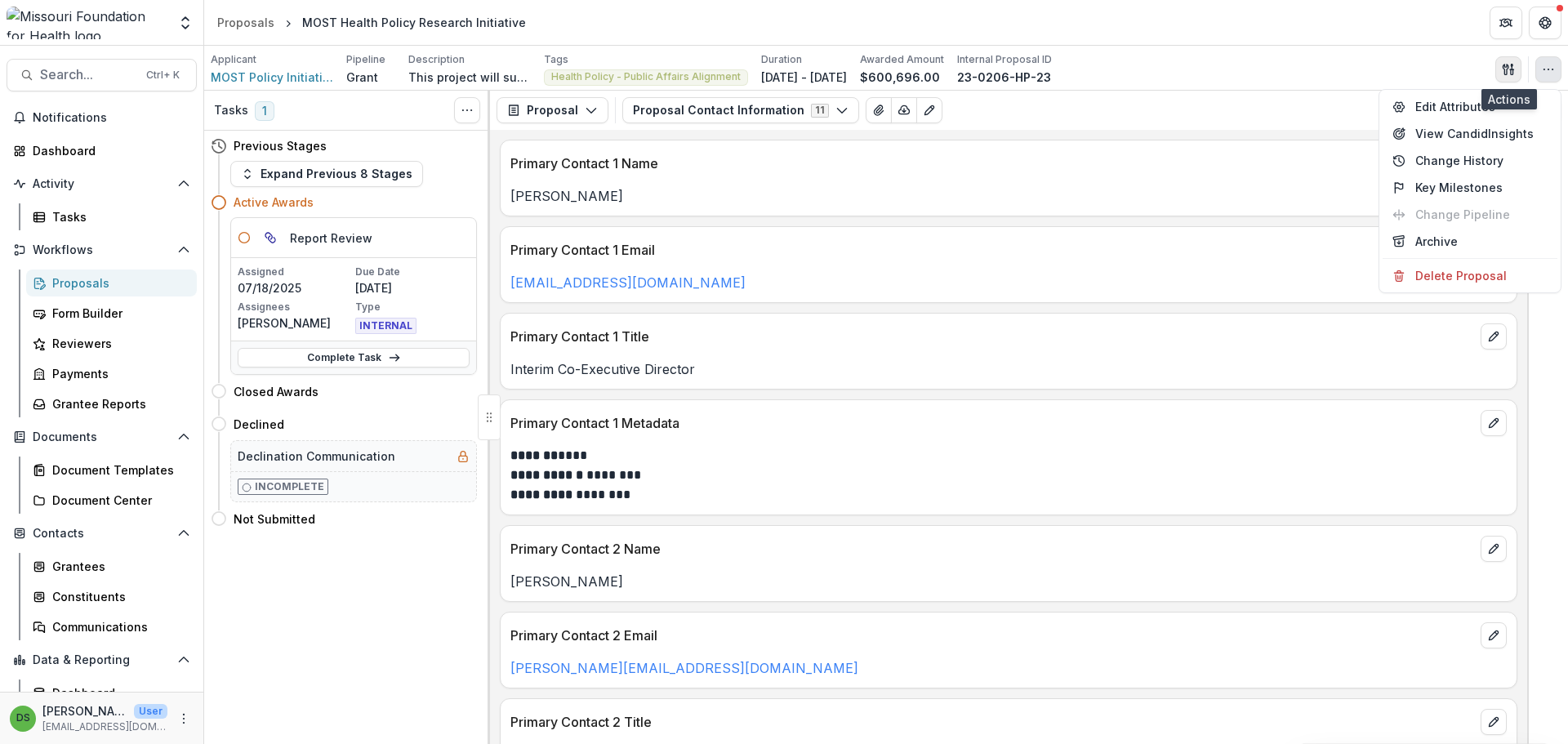
click at [1514, 71] on icon "button" at bounding box center [1512, 72] width 3 height 5
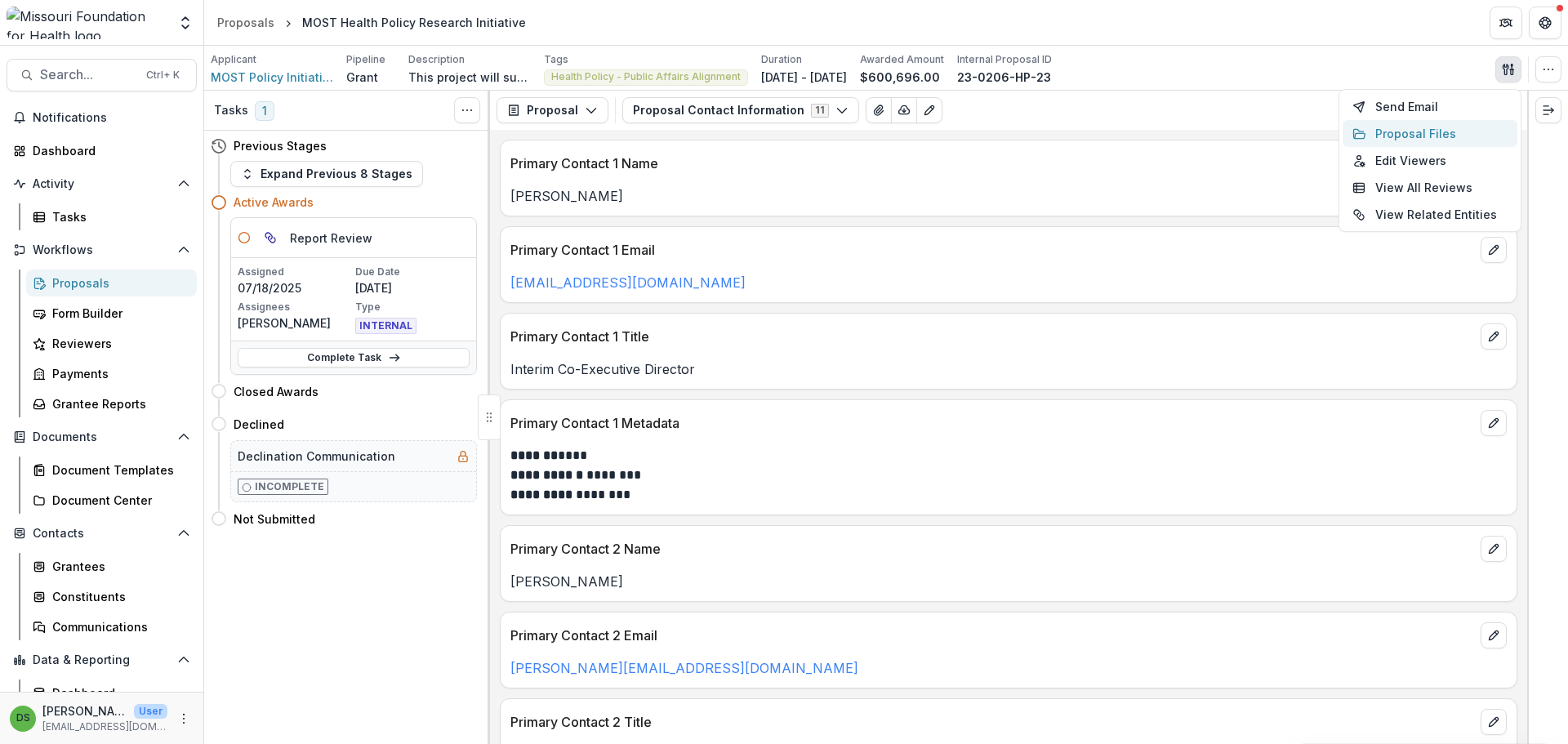
click at [1397, 135] on button "Proposal Files" at bounding box center [1430, 134] width 175 height 27
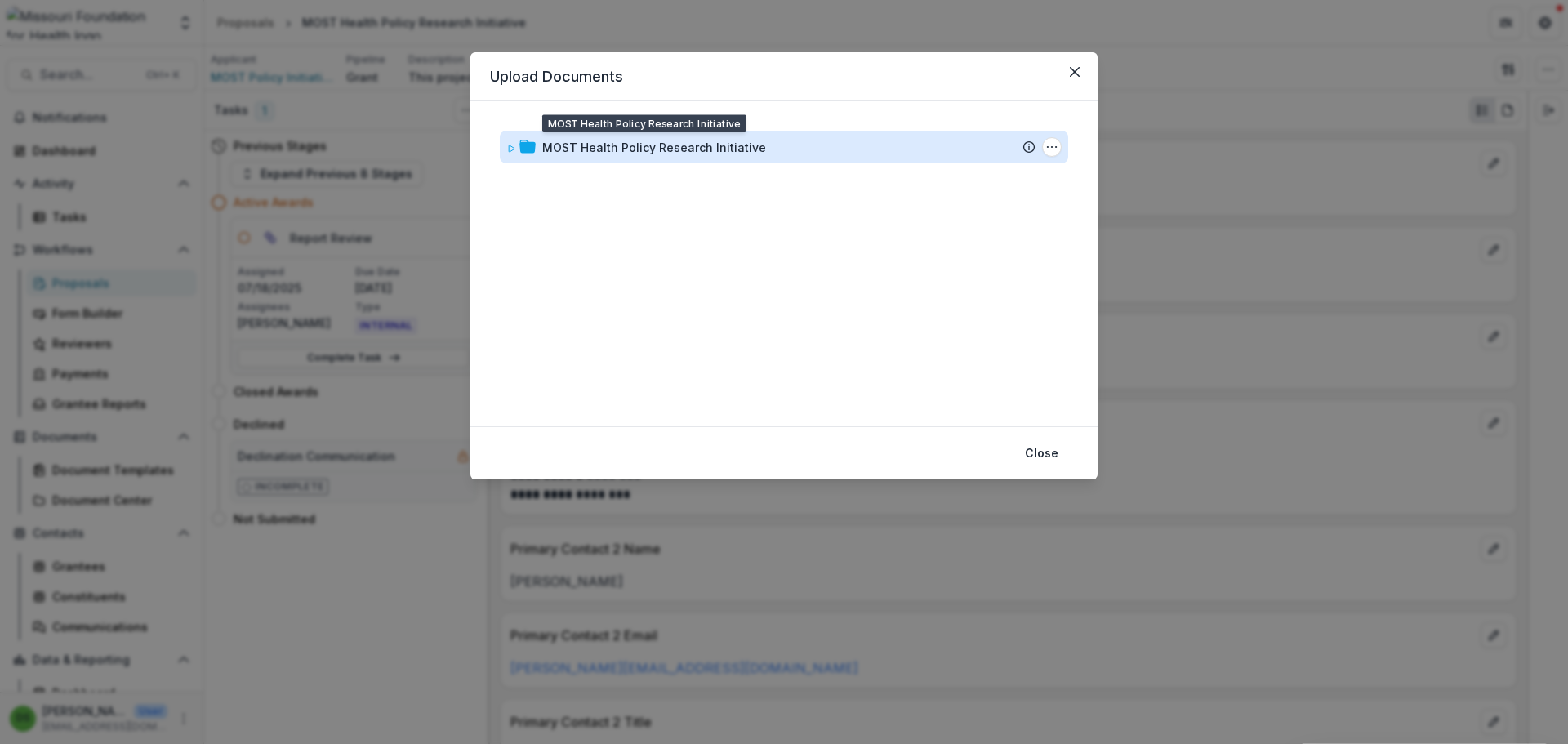
click at [664, 146] on div "MOST Health Policy Research Initiative" at bounding box center [654, 147] width 224 height 17
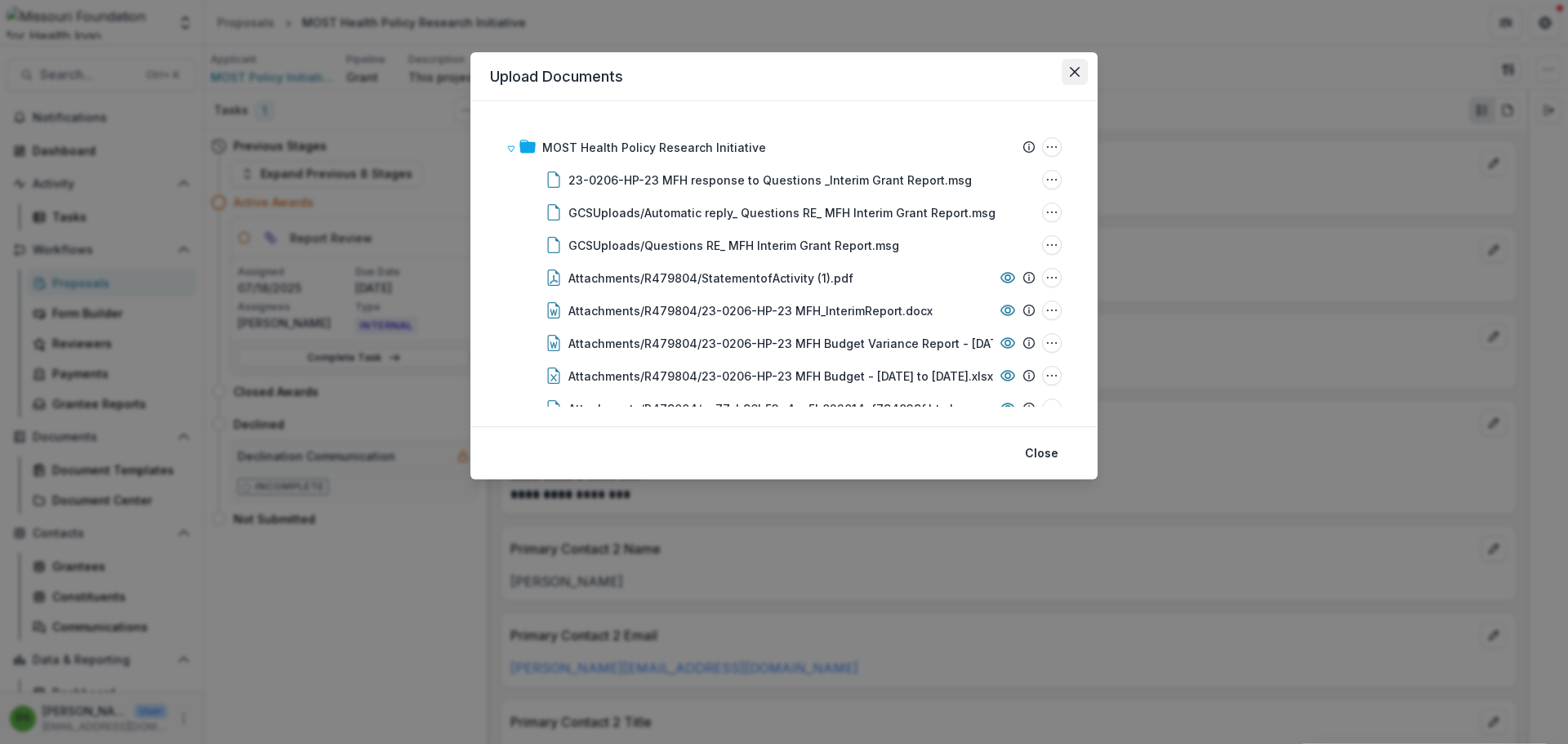
click at [1072, 71] on icon "Close" at bounding box center [1075, 72] width 10 height 10
